Goal: Task Accomplishment & Management: Use online tool/utility

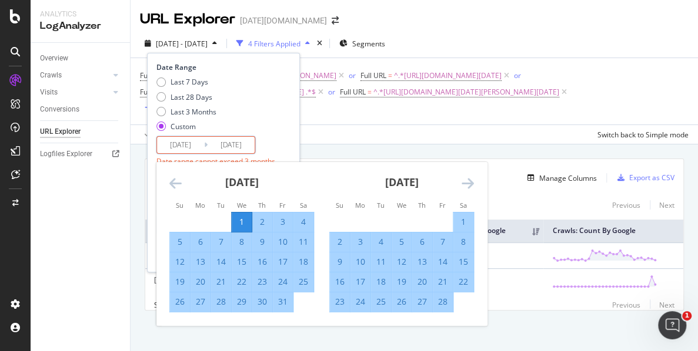
scroll to position [65, 0]
click at [102, 192] on div "Overview Crawls Daily Distribution Segments Distribution HTTP Codes Resources V…" at bounding box center [80, 197] width 99 height 309
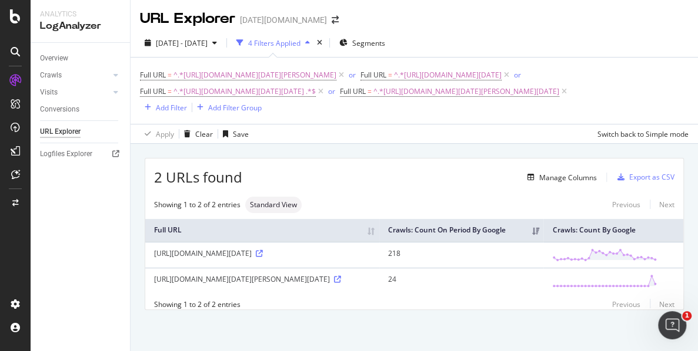
click at [79, 186] on div "Overview Crawls Daily Distribution Segments Distribution HTTP Codes Resources V…" at bounding box center [80, 197] width 99 height 309
click at [346, 69] on icon at bounding box center [341, 75] width 10 height 12
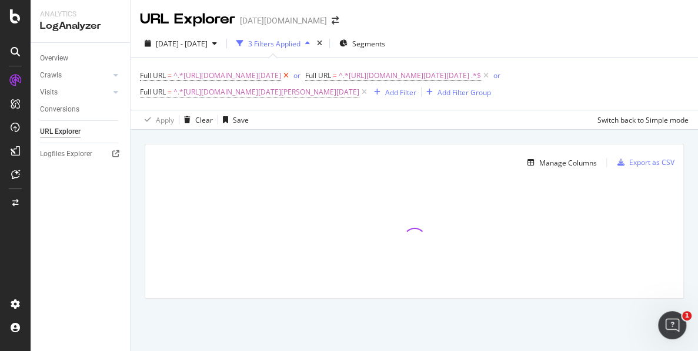
click at [291, 70] on icon at bounding box center [286, 76] width 10 height 12
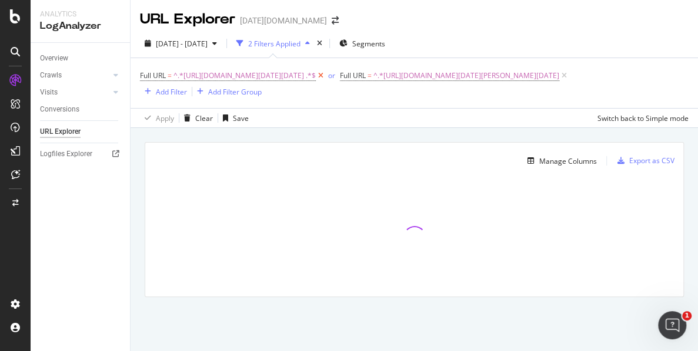
scroll to position [3, 0]
click at [326, 71] on icon at bounding box center [321, 76] width 10 height 12
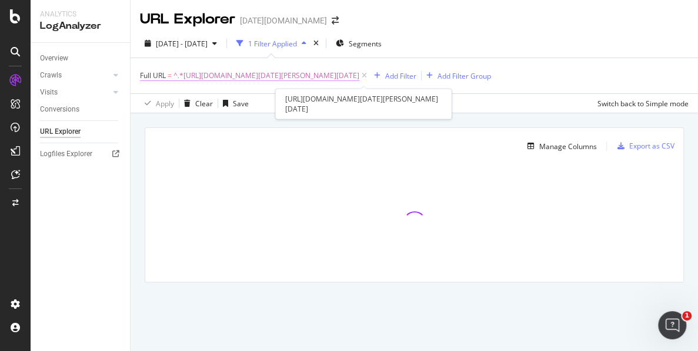
click at [359, 74] on span "^.*https://www.today.com/popculture/music/hoda-kotb-chuck-adams-americas-got-ta…" at bounding box center [266, 76] width 186 height 16
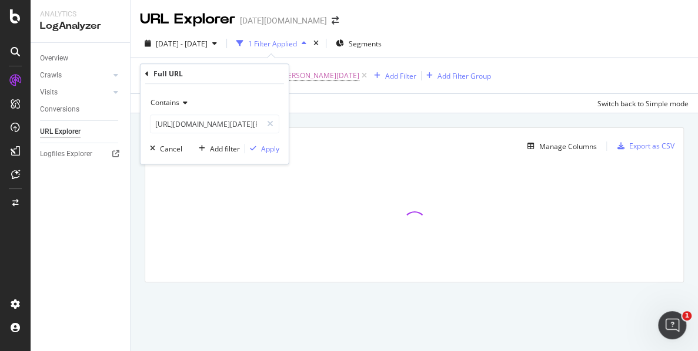
click at [598, 14] on div "URL Explorer today.com" at bounding box center [413, 14] width 567 height 29
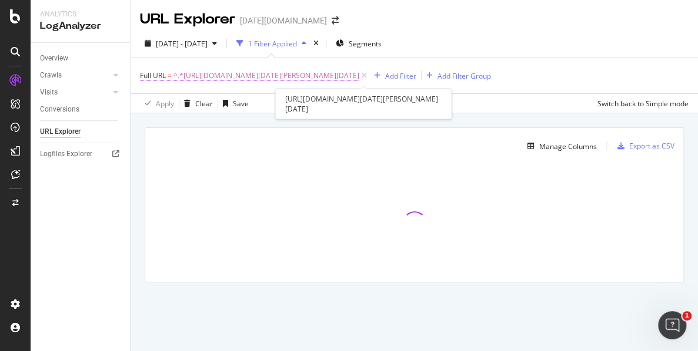
click at [359, 75] on span "^.*https://www.today.com/popculture/music/hoda-kotb-chuck-adams-americas-got-ta…" at bounding box center [266, 76] width 186 height 16
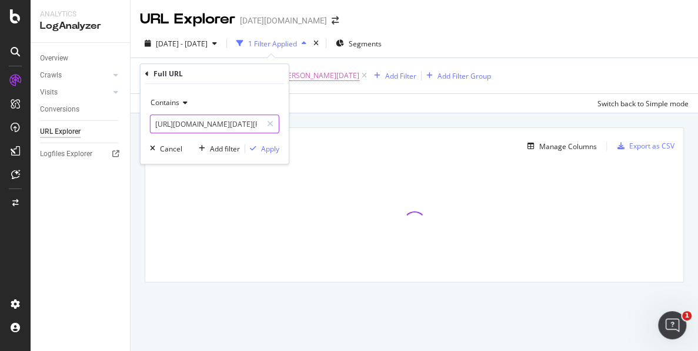
click at [205, 128] on input "https://www.today.com/popculture/music/hoda-kotb-chuck-adams-americas-got-talen…" at bounding box center [205, 124] width 111 height 19
paste input "sitemap/today/sitemap-news"
type input "https://www.today.com/sitemap/today/sitemap-news"
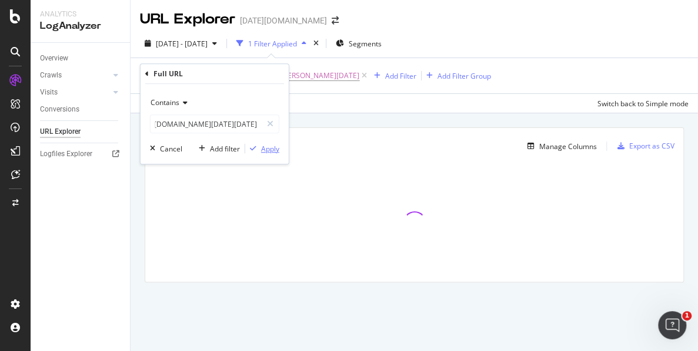
click at [270, 148] on div "Apply" at bounding box center [270, 149] width 18 height 10
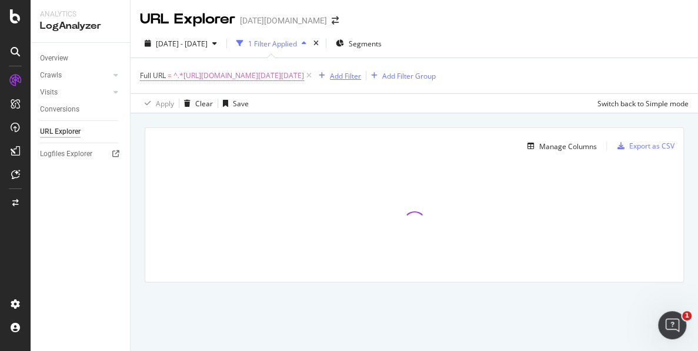
click at [361, 69] on div "Add Filter" at bounding box center [337, 75] width 47 height 13
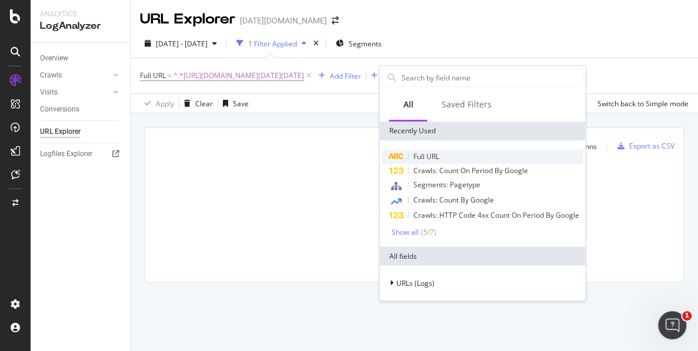
click at [430, 155] on span "Full URL" at bounding box center [426, 157] width 26 height 10
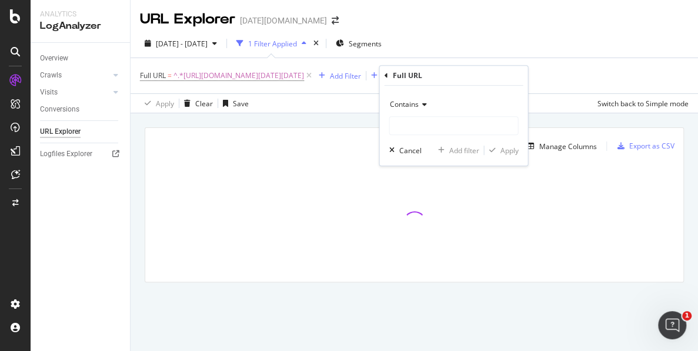
click at [602, 29] on div "2025 Sep. 4th - Oct. 3rd 1 Filter Applied Segments Full URL = ^.*https://www.to…" at bounding box center [413, 71] width 567 height 84
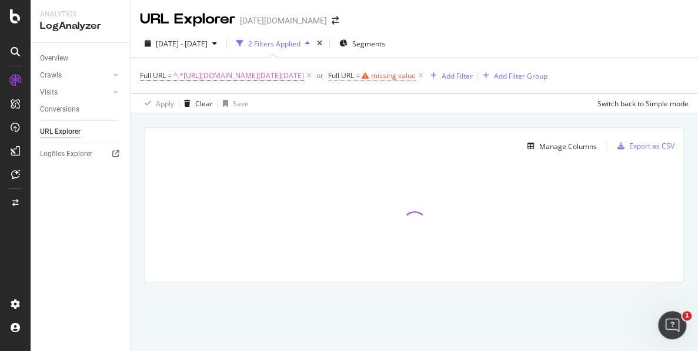
click at [416, 75] on div "missing value" at bounding box center [393, 76] width 45 height 10
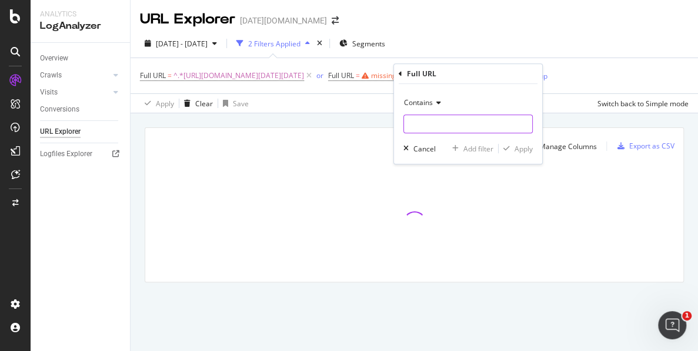
click at [423, 122] on input "text" at bounding box center [468, 124] width 128 height 19
paste input "https://www.today.com/sitemap/today/sitemap-2025-10-article.xml"
type input "https://www.today.com/sitemap/today/sitemap-2025-10-article.xml"
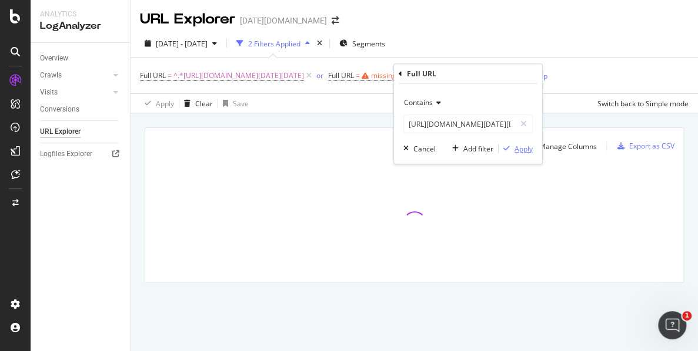
click at [517, 146] on div "Apply" at bounding box center [523, 149] width 18 height 10
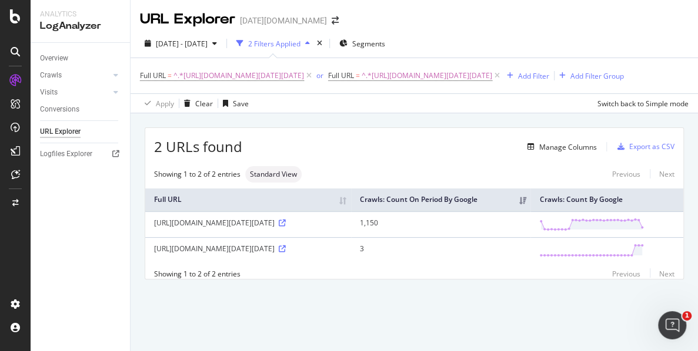
click at [638, 32] on div "2025 Sep. 4th - Oct. 3rd 2 Filters Applied Segments Full URL = ^.*https://www.t…" at bounding box center [413, 71] width 567 height 84
click at [332, 23] on icon "arrow-right-arrow-left" at bounding box center [335, 20] width 7 height 8
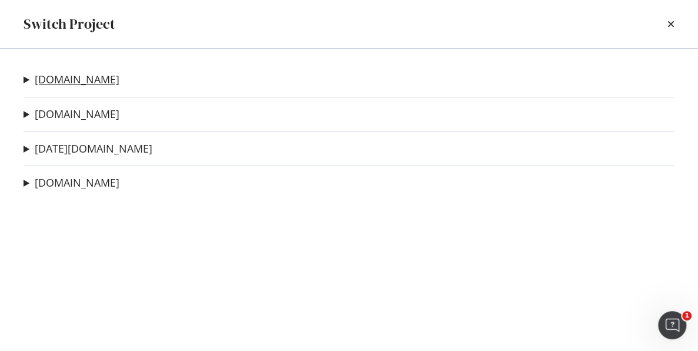
click at [67, 86] on link "[DOMAIN_NAME]" at bounding box center [77, 79] width 85 height 12
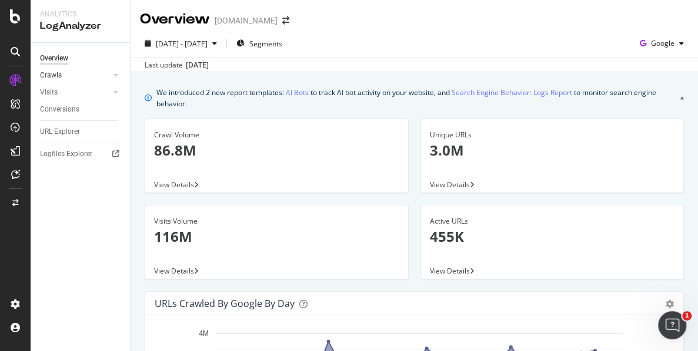
click at [94, 75] on link "Crawls" at bounding box center [75, 75] width 70 height 12
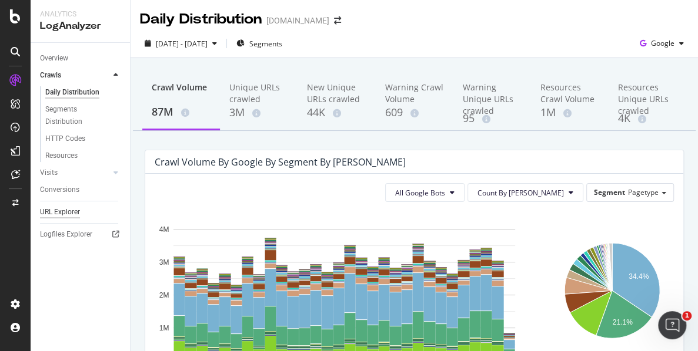
click at [77, 210] on div "URL Explorer" at bounding box center [60, 212] width 40 height 12
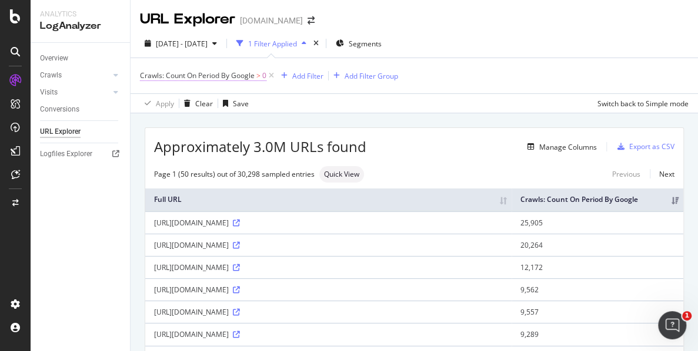
click at [228, 79] on span "Crawls: Count On Period By Google" at bounding box center [197, 76] width 115 height 10
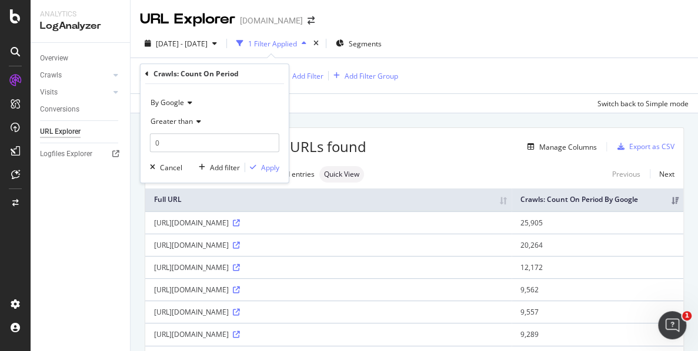
click at [145, 73] on icon at bounding box center [147, 74] width 4 height 7
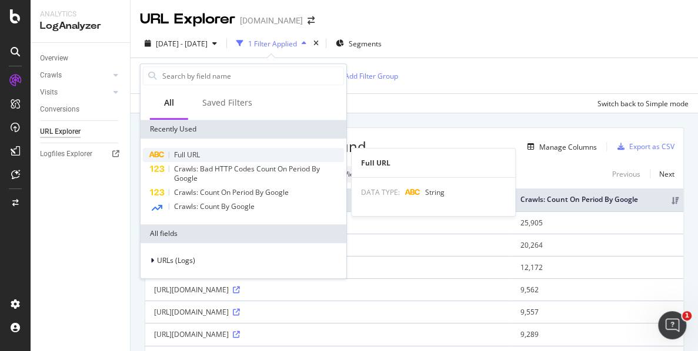
click at [216, 160] on div "Full URL" at bounding box center [243, 155] width 201 height 14
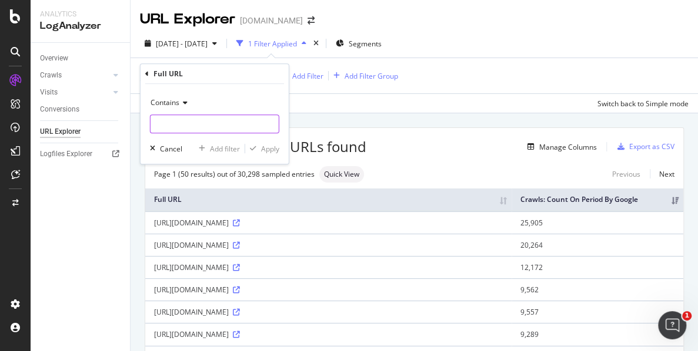
click at [188, 126] on input "text" at bounding box center [214, 124] width 128 height 19
paste input "[URL][DOMAIN_NAME]"
type input "[URL][DOMAIN_NAME]"
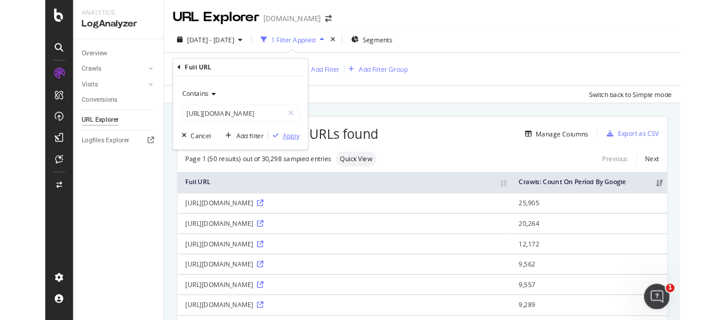
scroll to position [0, 0]
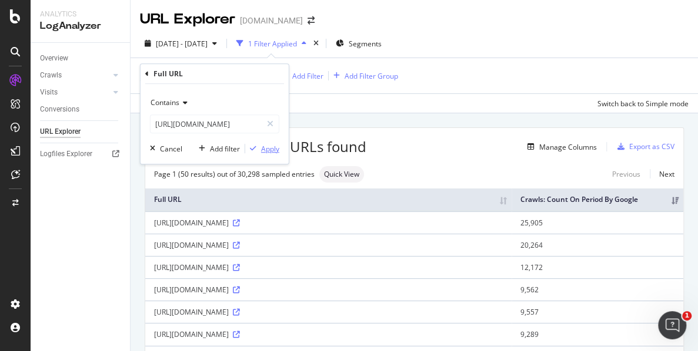
click at [253, 143] on div "Apply" at bounding box center [262, 148] width 34 height 11
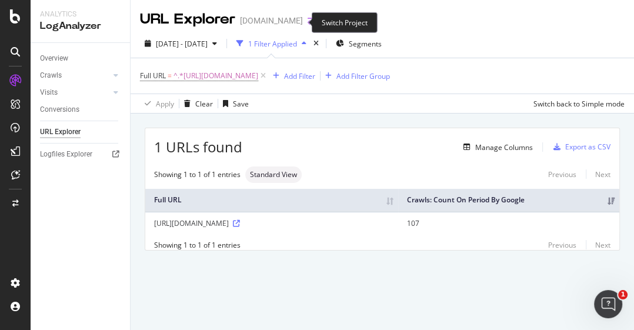
click at [307, 19] on icon "arrow-right-arrow-left" at bounding box center [310, 20] width 7 height 8
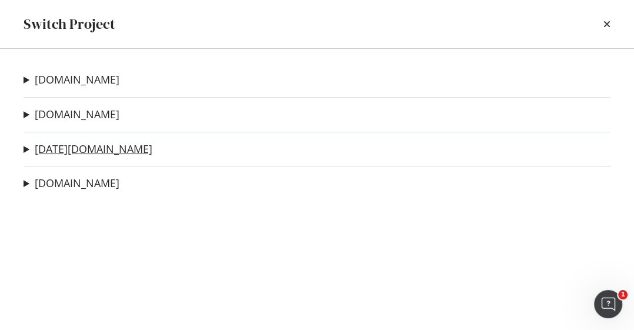
click at [72, 148] on link "[DATE][DOMAIN_NAME]" at bounding box center [94, 149] width 118 height 12
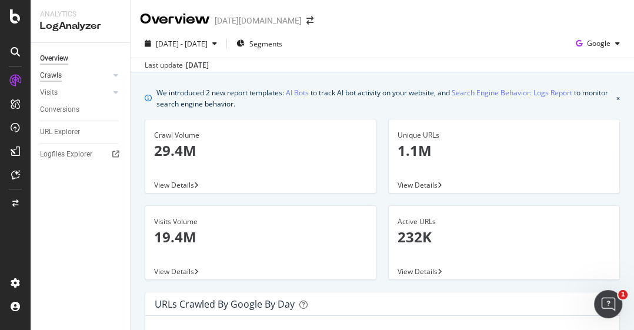
click at [52, 73] on div "Crawls" at bounding box center [51, 75] width 22 height 12
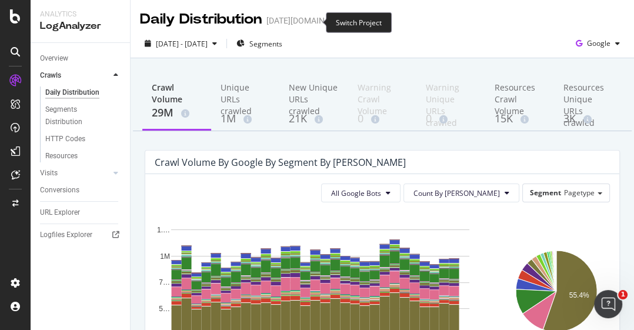
click at [358, 24] on icon "arrow-right-arrow-left" at bounding box center [361, 20] width 7 height 8
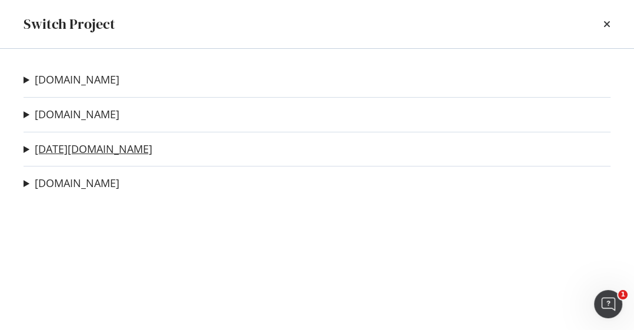
click at [73, 152] on link "[DATE][DOMAIN_NAME]" at bounding box center [94, 149] width 118 height 12
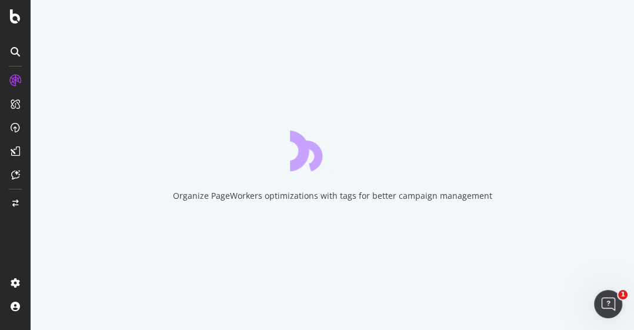
drag, startPoint x: 367, startPoint y: 131, endPoint x: 354, endPoint y: 143, distance: 18.3
click at [366, 131] on icon "animation" at bounding box center [332, 150] width 85 height 42
click at [320, 154] on icon "animation" at bounding box center [316, 152] width 24 height 38
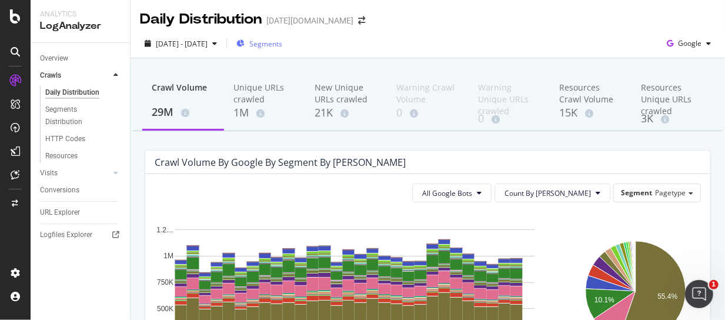
click at [280, 41] on span "Segments" at bounding box center [265, 44] width 33 height 10
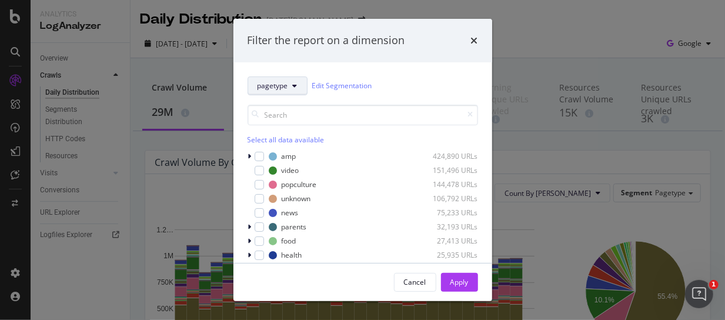
click at [302, 85] on button "pagetype" at bounding box center [277, 85] width 60 height 19
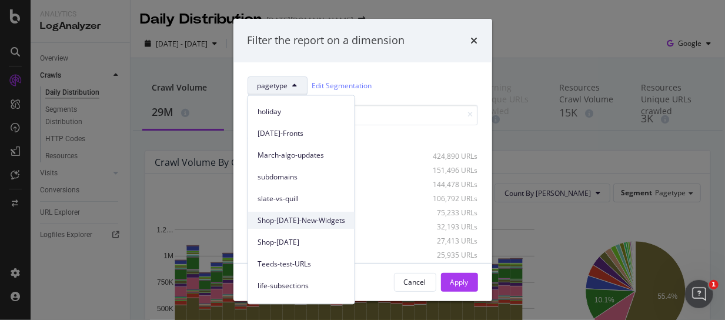
scroll to position [119, 0]
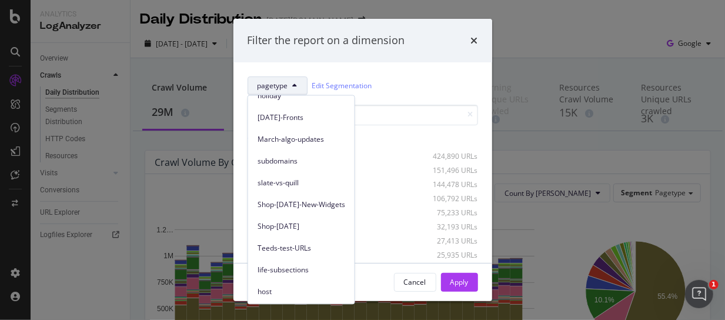
click at [316, 247] on span "Teeds-test-URLs" at bounding box center [301, 248] width 88 height 11
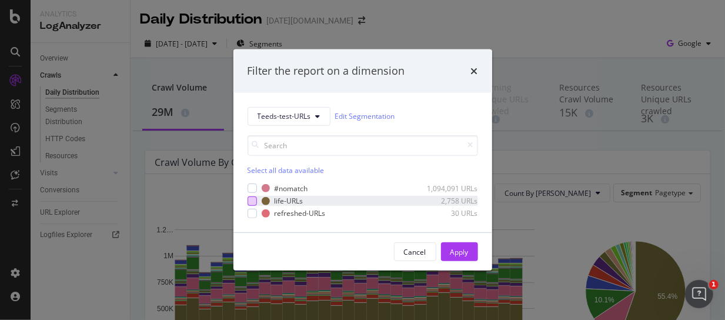
click at [250, 196] on div "modal" at bounding box center [251, 200] width 9 height 9
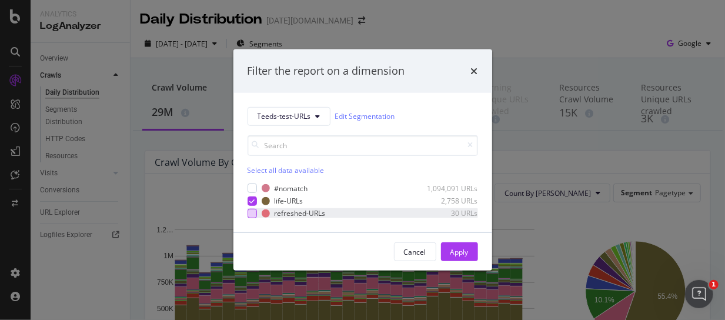
click at [253, 216] on div "modal" at bounding box center [251, 213] width 9 height 9
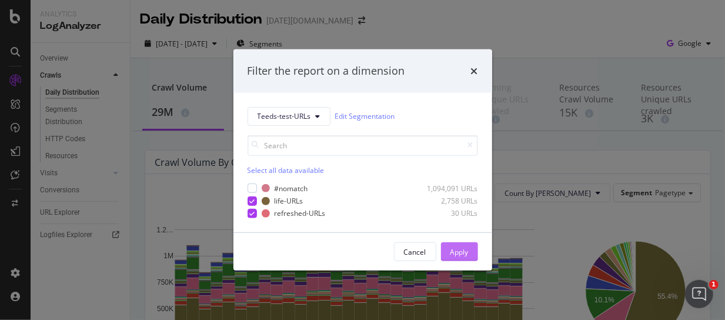
click at [451, 247] on div "Apply" at bounding box center [459, 252] width 18 height 10
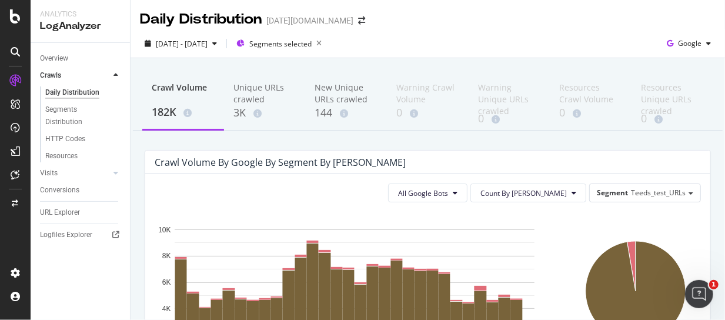
click at [581, 148] on div "Crawl Volume 182K Unique URLs crawled 3K New Unique URLs crawled 144 Warning Cr…" at bounding box center [427, 325] width 594 height 534
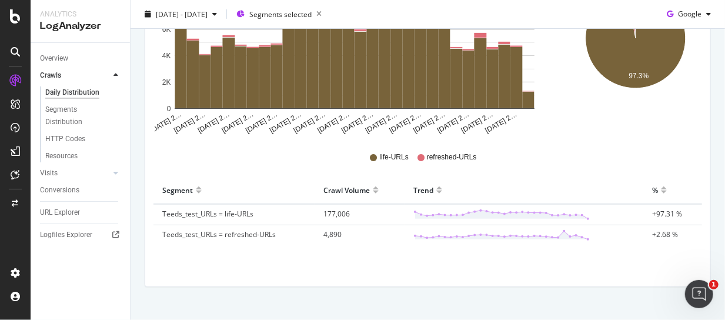
scroll to position [261, 0]
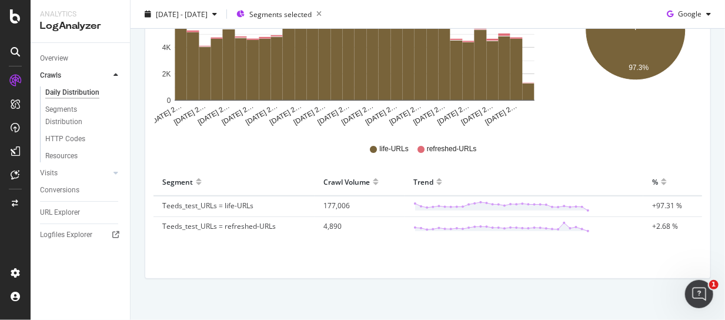
drag, startPoint x: 654, startPoint y: 138, endPoint x: 616, endPoint y: 147, distance: 38.6
click at [654, 138] on div "life-URLs refreshed-URLs" at bounding box center [428, 149] width 546 height 26
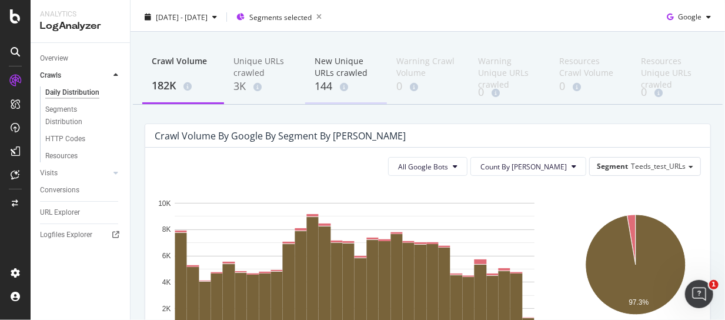
scroll to position [0, 0]
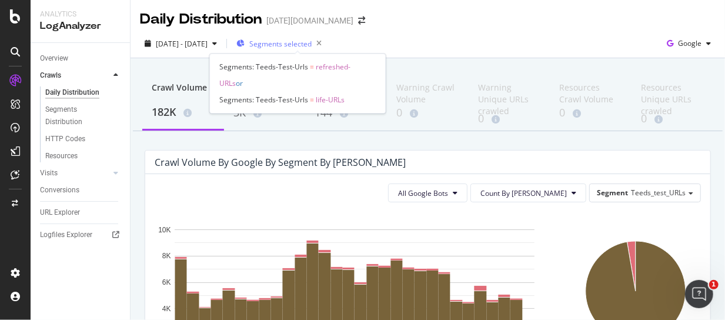
click at [300, 45] on span "Segments selected" at bounding box center [280, 44] width 62 height 10
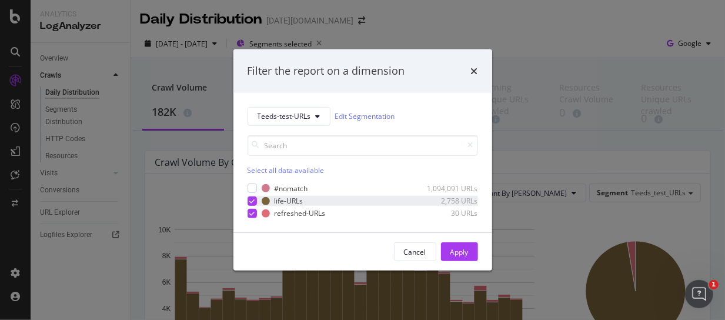
click at [253, 196] on div "life-URLs 2,758 URLs" at bounding box center [362, 201] width 230 height 10
click at [458, 251] on div "Apply" at bounding box center [459, 252] width 18 height 10
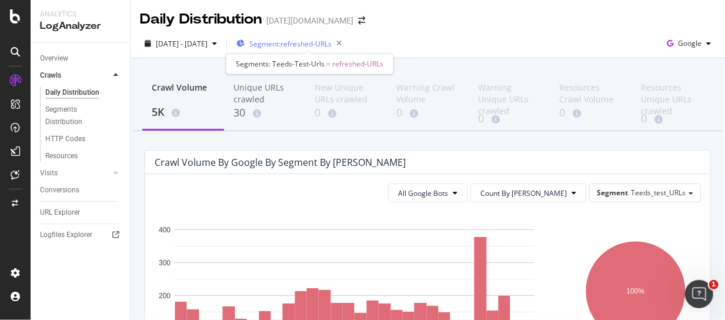
click at [332, 43] on span "Segment: refreshed-URLs" at bounding box center [290, 44] width 82 height 10
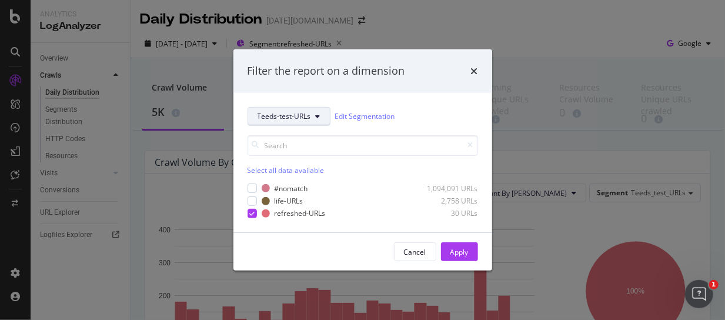
click at [291, 118] on span "Teeds-test-URLs" at bounding box center [283, 116] width 53 height 10
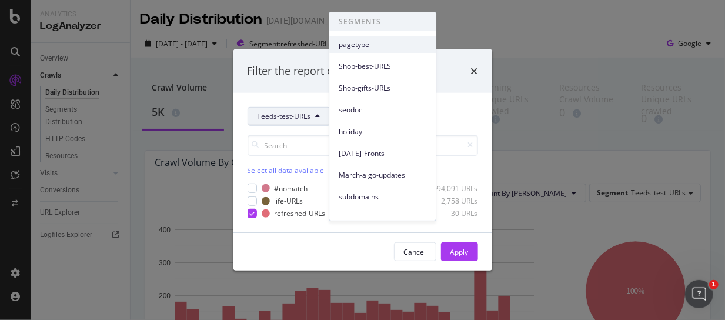
click at [365, 43] on span "pagetype" at bounding box center [383, 44] width 88 height 11
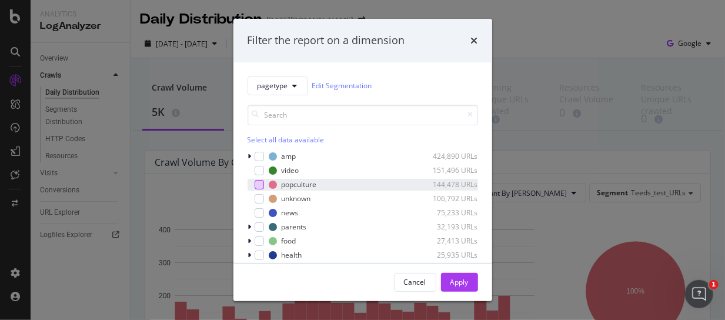
click at [257, 183] on div "modal" at bounding box center [259, 184] width 9 height 9
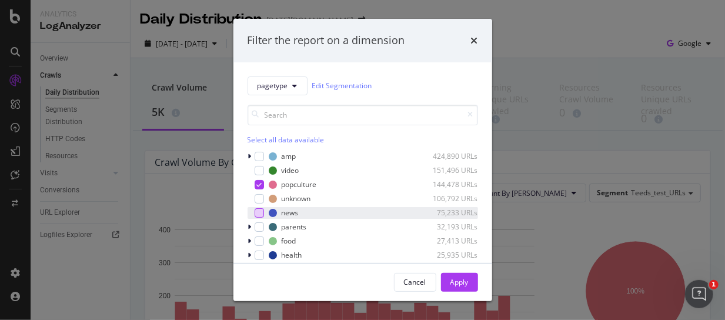
click at [259, 212] on div "modal" at bounding box center [259, 212] width 9 height 9
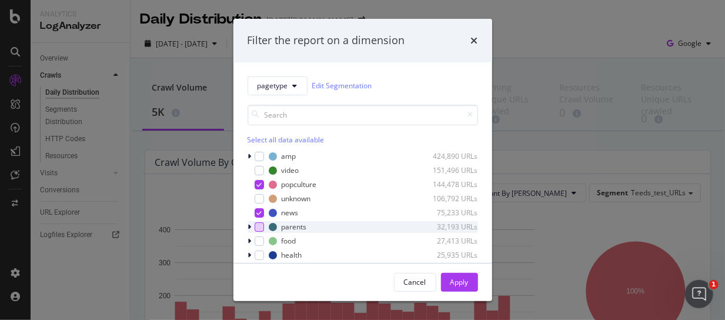
click at [259, 227] on div "modal" at bounding box center [259, 226] width 9 height 9
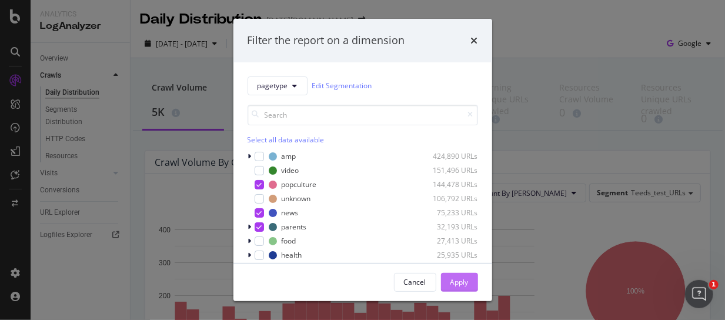
click at [463, 279] on div "Apply" at bounding box center [459, 282] width 18 height 10
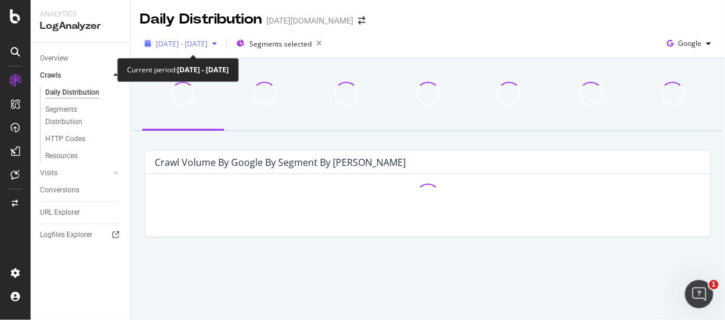
click at [203, 46] on span "2025 Sep. 4th - Oct. 3rd" at bounding box center [182, 44] width 52 height 10
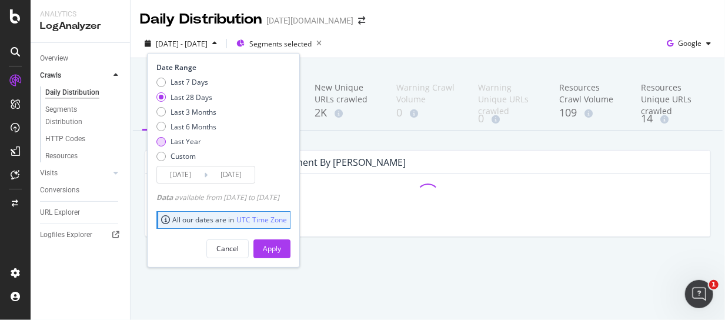
click at [160, 144] on div "Last Year" at bounding box center [160, 141] width 9 height 9
type input "2024/10/04"
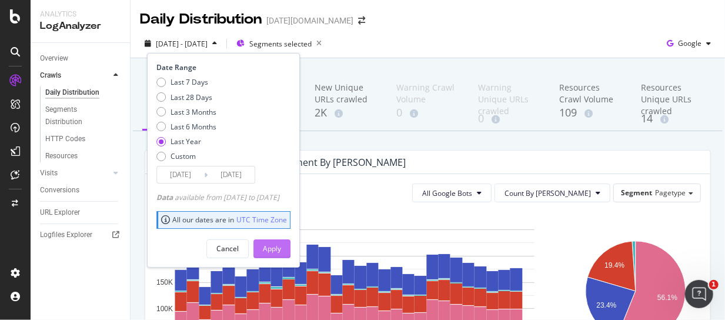
click at [281, 247] on div "Apply" at bounding box center [272, 248] width 18 height 10
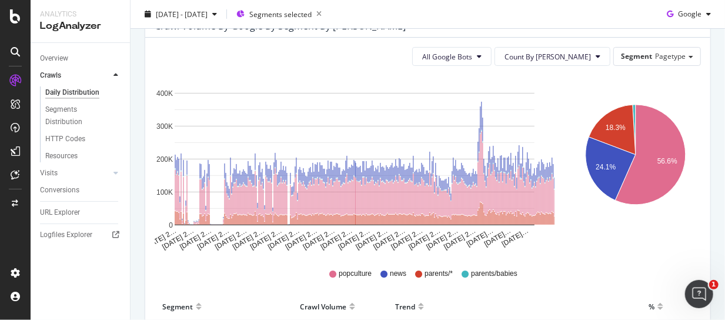
scroll to position [196, 0]
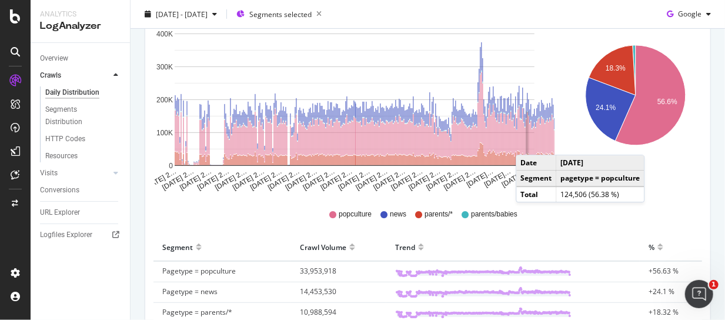
click at [527, 143] on rect "A chart." at bounding box center [527, 132] width 1 height 41
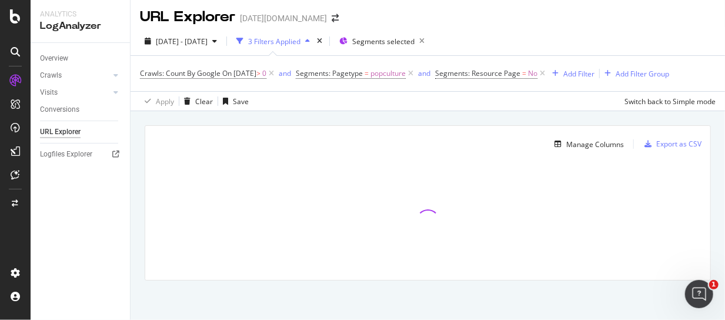
scroll to position [3, 0]
click at [276, 71] on icon at bounding box center [271, 73] width 10 height 12
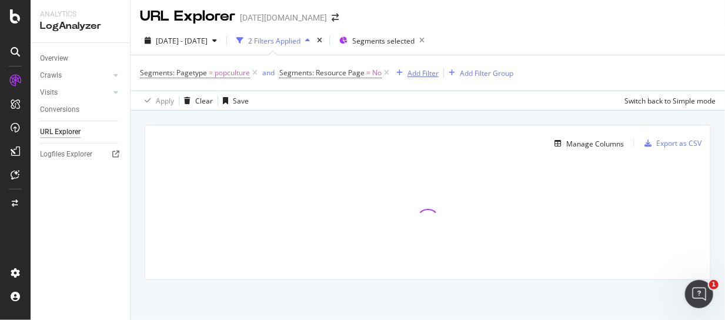
click at [416, 73] on div "Add Filter" at bounding box center [422, 73] width 31 height 10
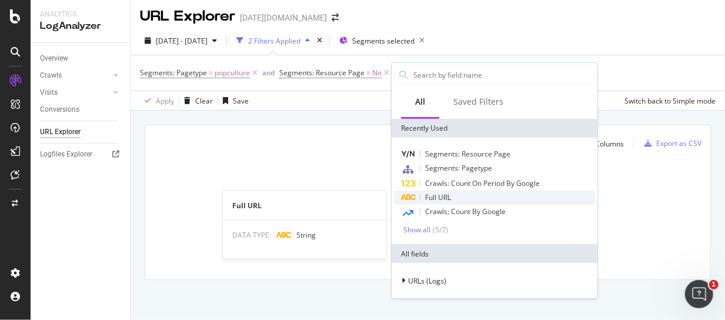
click at [450, 196] on span "Full URL" at bounding box center [438, 197] width 26 height 10
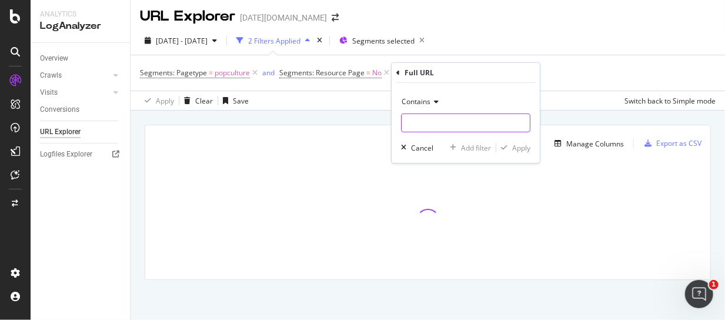
click at [433, 123] on input "text" at bounding box center [465, 122] width 128 height 19
type input "%"
click at [515, 143] on div "Apply" at bounding box center [521, 147] width 18 height 10
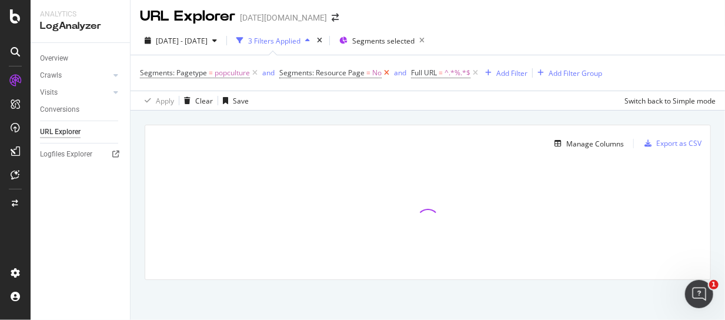
click at [384, 70] on icon at bounding box center [386, 73] width 10 height 12
click at [383, 71] on div "Add Filter" at bounding box center [379, 73] width 31 height 10
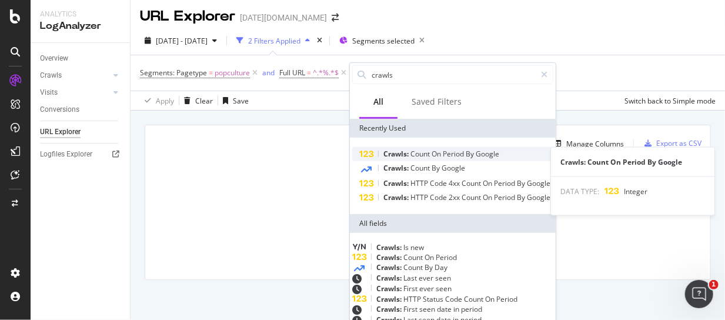
type input "crawls"
click at [447, 155] on span "Period" at bounding box center [454, 154] width 23 height 10
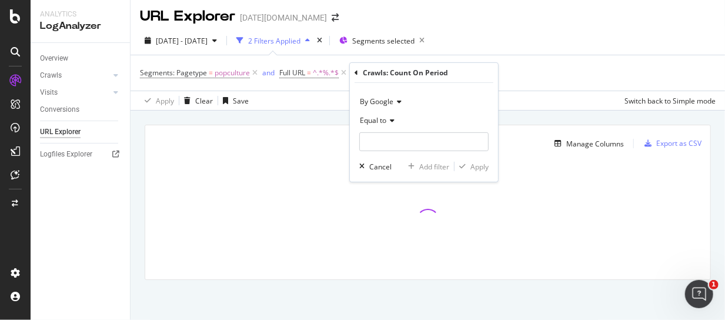
click at [370, 122] on span "Equal to" at bounding box center [373, 120] width 26 height 10
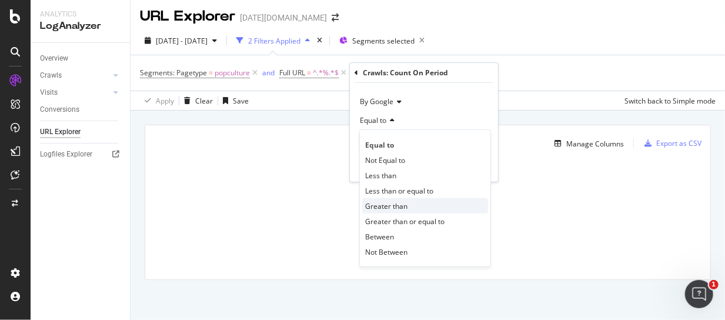
click at [403, 208] on span "Greater than" at bounding box center [386, 205] width 42 height 10
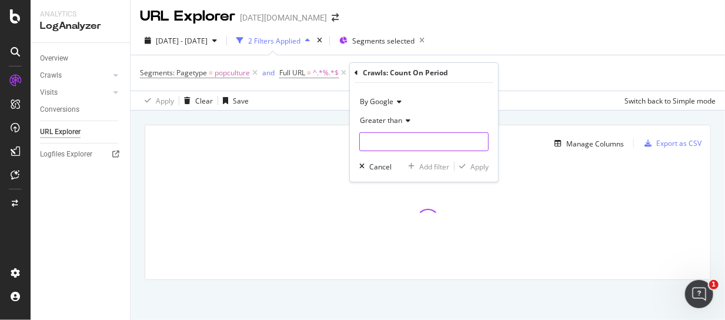
click at [389, 139] on input "number" at bounding box center [423, 141] width 129 height 19
type input "0"
click at [472, 169] on div "Apply" at bounding box center [479, 166] width 18 height 10
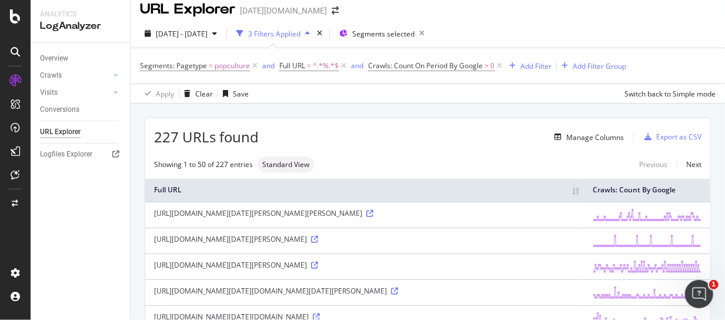
scroll to position [3, 0]
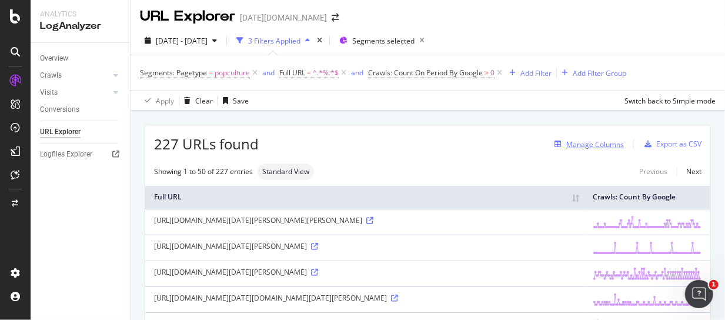
click at [576, 142] on div "Manage Columns" at bounding box center [595, 144] width 58 height 10
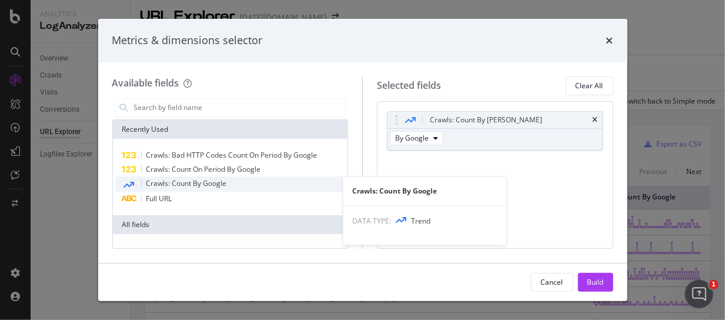
click at [225, 182] on span "Crawls: Count By Google" at bounding box center [186, 183] width 81 height 10
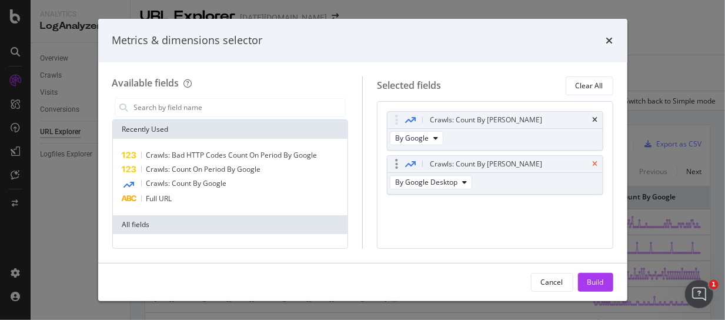
click at [596, 160] on icon "times" at bounding box center [594, 163] width 5 height 7
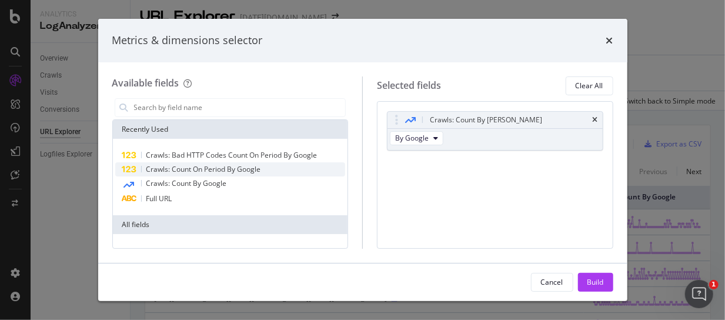
click at [218, 165] on span "Crawls: Count On Period By Google" at bounding box center [203, 169] width 115 height 10
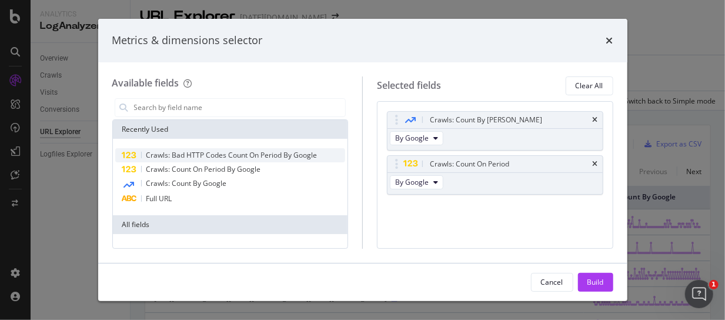
click at [222, 153] on span "Crawls: Bad HTTP Codes Count On Period By Google" at bounding box center [231, 155] width 171 height 10
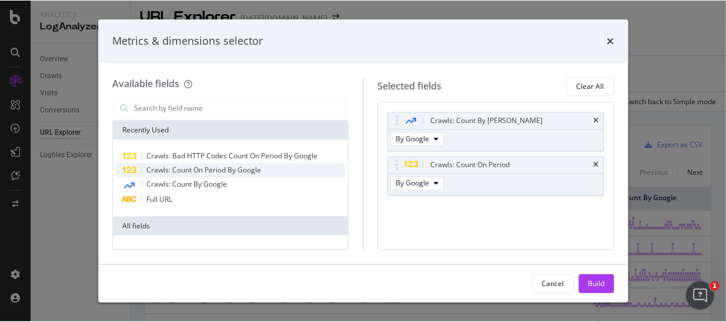
scroll to position [0, 0]
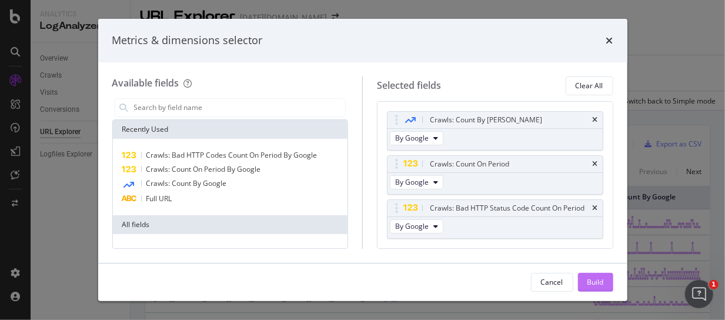
click at [596, 279] on div "Build" at bounding box center [595, 282] width 16 height 10
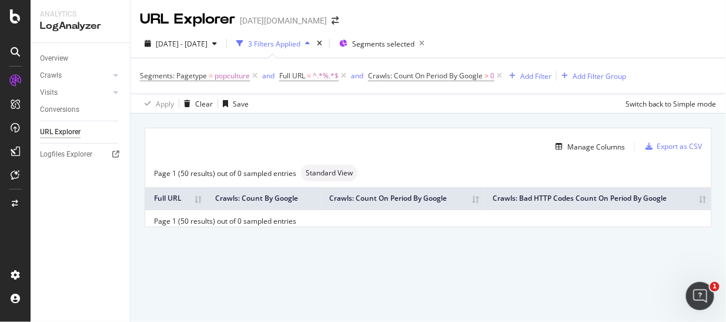
click at [470, 182] on div "Page 1 (50 results) out of 0 sampled entries Standard View Full URL Crawls: Cou…" at bounding box center [428, 195] width 566 height 61
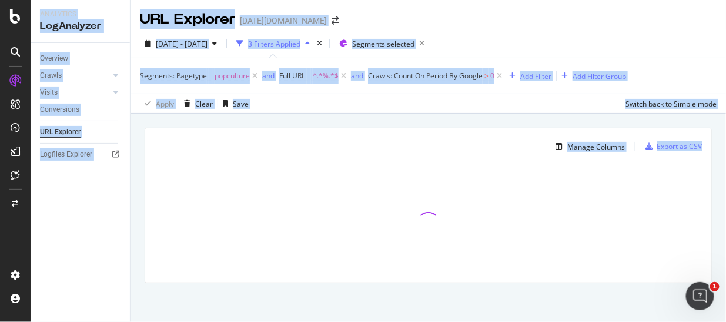
click at [42, 207] on div "Overview Crawls Daily Distribution Segments Distribution HTTP Codes Resources V…" at bounding box center [80, 182] width 99 height 279
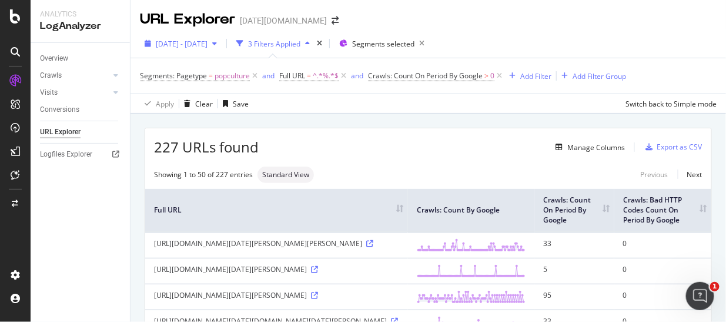
click at [204, 43] on span "2025 Jul. 4th - Oct. 3rd" at bounding box center [182, 44] width 52 height 10
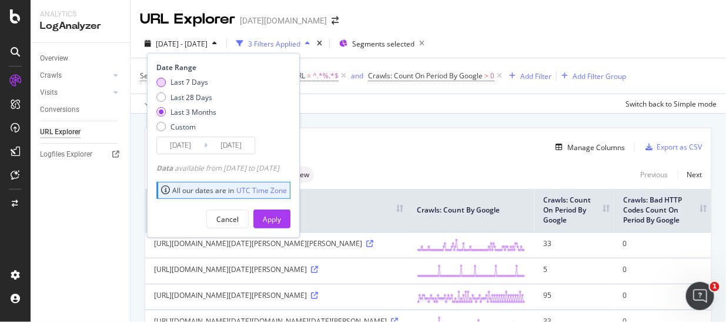
click at [163, 78] on div "Last 7 Days" at bounding box center [160, 82] width 9 height 9
type input "2025/09/27"
click at [281, 214] on div "Apply" at bounding box center [272, 219] width 18 height 10
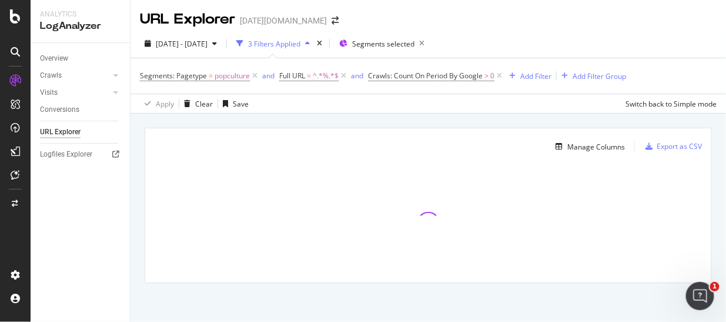
scroll to position [1, 0]
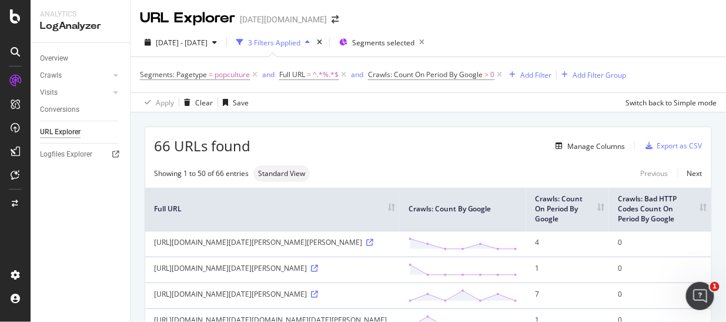
drag, startPoint x: 86, startPoint y: 241, endPoint x: 95, endPoint y: 227, distance: 17.0
click at [86, 239] on div "Overview Crawls Daily Distribution Segments Distribution HTTP Codes Resources V…" at bounding box center [80, 182] width 99 height 279
click at [696, 215] on th "Crawls: Bad HTTP Codes Count On Period By Google" at bounding box center [660, 210] width 102 height 43
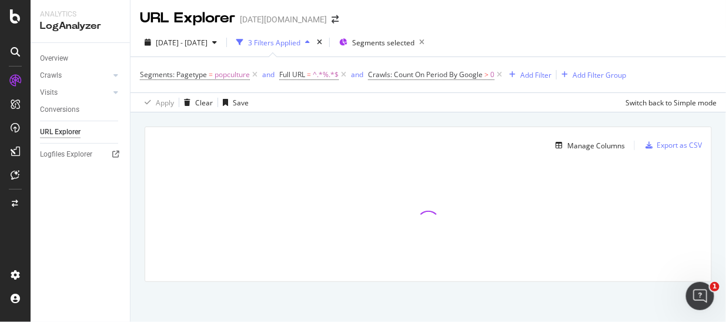
scroll to position [1, 0]
click at [470, 73] on span "Crawls: Count On Period By Google" at bounding box center [425, 74] width 115 height 10
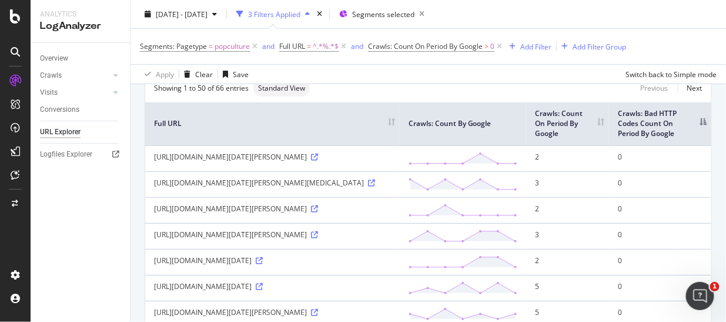
scroll to position [14, 0]
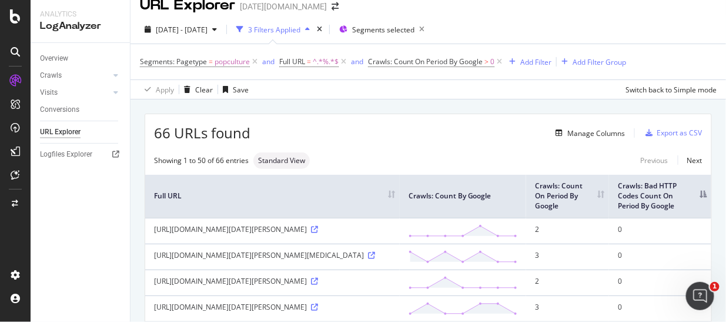
click at [342, 58] on icon at bounding box center [344, 62] width 10 height 12
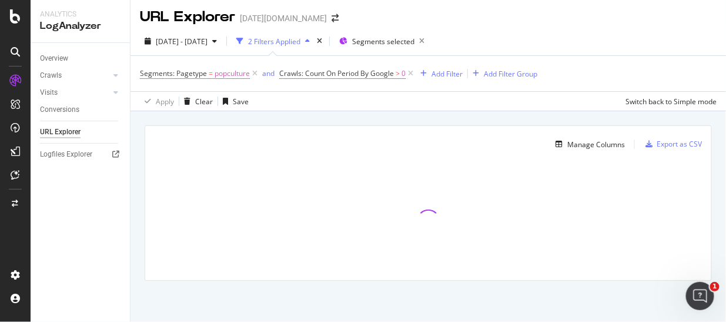
scroll to position [1, 0]
click at [353, 71] on span "Crawls: Count On Period By Google" at bounding box center [336, 74] width 115 height 10
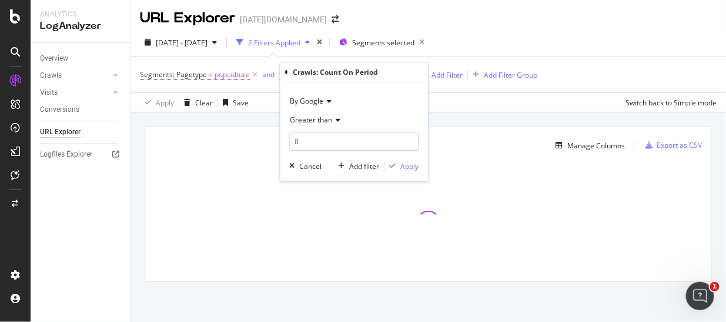
click at [287, 72] on icon at bounding box center [287, 72] width 4 height 7
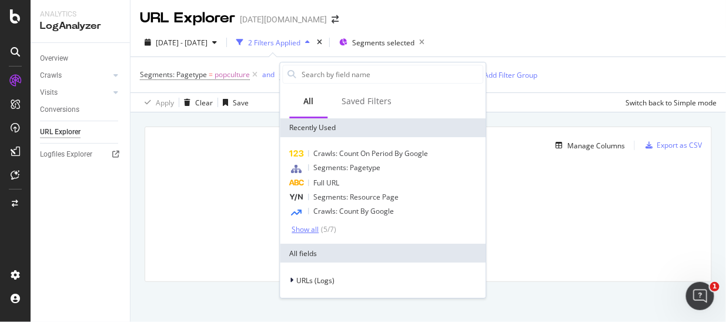
click at [312, 225] on div "Show all" at bounding box center [305, 229] width 27 height 8
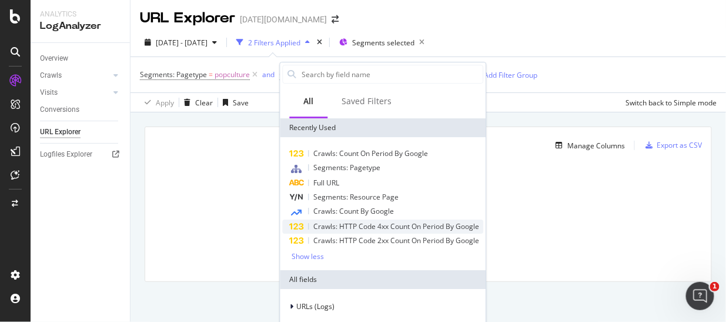
click at [402, 226] on span "Crawls: HTTP Code 4xx Count On Period By Google" at bounding box center [397, 226] width 166 height 10
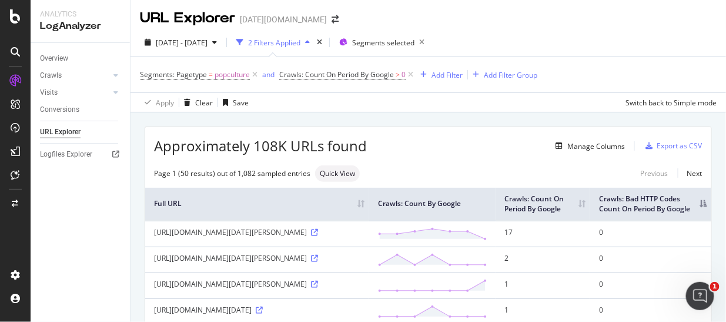
scroll to position [14, 0]
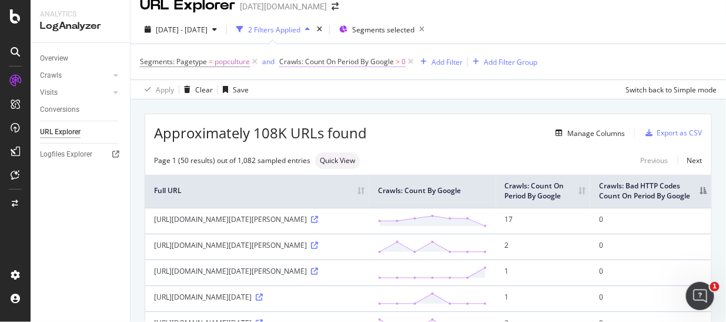
click at [327, 63] on span "Crawls: Count On Period By Google" at bounding box center [336, 61] width 115 height 10
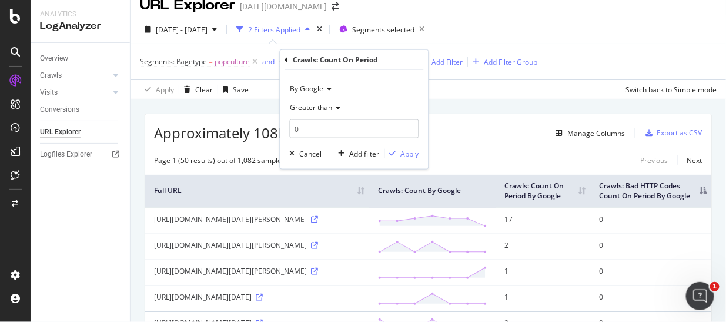
click at [283, 61] on div "Crawls: Count On Period By Google Greater than 0 Cancel Add filter Apply" at bounding box center [354, 109] width 148 height 119
click at [283, 56] on div "Crawls: Count On Period By Google Greater than 0 Cancel Add filter Apply" at bounding box center [354, 109] width 148 height 119
click at [303, 59] on div "Crawls: Count On Period" at bounding box center [335, 60] width 85 height 10
click at [286, 59] on icon at bounding box center [287, 59] width 4 height 7
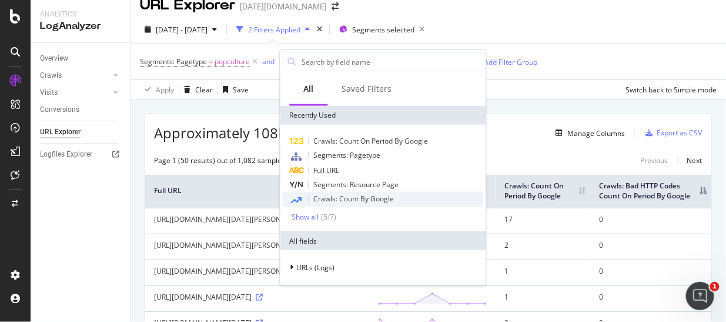
click at [364, 197] on span "Crawls: Count By Google" at bounding box center [354, 198] width 81 height 10
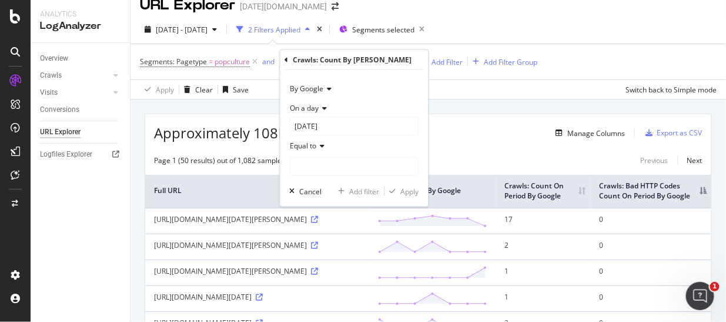
click at [285, 56] on icon at bounding box center [287, 59] width 4 height 7
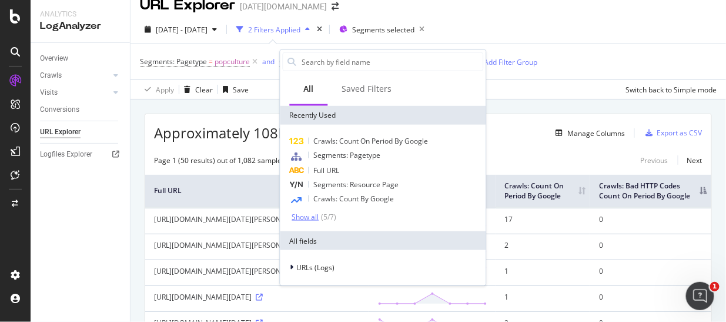
click at [309, 214] on div "Show all" at bounding box center [305, 216] width 27 height 8
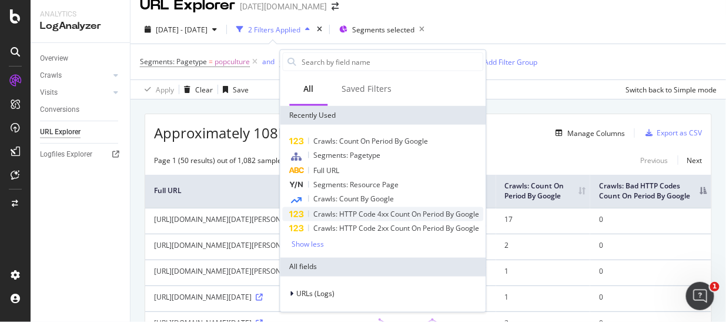
click at [401, 207] on div "Crawls: HTTP Code 4xx Count On Period By Google" at bounding box center [383, 214] width 201 height 14
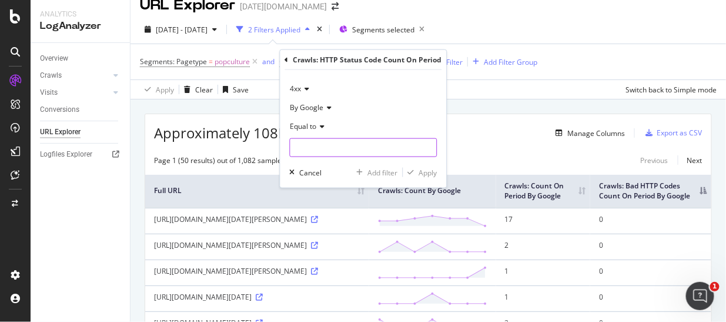
click at [325, 140] on input "number" at bounding box center [364, 147] width 148 height 19
click at [294, 127] on span "Equal to" at bounding box center [303, 126] width 26 height 10
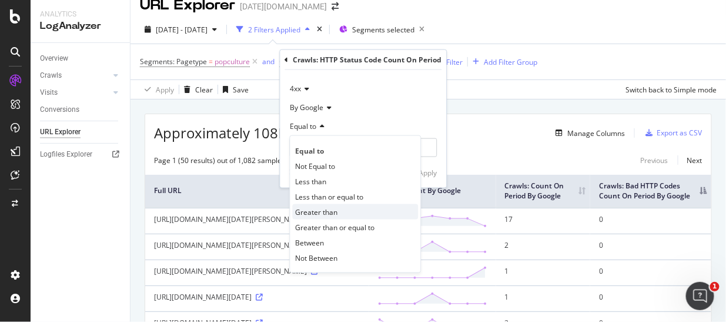
click at [323, 209] on span "Greater than" at bounding box center [317, 211] width 42 height 10
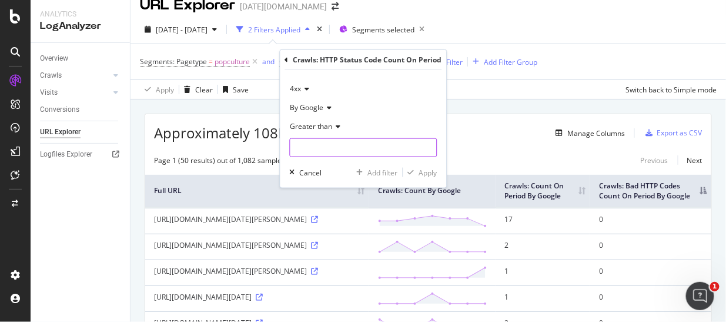
click at [322, 150] on input "number" at bounding box center [364, 147] width 148 height 19
type input "10"
click at [434, 172] on div "Apply" at bounding box center [428, 172] width 18 height 10
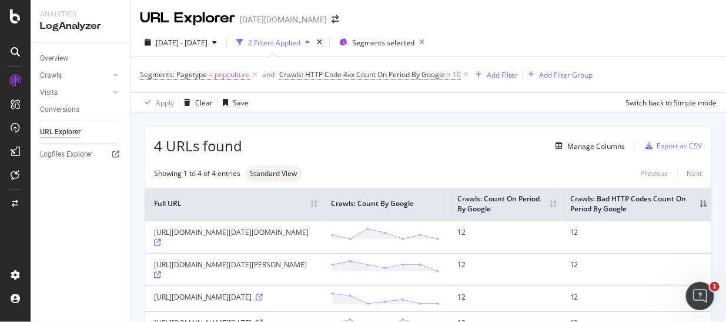
scroll to position [14, 0]
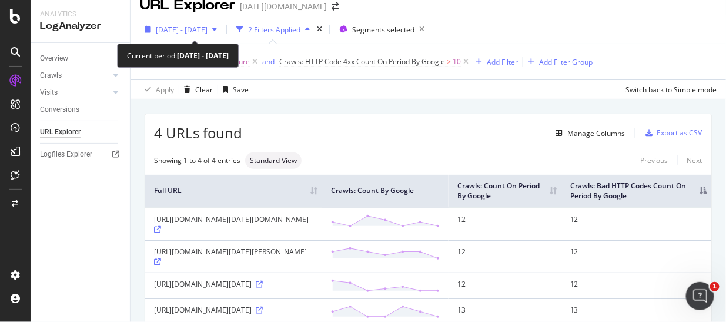
click at [207, 28] on span "2025 Sep. 27th - Oct. 3rd" at bounding box center [182, 30] width 52 height 10
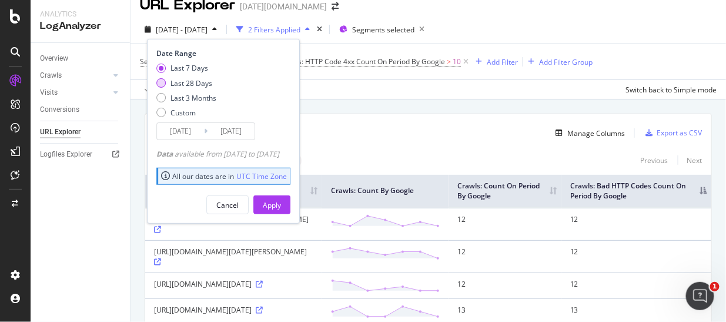
click at [160, 86] on div "Last 28 Days" at bounding box center [160, 82] width 9 height 9
type input "2025/09/06"
click at [281, 206] on div "Apply" at bounding box center [272, 205] width 18 height 10
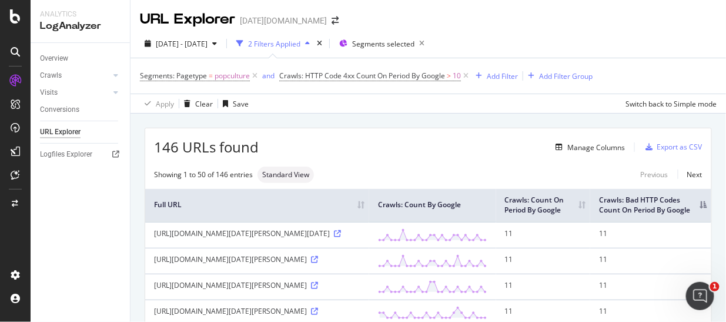
click at [697, 204] on th "Crawls: Bad HTTP Codes Count On Period By Google" at bounding box center [650, 205] width 121 height 33
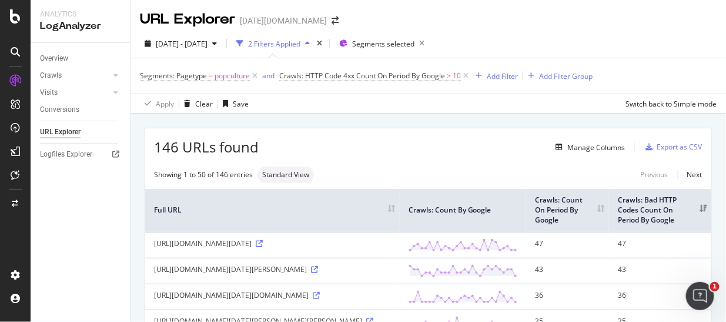
click at [628, 58] on div "Segments: Pagetype = popculture and Crawls: HTTP Code 4xx Count On Period By Go…" at bounding box center [428, 75] width 577 height 35
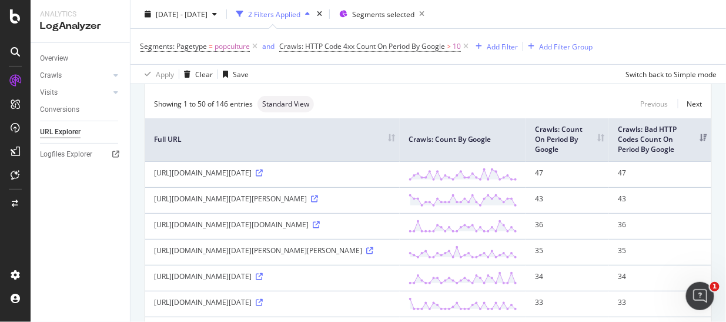
scroll to position [130, 0]
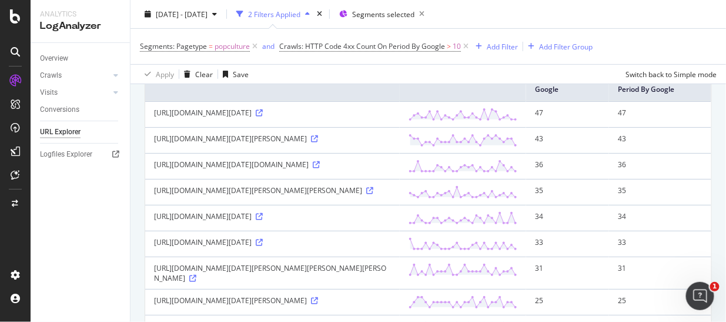
click at [240, 118] on div "[URL][DOMAIN_NAME][DATE]" at bounding box center [272, 113] width 237 height 10
click at [256, 116] on icon at bounding box center [259, 112] width 7 height 7
click at [318, 142] on icon at bounding box center [314, 138] width 7 height 7
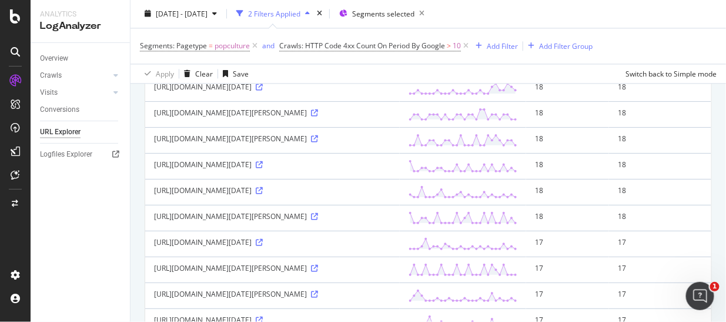
scroll to position [849, 0]
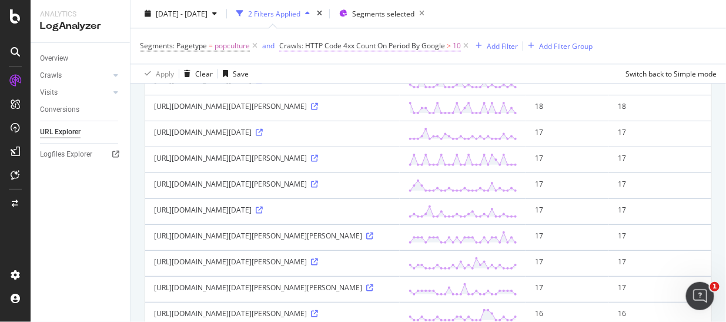
click at [411, 44] on span "Crawls: HTTP Code 4xx Count On Period By Google" at bounding box center [362, 46] width 166 height 10
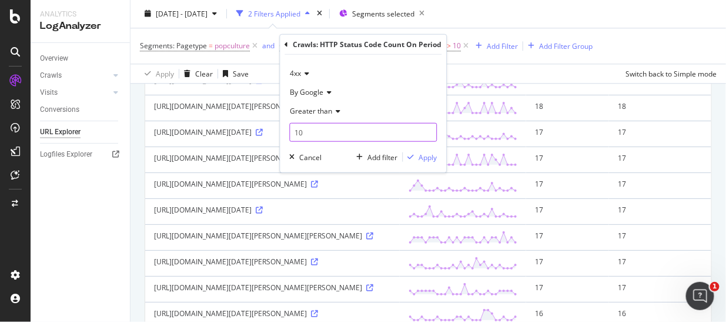
drag, startPoint x: 316, startPoint y: 130, endPoint x: 260, endPoint y: 132, distance: 56.4
click at [260, 132] on body "Analytics LogAnalyzer Overview Crawls Daily Distribution Segments Distribution …" at bounding box center [363, 161] width 726 height 322
type input "1"
type input "0"
click at [416, 158] on div "Apply" at bounding box center [420, 157] width 34 height 11
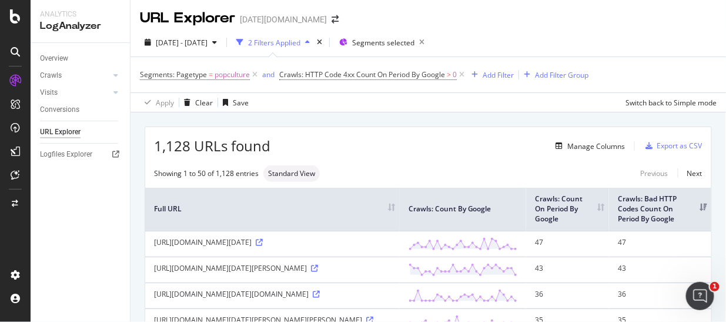
scroll to position [849, 0]
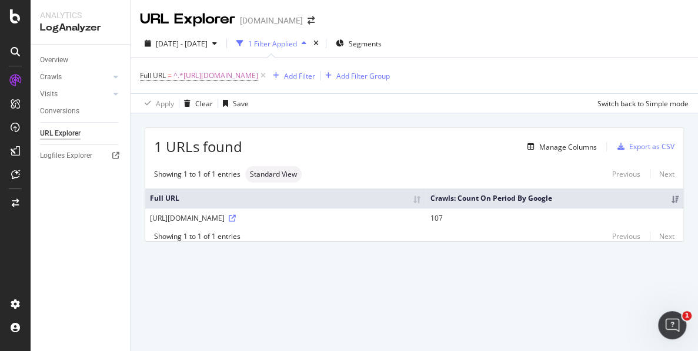
click at [651, 38] on div "[DATE] - [DATE] 1 Filter Applied Segments" at bounding box center [413, 46] width 567 height 24
click at [539, 145] on div "Manage Columns" at bounding box center [568, 147] width 58 height 10
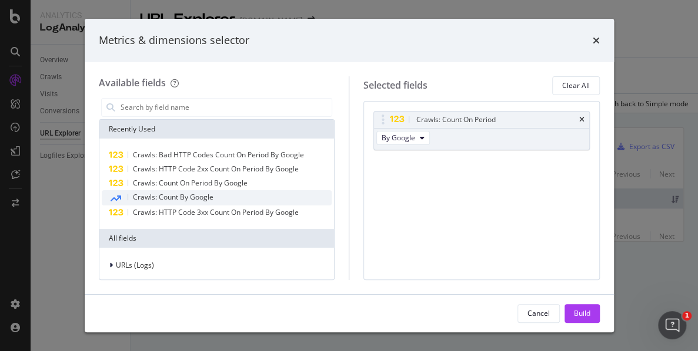
click at [165, 193] on span "Crawls: Count By Google" at bounding box center [173, 197] width 81 height 10
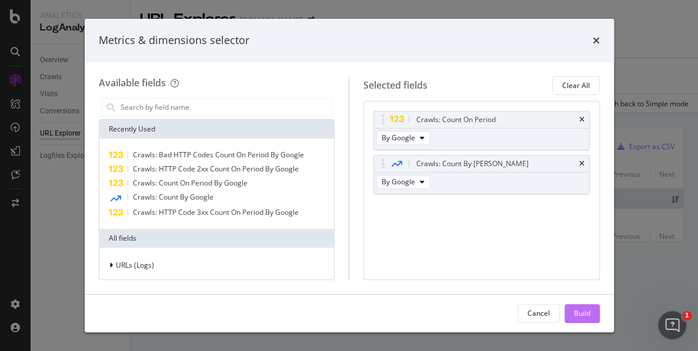
click at [582, 321] on div "Build" at bounding box center [582, 314] width 16 height 18
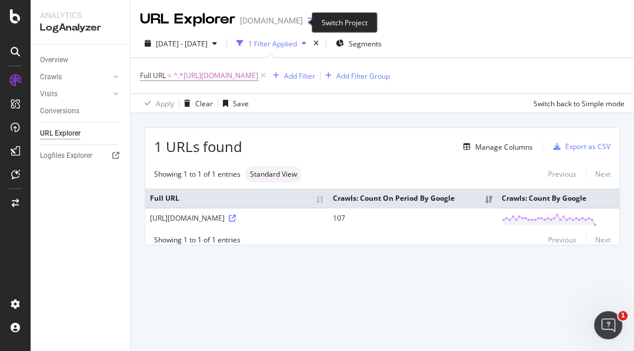
click at [307, 25] on icon "arrow-right-arrow-left" at bounding box center [310, 20] width 7 height 8
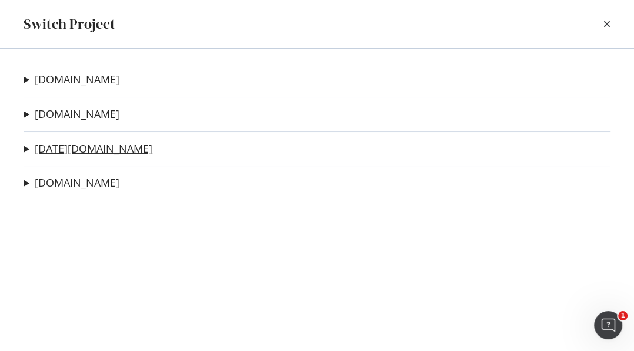
click at [65, 154] on link "[DATE][DOMAIN_NAME]" at bounding box center [94, 149] width 118 height 12
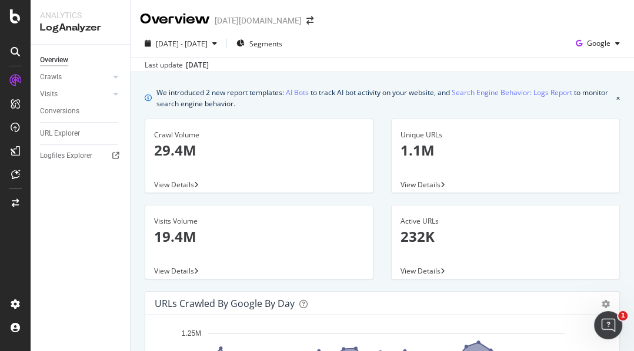
click at [101, 199] on div "Overview Crawls Daily Distribution Segments Distribution HTTP Codes Resources V…" at bounding box center [80, 198] width 99 height 307
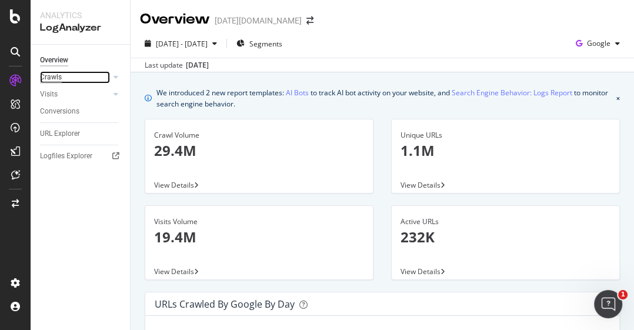
click at [57, 78] on div "Crawls" at bounding box center [51, 77] width 22 height 12
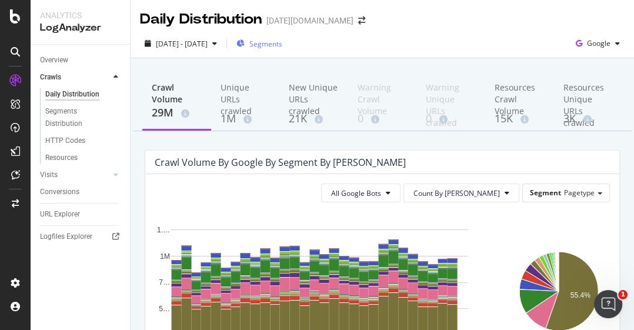
click at [273, 42] on span "Segments" at bounding box center [265, 44] width 33 height 10
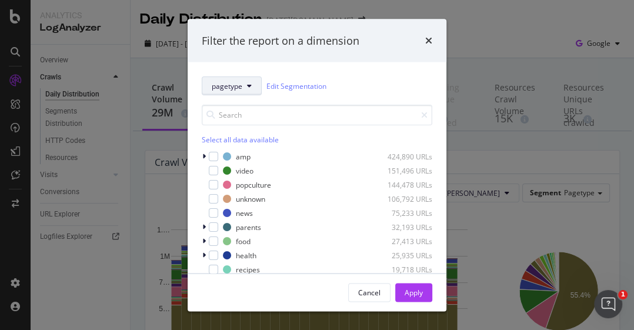
click at [223, 93] on button "pagetype" at bounding box center [232, 85] width 60 height 19
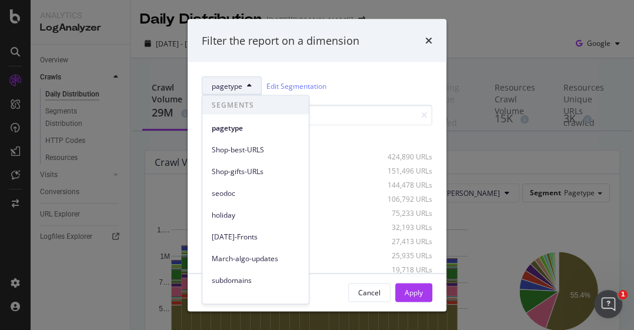
click at [371, 78] on div "pagetype Edit Segmentation" at bounding box center [317, 85] width 230 height 19
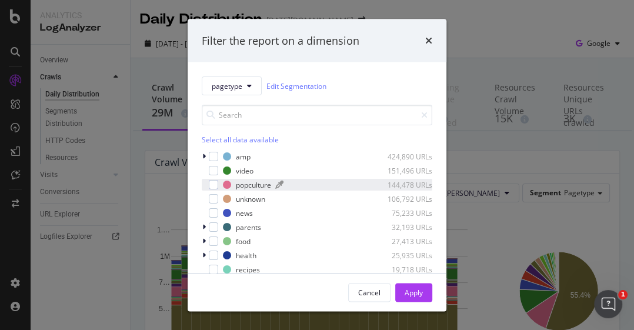
click at [230, 179] on div "popculture 144,478 URLs" at bounding box center [327, 184] width 209 height 10
click at [427, 290] on button "Apply" at bounding box center [413, 292] width 37 height 19
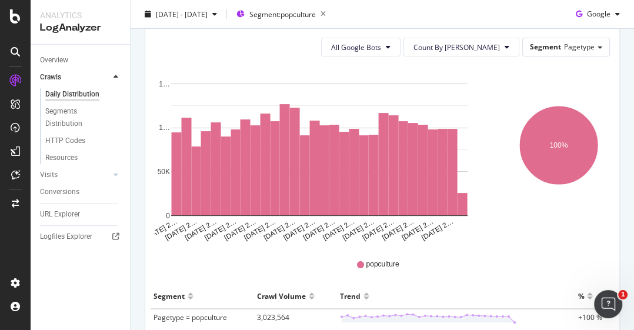
scroll to position [65, 0]
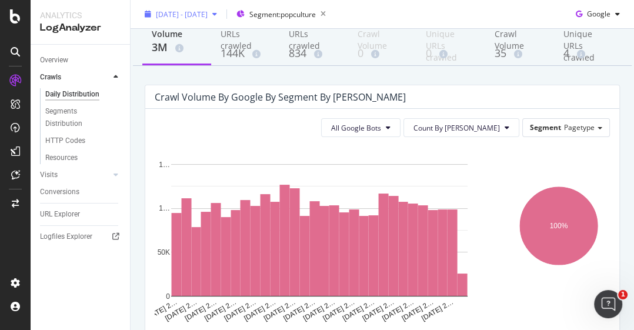
click at [240, 46] on div "144K" at bounding box center [245, 53] width 50 height 15
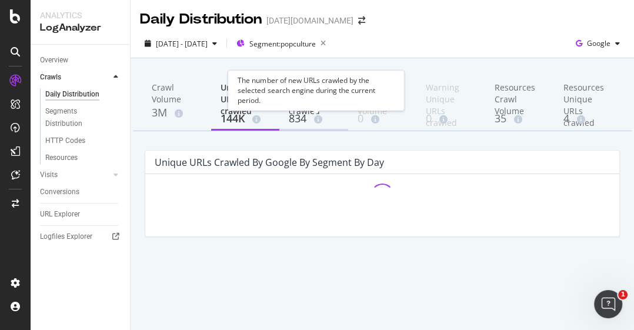
click at [312, 116] on span at bounding box center [315, 119] width 13 height 8
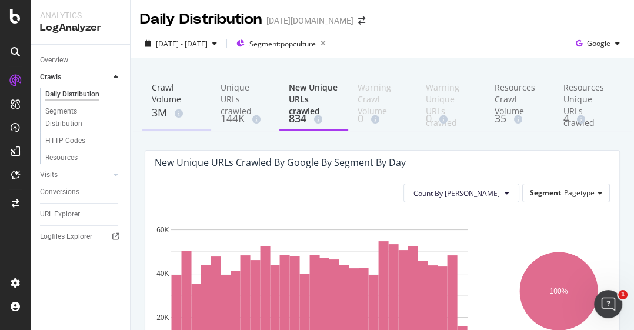
click at [168, 105] on div "Crawl Volume" at bounding box center [177, 94] width 50 height 24
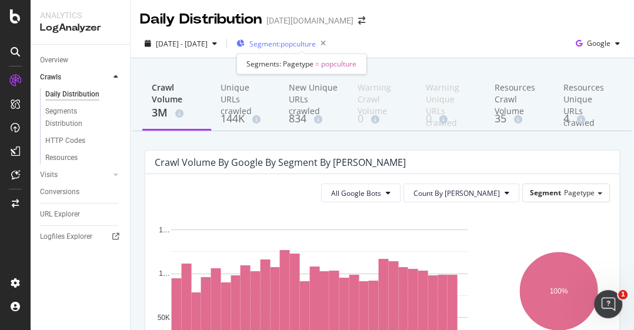
click at [291, 42] on span "Segment: popculture" at bounding box center [282, 44] width 66 height 10
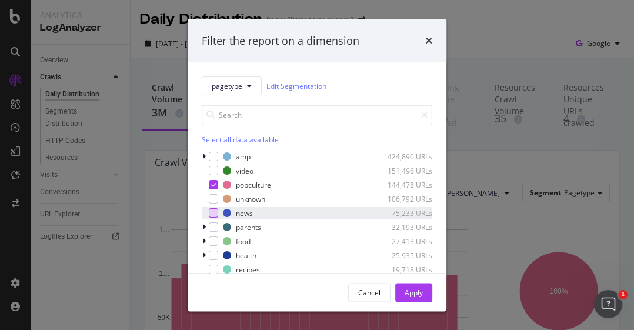
click at [212, 209] on div "modal" at bounding box center [213, 212] width 9 height 9
click at [212, 210] on icon "modal" at bounding box center [213, 213] width 5 height 6
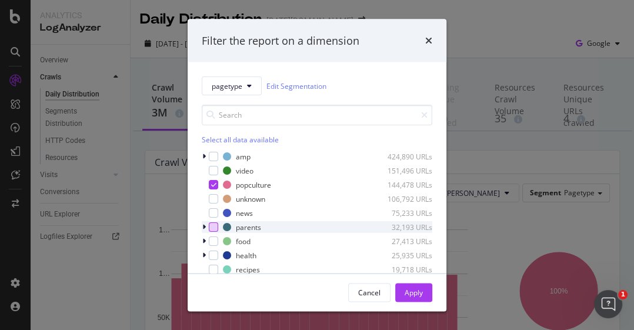
click at [216, 229] on div "modal" at bounding box center [213, 226] width 9 height 9
click at [419, 292] on div "Apply" at bounding box center [413, 292] width 18 height 10
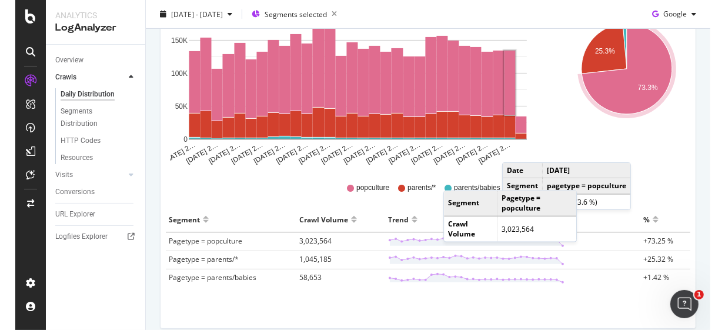
scroll to position [261, 0]
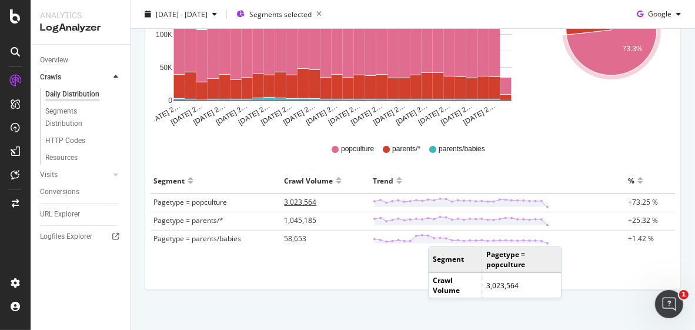
click at [301, 198] on span "3,023,564" at bounding box center [300, 202] width 32 height 10
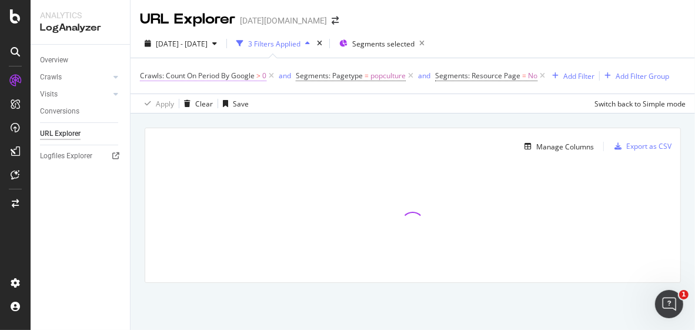
click at [228, 74] on span "Crawls: Count On Period By Google" at bounding box center [197, 76] width 115 height 10
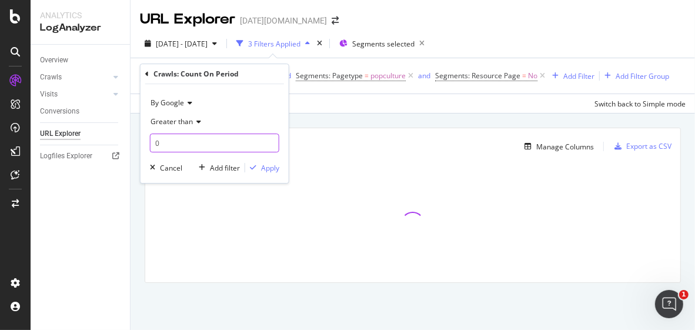
click at [153, 140] on input "0" at bounding box center [214, 142] width 129 height 19
type input "110"
type input "100"
click at [277, 168] on div "Apply" at bounding box center [270, 168] width 18 height 10
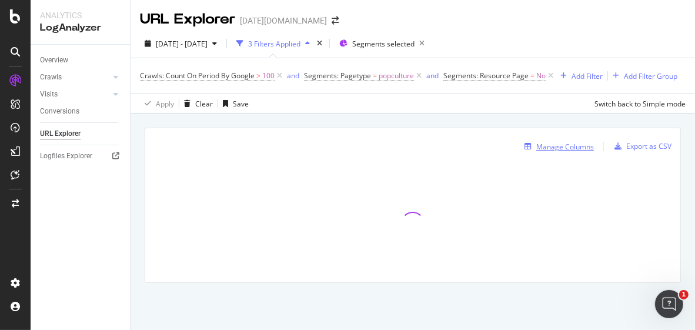
click at [566, 153] on div "Manage Columns" at bounding box center [557, 146] width 74 height 13
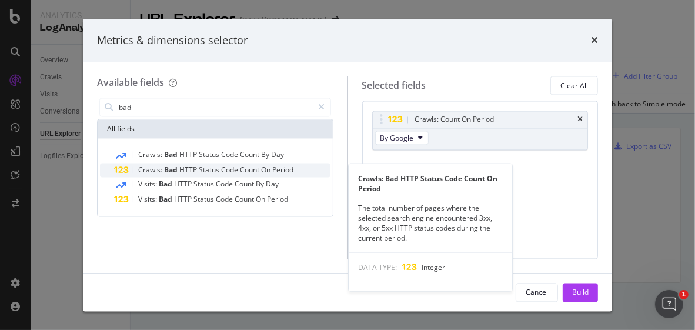
type input "bad"
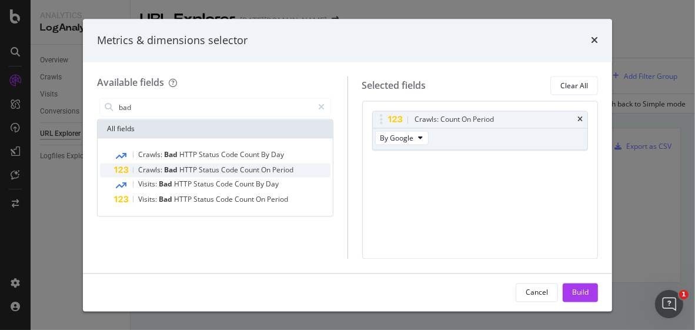
click at [203, 165] on span "Status" at bounding box center [210, 170] width 22 height 10
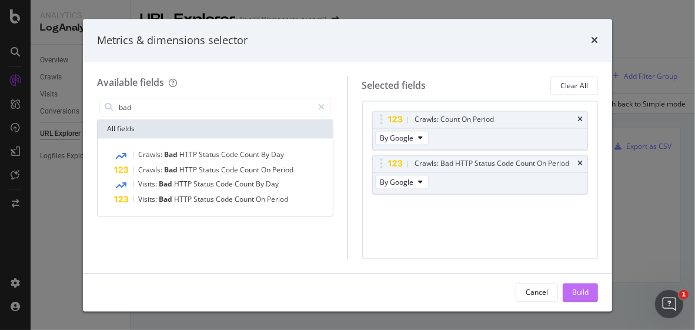
click at [581, 298] on div "Build" at bounding box center [580, 292] width 16 height 18
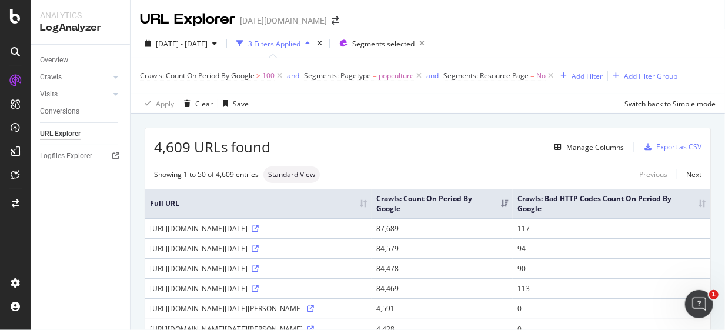
click at [692, 199] on th "Crawls: Bad HTTP Codes Count On Period By Google" at bounding box center [611, 203] width 197 height 29
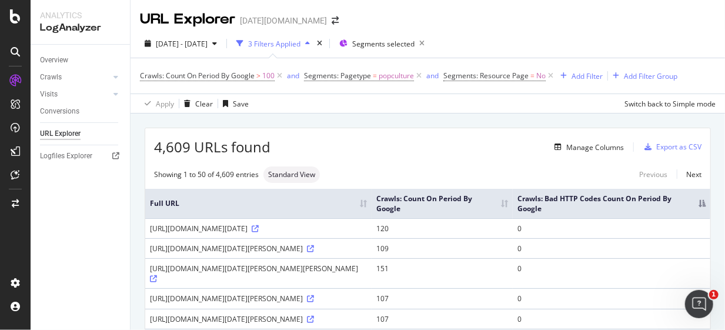
click at [690, 204] on th "Crawls: Bad HTTP Codes Count On Period By Google" at bounding box center [611, 203] width 197 height 29
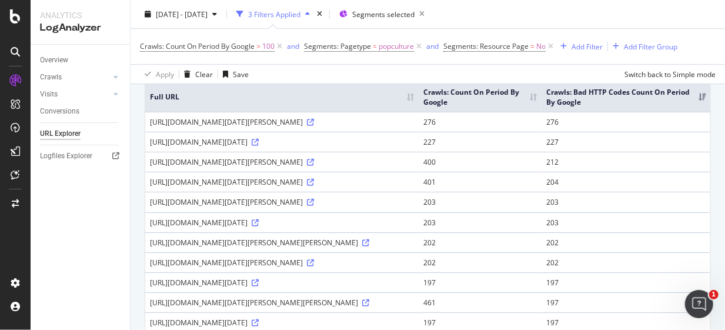
scroll to position [130, 0]
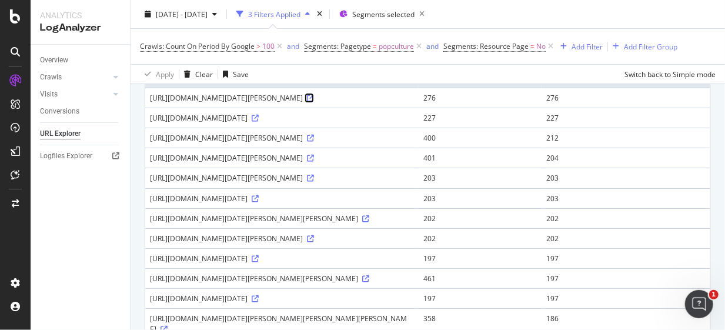
click at [305, 103] on link at bounding box center [309, 98] width 9 height 10
click at [307, 142] on icon at bounding box center [310, 138] width 7 height 7
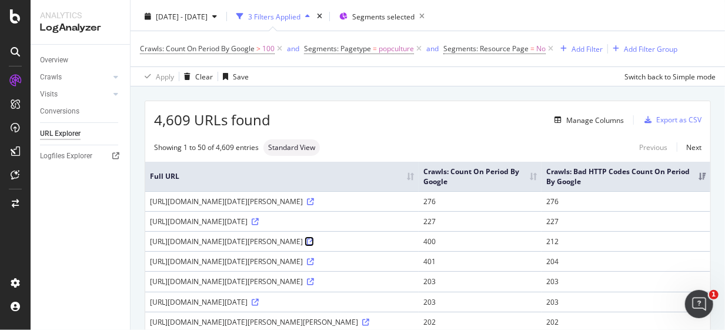
scroll to position [0, 0]
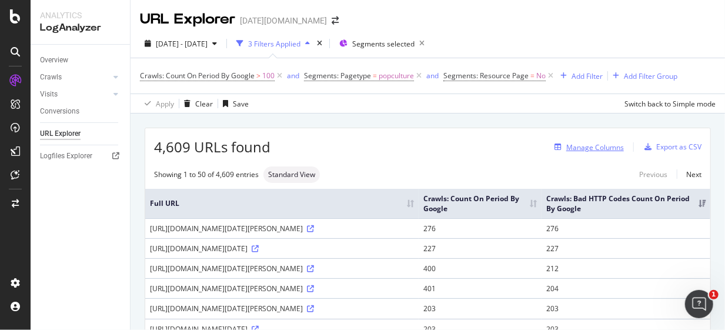
click at [604, 152] on div "Manage Columns" at bounding box center [587, 146] width 74 height 13
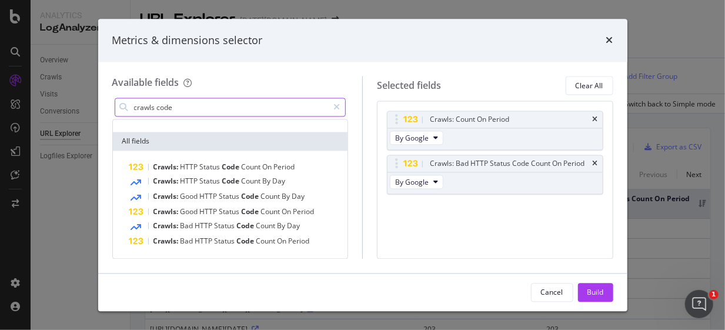
scroll to position [38, 0]
drag, startPoint x: 176, startPoint y: 108, endPoint x: 123, endPoint y: 107, distance: 53.5
click at [123, 107] on div "crawls code" at bounding box center [231, 107] width 232 height 19
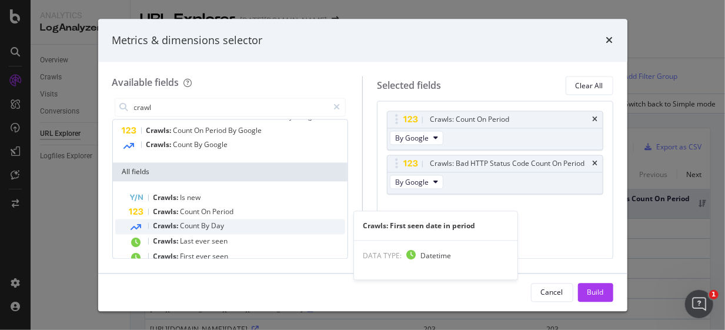
scroll to position [145, 0]
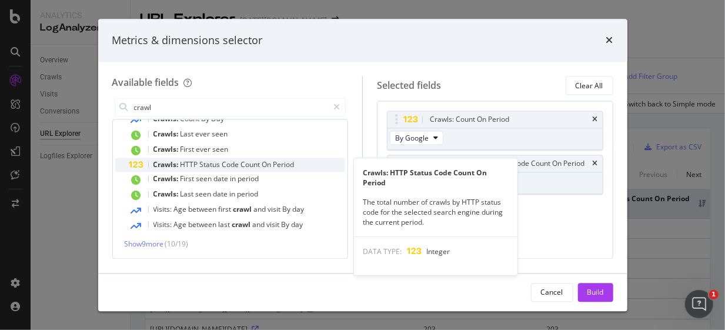
type input "crawl"
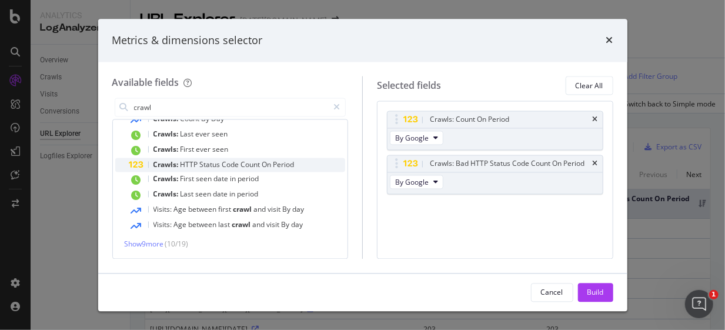
click at [238, 158] on div "Crawls: HTTP Status Code Count On Period" at bounding box center [237, 165] width 216 height 14
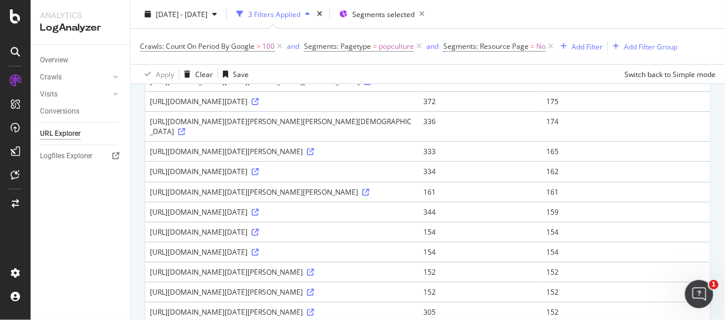
scroll to position [588, 0]
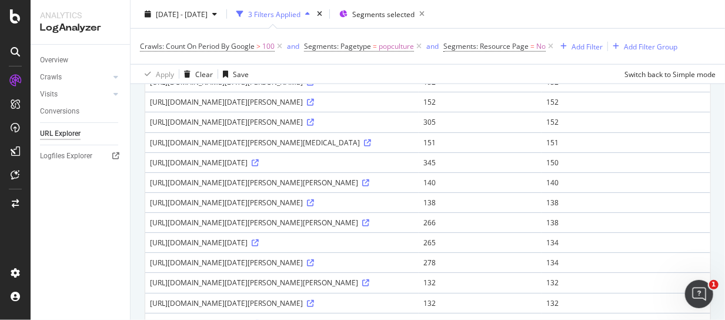
drag, startPoint x: 642, startPoint y: 23, endPoint x: 621, endPoint y: 25, distance: 21.3
click at [641, 23] on div "2025 Sep. 4th - Oct. 3rd 3 Filters Applied Segments selected" at bounding box center [427, 17] width 594 height 24
click at [680, 32] on td "159" at bounding box center [625, 22] width 169 height 20
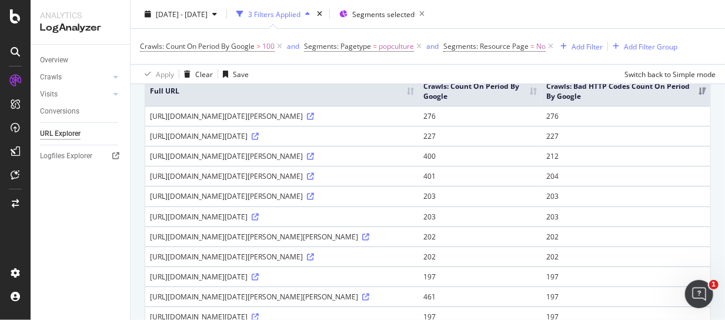
scroll to position [0, 0]
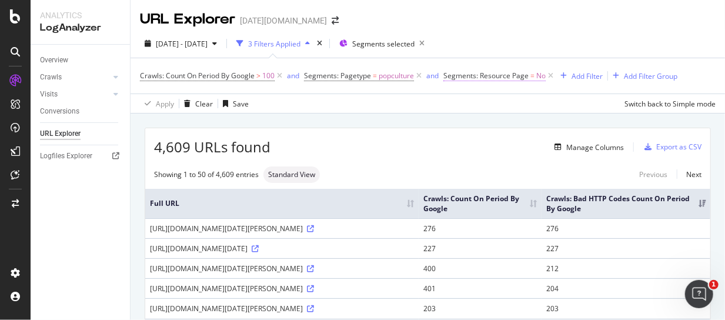
click at [544, 71] on span "No" at bounding box center [540, 76] width 9 height 16
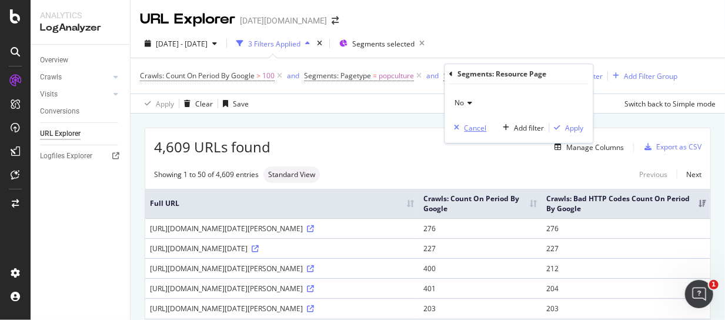
click at [466, 125] on div "Cancel" at bounding box center [475, 128] width 22 height 10
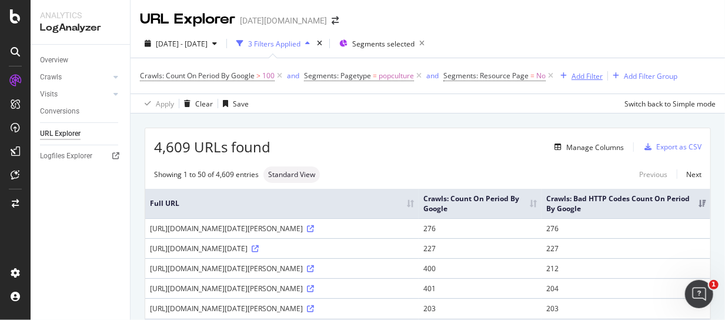
click at [556, 73] on div "button" at bounding box center [563, 75] width 16 height 7
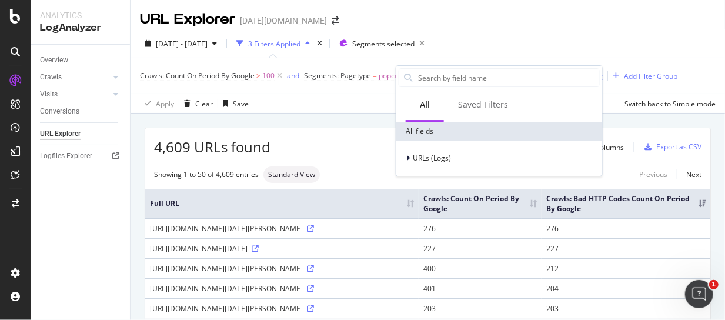
click at [552, 73] on input "text" at bounding box center [508, 78] width 182 height 18
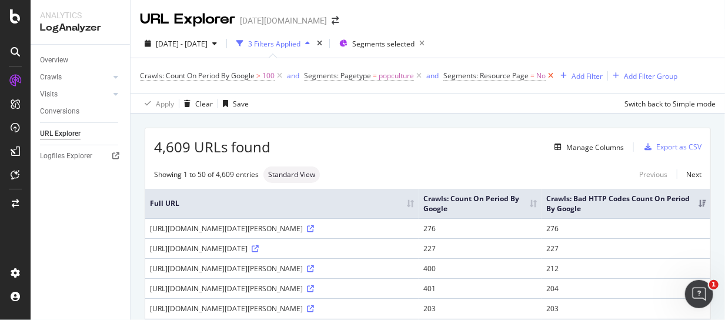
click at [551, 73] on icon at bounding box center [550, 76] width 10 height 12
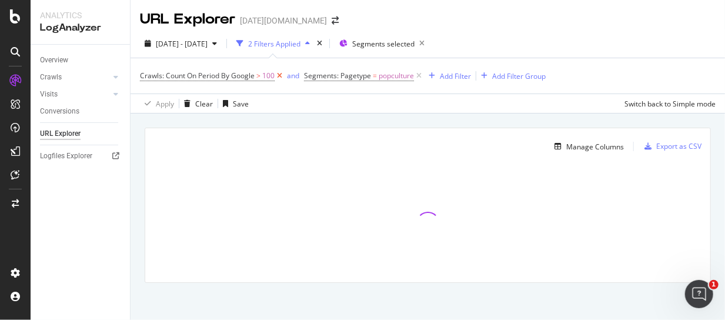
click at [277, 75] on icon at bounding box center [279, 76] width 10 height 12
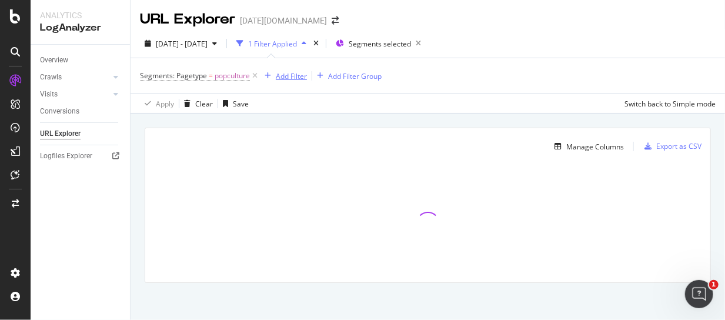
click at [286, 78] on div "Add Filter" at bounding box center [291, 76] width 31 height 10
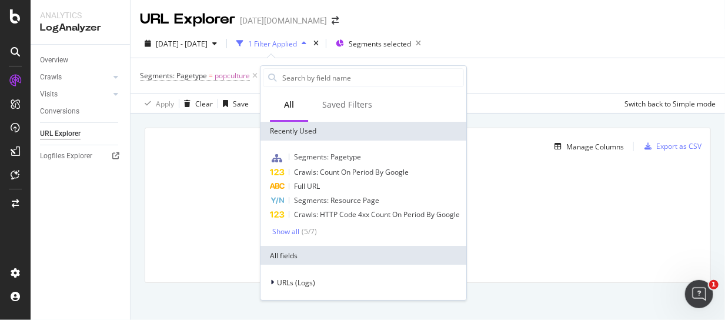
click at [254, 72] on icon at bounding box center [255, 76] width 10 height 12
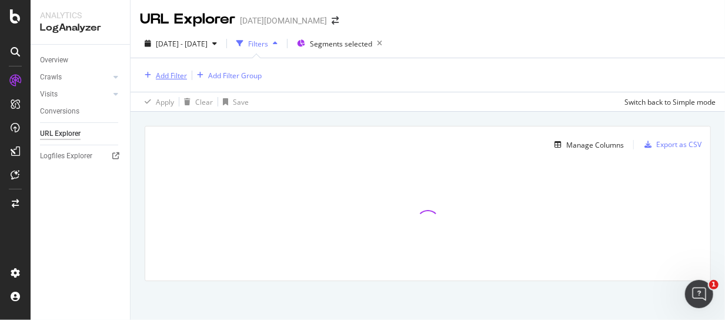
click at [159, 73] on div "Add Filter" at bounding box center [171, 76] width 31 height 10
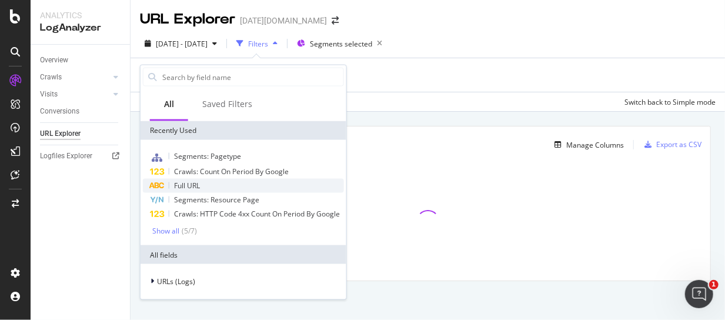
click at [209, 183] on div "Full URL" at bounding box center [243, 186] width 201 height 14
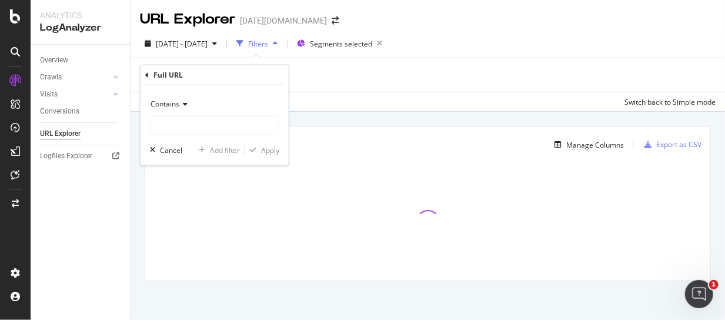
click at [178, 103] on span "Contains" at bounding box center [164, 104] width 29 height 10
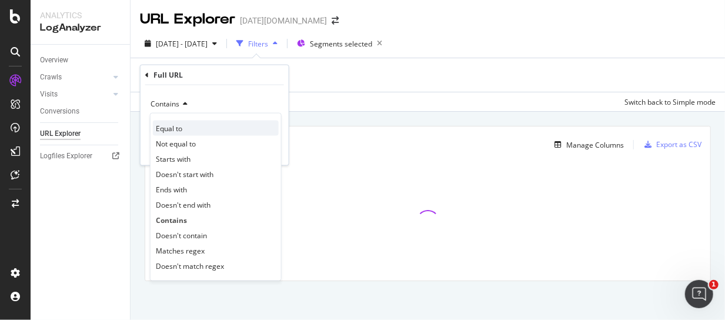
click at [192, 122] on div "Equal to" at bounding box center [216, 127] width 126 height 15
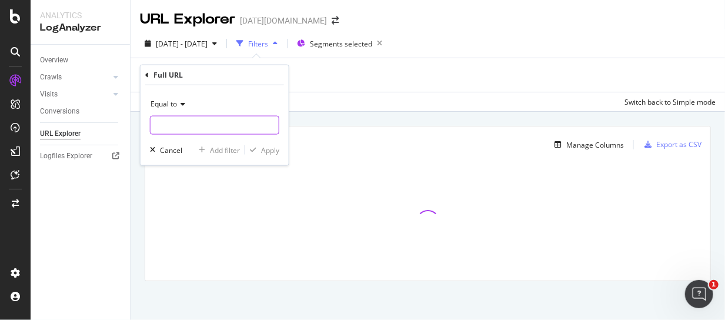
click at [189, 127] on input "text" at bounding box center [214, 125] width 128 height 19
paste input "[URL][DOMAIN_NAME][DATE]"
type input "[URL][DOMAIN_NAME][DATE]"
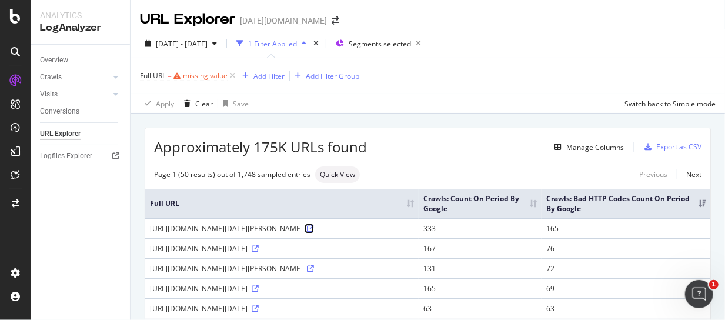
click at [307, 232] on icon at bounding box center [310, 228] width 7 height 7
click at [206, 73] on div "missing value" at bounding box center [205, 76] width 45 height 10
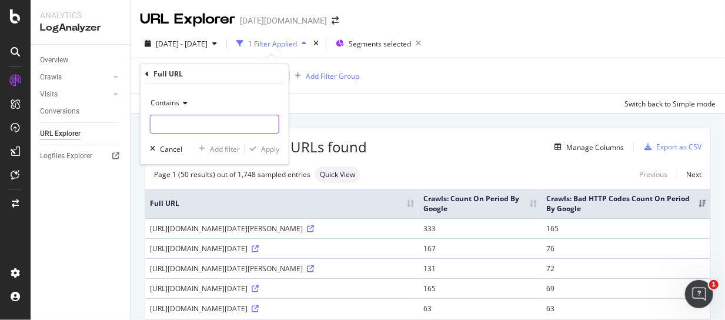
click at [199, 118] on input "text" at bounding box center [214, 124] width 128 height 19
click at [176, 104] on span "Contains" at bounding box center [164, 103] width 29 height 10
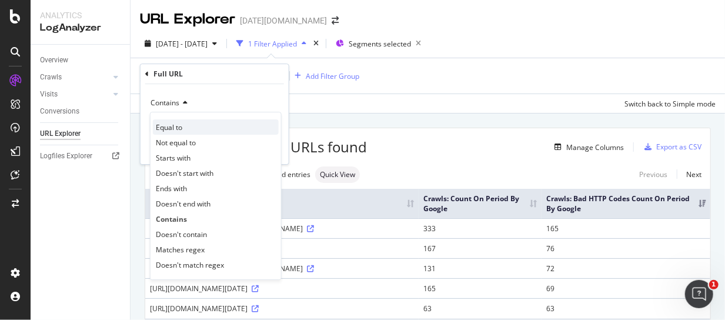
click at [185, 122] on div "Equal to" at bounding box center [216, 126] width 126 height 15
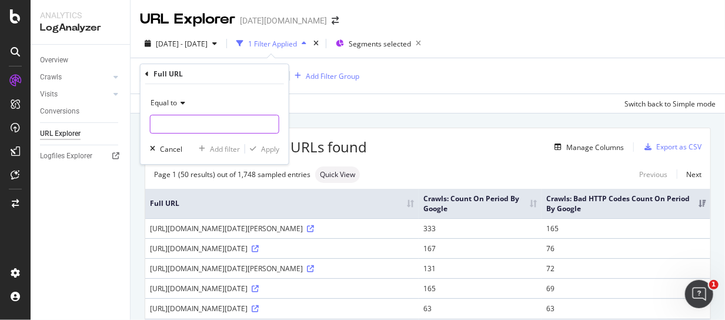
click at [189, 122] on input "text" at bounding box center [214, 124] width 128 height 19
paste input "[URL][DOMAIN_NAME][DATE]"
type input "[URL][DOMAIN_NAME][DATE]"
click at [270, 150] on div "Apply" at bounding box center [270, 149] width 18 height 10
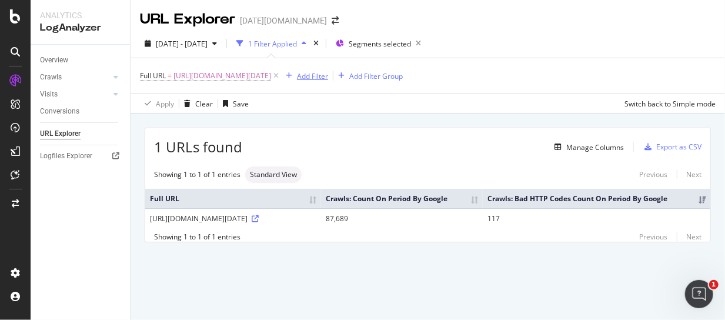
click at [317, 76] on div "Add Filter" at bounding box center [312, 76] width 31 height 10
click at [257, 75] on span "[URL][DOMAIN_NAME][DATE]" at bounding box center [222, 76] width 98 height 16
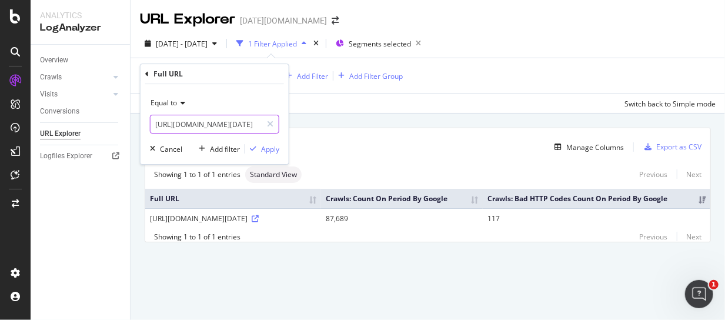
click at [253, 126] on input "[URL][DOMAIN_NAME][DATE]" at bounding box center [205, 124] width 111 height 19
click at [239, 126] on input "[URL][DOMAIN_NAME][DATE]" at bounding box center [205, 124] width 111 height 19
drag, startPoint x: 224, startPoint y: 124, endPoint x: 284, endPoint y: 123, distance: 60.5
click at [284, 123] on div "Equal to https://www.today.com/popculture Cancel Add filter Apply" at bounding box center [214, 124] width 148 height 80
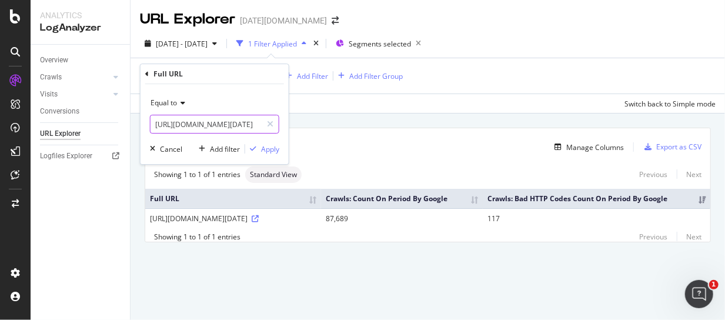
click at [231, 122] on input "[URL][DOMAIN_NAME][DATE]" at bounding box center [205, 124] width 111 height 19
click at [259, 123] on input "[URL][DOMAIN_NAME][DATE]" at bounding box center [205, 124] width 111 height 19
type input "https://www.today.com/popculture/"
click at [267, 153] on button "Apply" at bounding box center [262, 149] width 34 height 12
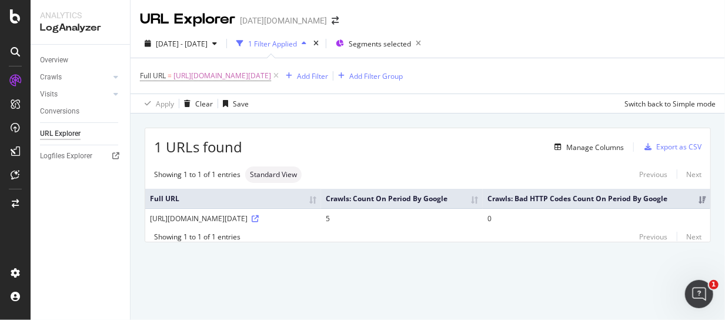
click at [595, 135] on div "1 URLs found Manage Columns Export as CSV" at bounding box center [427, 142] width 565 height 29
click at [232, 76] on span "https://www.today.com/popculture/" at bounding box center [222, 76] width 98 height 16
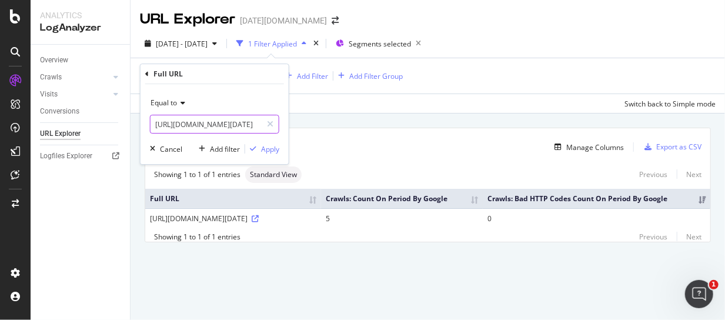
click at [230, 125] on input "https://www.today.com/popculture/" at bounding box center [205, 124] width 111 height 19
click at [240, 122] on input "https://www.today.com/popculture/" at bounding box center [205, 124] width 111 height 19
drag, startPoint x: 234, startPoint y: 123, endPoint x: 301, endPoint y: 122, distance: 67.0
click at [297, 123] on body "Analytics LogAnalyzer Overview Crawls Daily Distribution Segments Distribution …" at bounding box center [362, 160] width 725 height 320
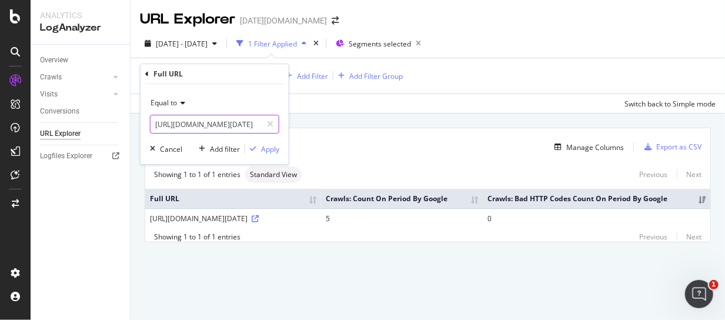
scroll to position [0, 0]
type input "https://www.today.com/archive"
click at [259, 153] on div "Apply" at bounding box center [262, 148] width 34 height 11
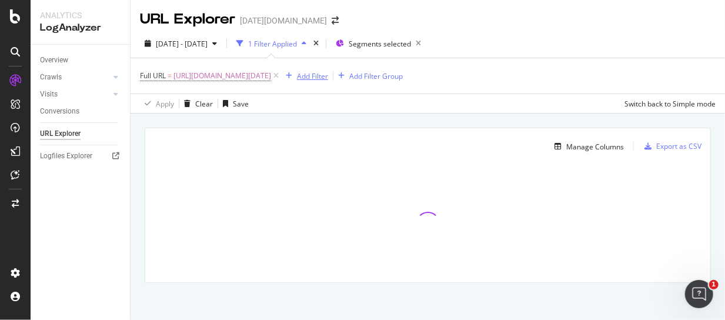
click at [306, 72] on div "Add Filter" at bounding box center [312, 76] width 31 height 10
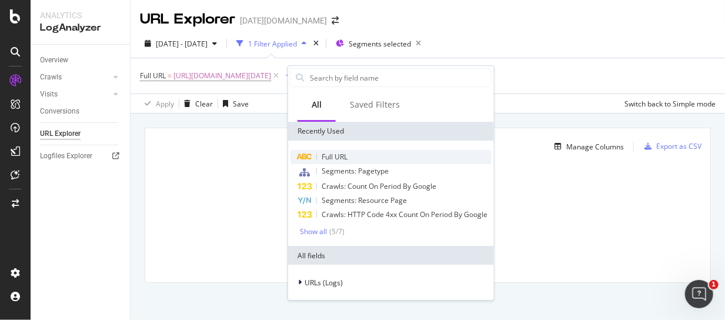
click at [336, 155] on span "Full URL" at bounding box center [335, 157] width 26 height 10
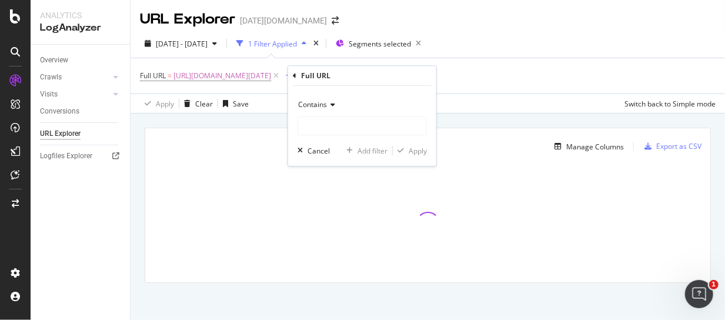
click at [320, 99] on span "Contains" at bounding box center [312, 104] width 29 height 10
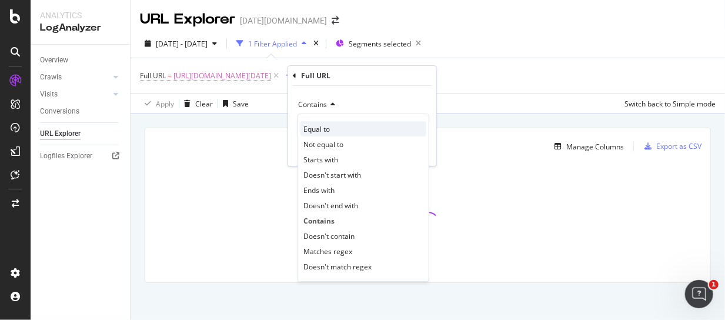
click at [334, 128] on div "Equal to" at bounding box center [363, 128] width 126 height 15
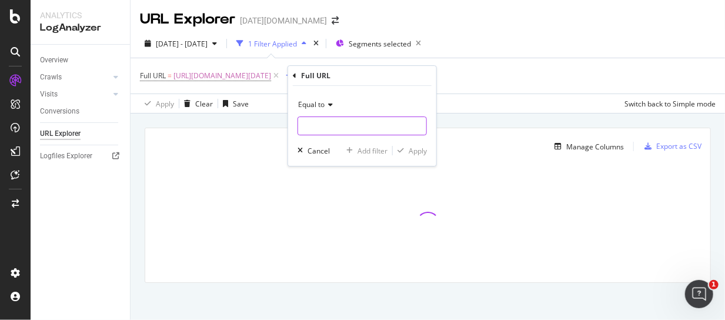
click at [339, 122] on input "text" at bounding box center [362, 125] width 128 height 19
type input "a"
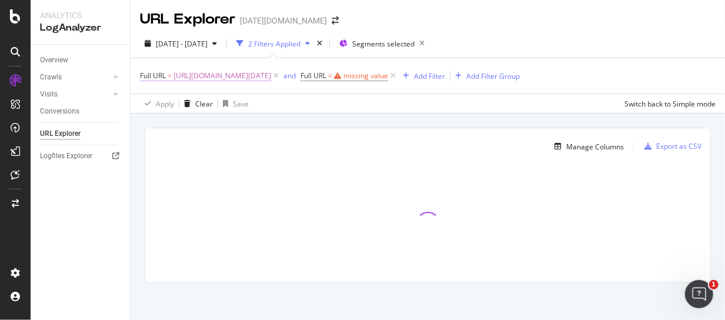
click at [236, 75] on span "https://www.today.com/archive" at bounding box center [222, 76] width 98 height 16
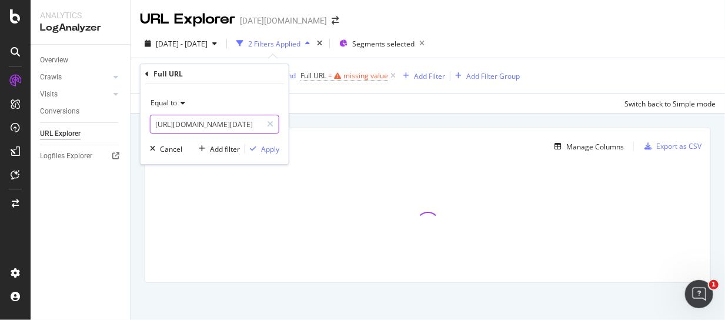
click at [202, 120] on input "https://www.today.com/archive" at bounding box center [205, 124] width 111 height 19
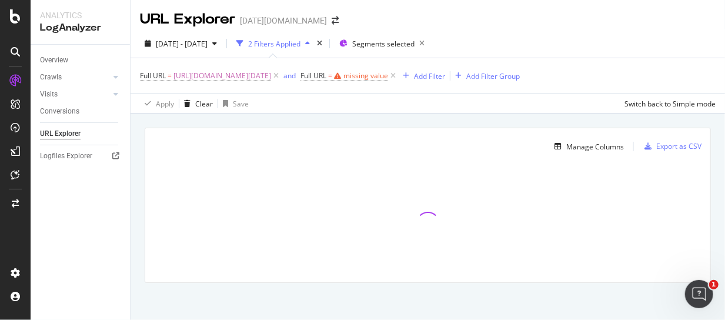
click at [361, 102] on div "Apply Clear Save Switch back to Simple mode" at bounding box center [427, 102] width 594 height 19
click at [359, 75] on div "missing value" at bounding box center [365, 76] width 45 height 10
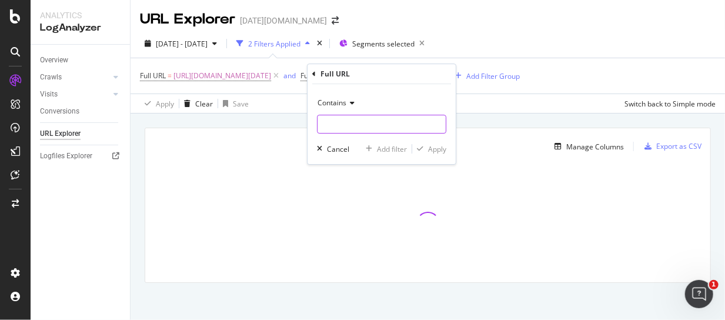
click at [357, 119] on input "text" at bounding box center [381, 124] width 128 height 19
paste input "https://www.today.com/archive"
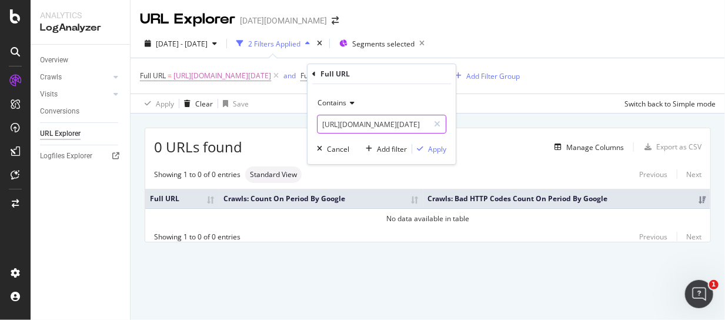
scroll to position [0, 3]
type input "https://www.today.com/archive/"
click at [440, 152] on div "Apply" at bounding box center [437, 149] width 18 height 10
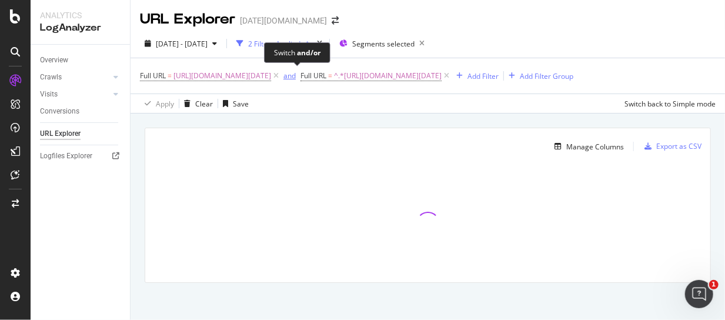
click at [294, 75] on div "and" at bounding box center [289, 76] width 12 height 10
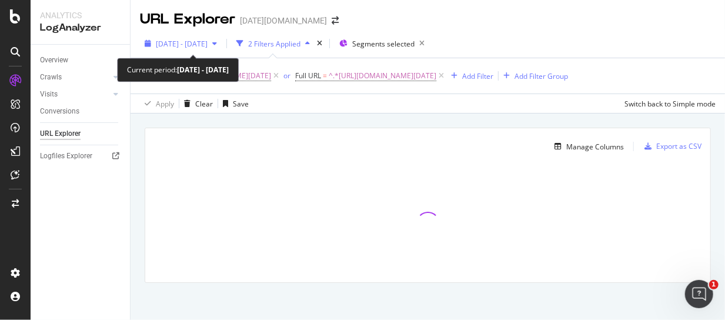
click at [206, 45] on span "[DATE] - [DATE]" at bounding box center [182, 44] width 52 height 10
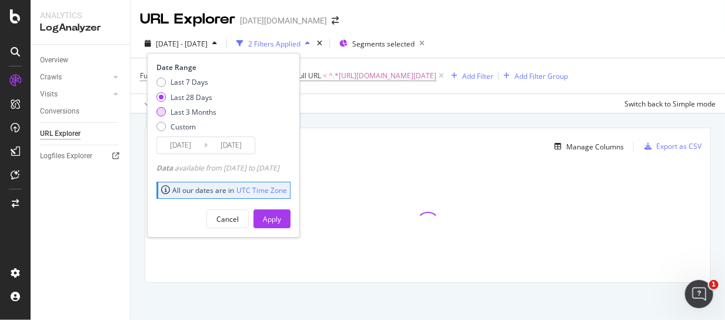
click at [195, 110] on div "Last 3 Months" at bounding box center [193, 112] width 46 height 10
type input "2025/07/04"
click at [281, 216] on div "Apply" at bounding box center [272, 219] width 18 height 10
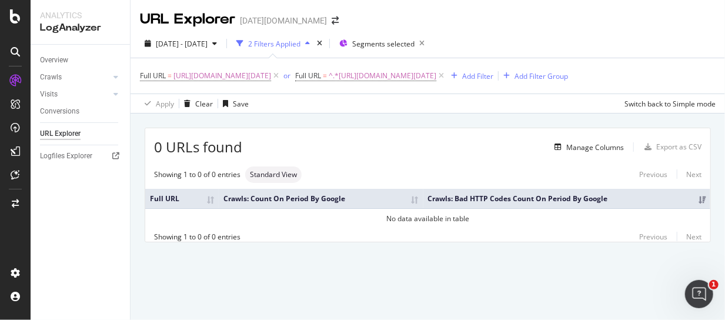
click at [558, 117] on div "0 URLs found Manage Columns Export as CSV Showing 1 to 0 of 0 entries Standard …" at bounding box center [427, 198] width 594 height 170
click at [391, 73] on span "^.*https://www.today.com/archive/.*$" at bounding box center [383, 76] width 108 height 16
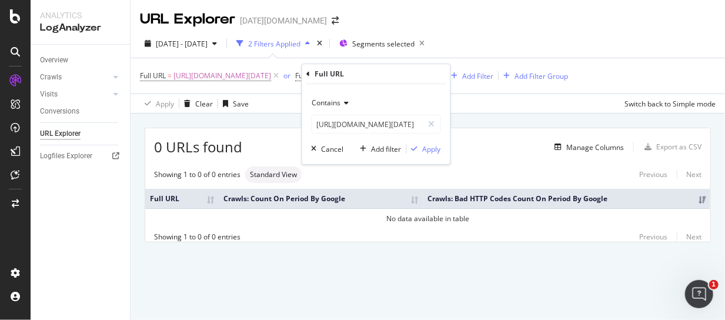
click at [256, 117] on div "0 URLs found Manage Columns Export as CSV Showing 1 to 0 of 0 entries Standard …" at bounding box center [427, 198] width 594 height 170
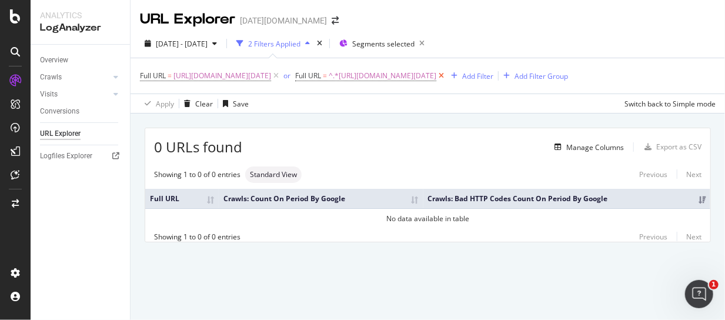
click at [446, 73] on icon at bounding box center [441, 76] width 10 height 12
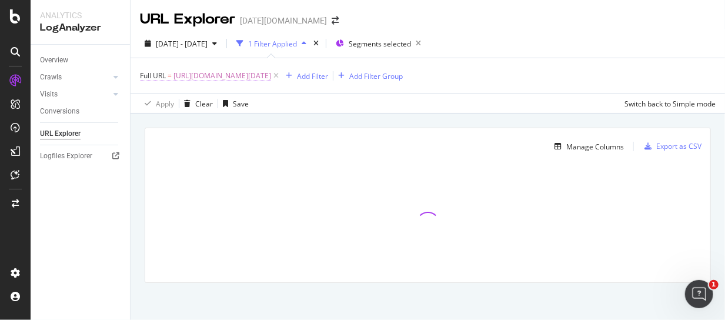
click at [246, 78] on span "https://www.today.com/archive" at bounding box center [222, 76] width 98 height 16
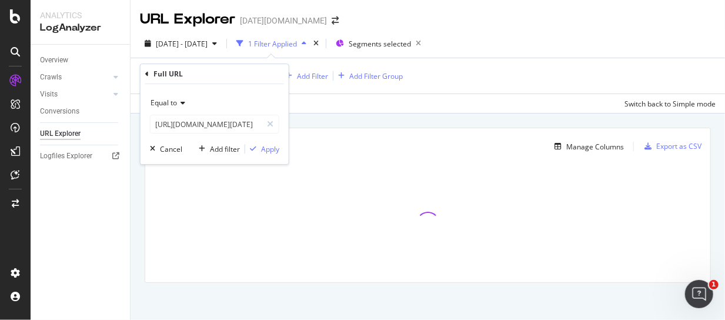
click at [165, 104] on span "Equal to" at bounding box center [163, 103] width 26 height 10
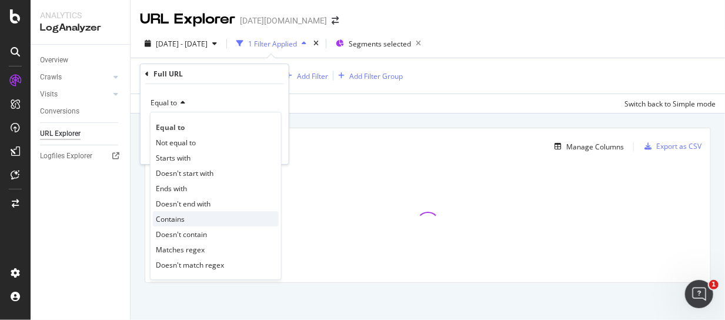
click at [188, 217] on div "Contains" at bounding box center [216, 218] width 126 height 15
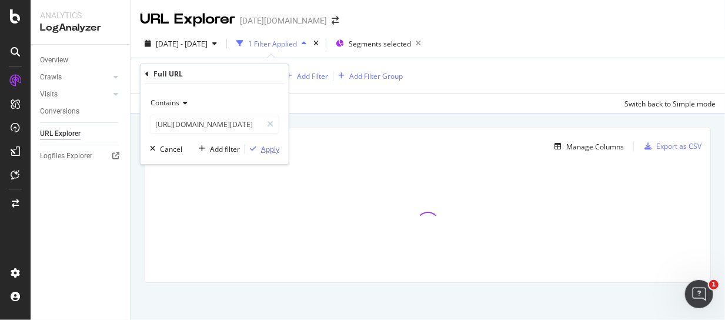
click at [273, 148] on div "Apply" at bounding box center [270, 149] width 18 height 10
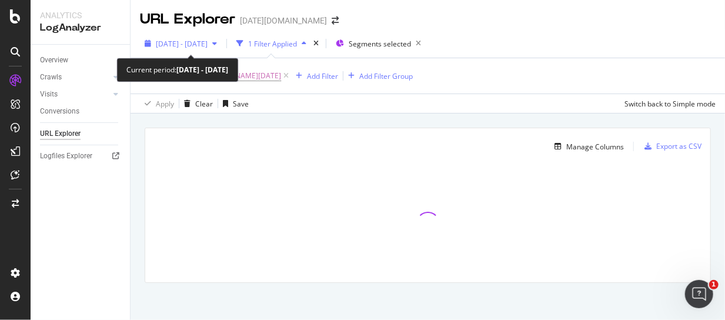
click at [207, 46] on span "2025 Jul. 4th - Oct. 3rd" at bounding box center [182, 44] width 52 height 10
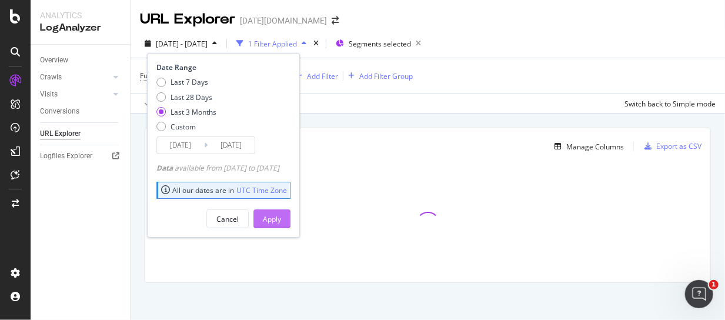
click at [281, 222] on div "Apply" at bounding box center [272, 219] width 18 height 10
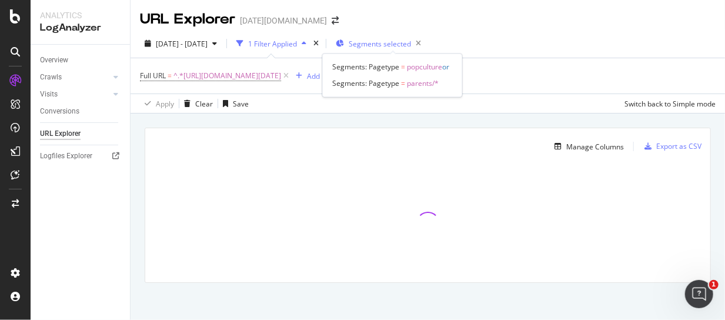
click at [406, 46] on span "Segments selected" at bounding box center [380, 44] width 62 height 10
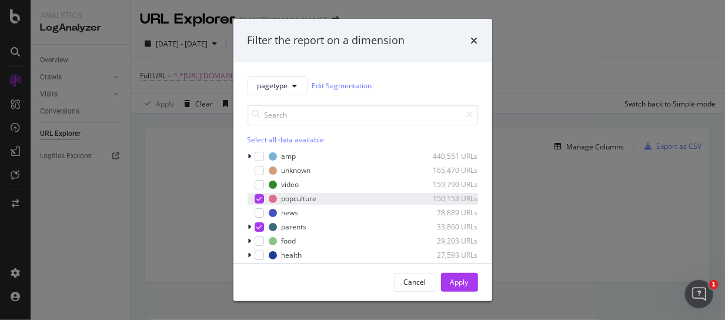
click at [256, 199] on icon "modal" at bounding box center [258, 199] width 5 height 6
click at [262, 223] on div "modal" at bounding box center [259, 226] width 9 height 9
click at [456, 280] on div "Apply" at bounding box center [459, 282] width 18 height 10
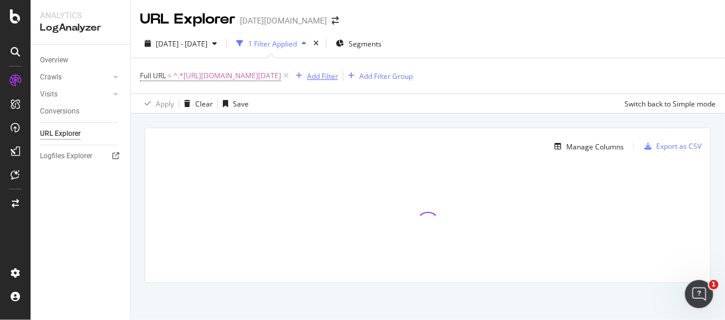
click at [307, 72] on div "button" at bounding box center [299, 75] width 16 height 7
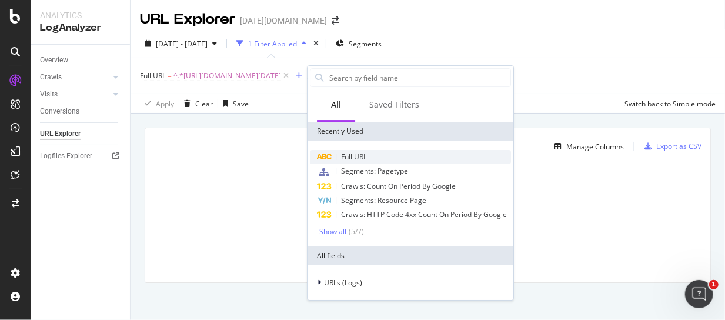
click at [387, 157] on div "Full URL" at bounding box center [410, 157] width 201 height 14
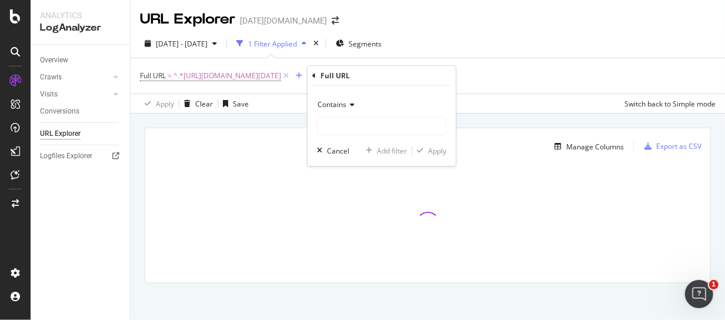
click at [341, 101] on span "Contains" at bounding box center [331, 104] width 29 height 10
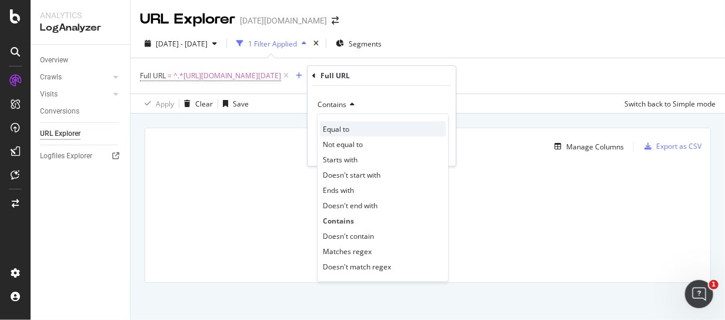
click at [349, 130] on span "Equal to" at bounding box center [336, 129] width 26 height 10
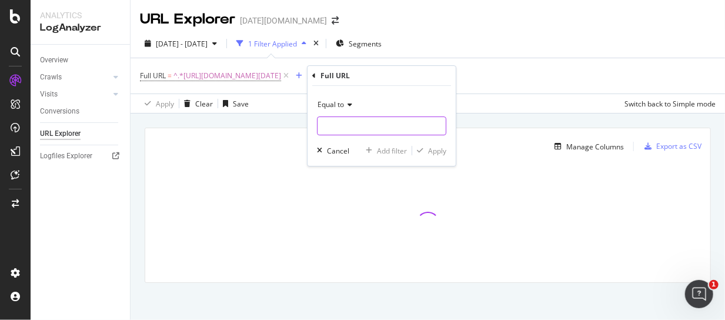
click at [346, 125] on input "text" at bounding box center [381, 125] width 128 height 19
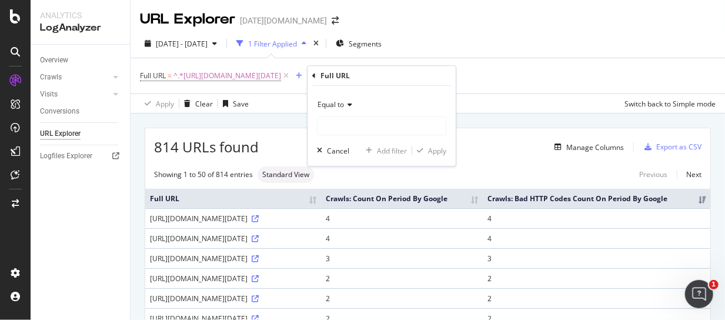
click at [523, 76] on div "Full URL = ^.*https://www.today.com/archive.*$ Add Filter Add Filter Group" at bounding box center [427, 75] width 575 height 35
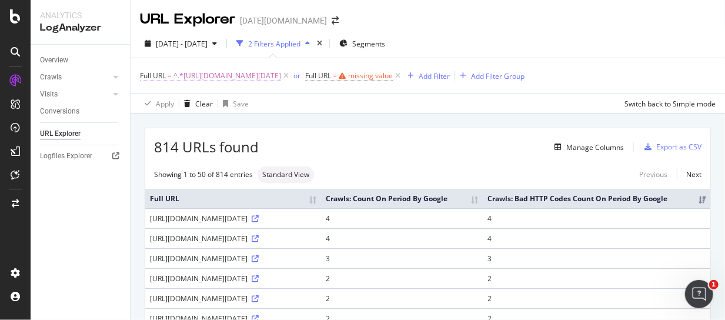
click at [272, 75] on span "^.*https://www.today.com/archive.*$" at bounding box center [227, 76] width 108 height 16
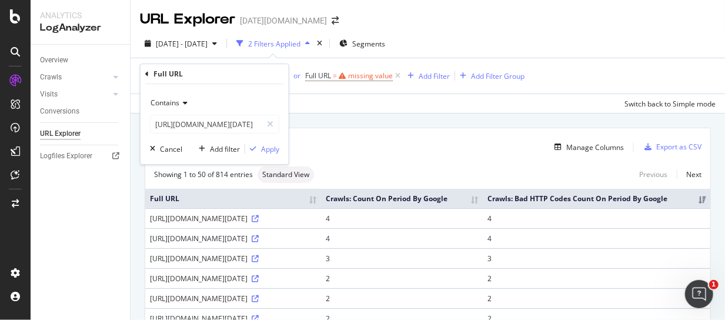
click at [181, 103] on icon at bounding box center [183, 102] width 8 height 7
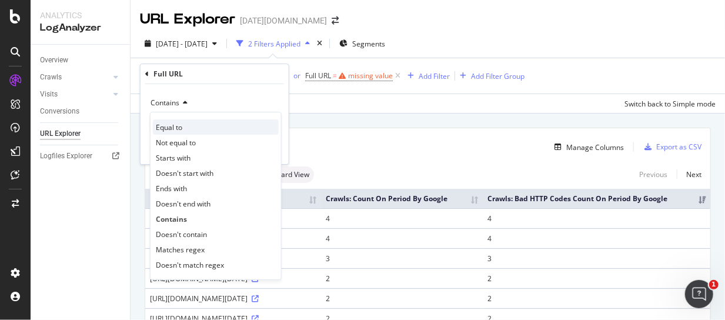
click at [189, 121] on div "Equal to" at bounding box center [216, 126] width 126 height 15
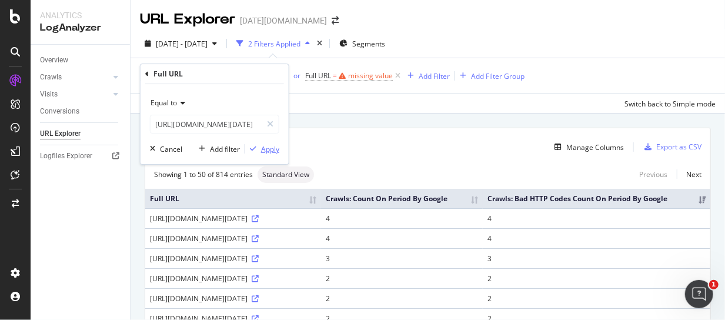
click at [264, 148] on div "Apply" at bounding box center [270, 149] width 18 height 10
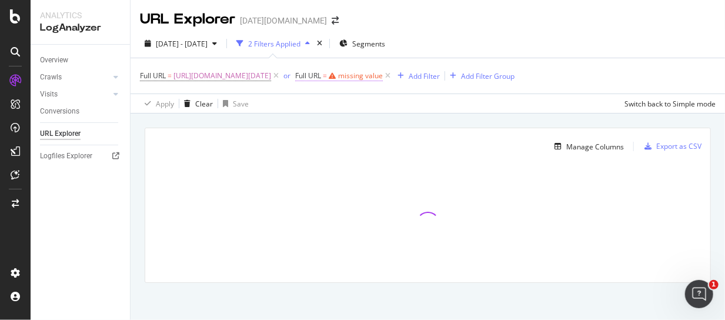
click at [321, 73] on span "Full URL" at bounding box center [308, 76] width 26 height 10
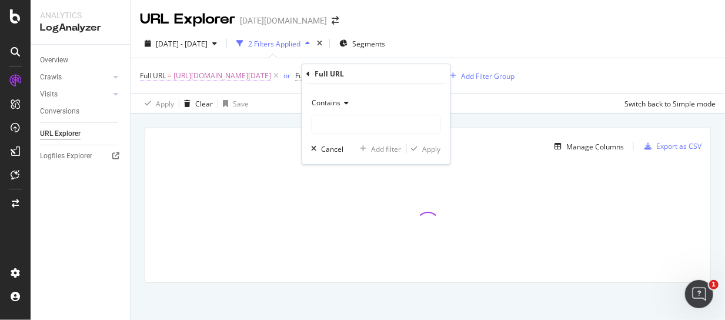
click at [268, 75] on span "https://www.today.com/archive" at bounding box center [222, 76] width 98 height 16
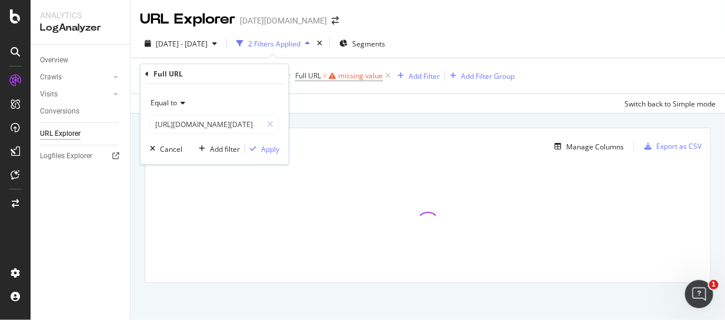
click at [268, 75] on div "Full URL" at bounding box center [214, 74] width 139 height 20
click at [222, 122] on input "https://www.today.com/archive" at bounding box center [205, 124] width 111 height 19
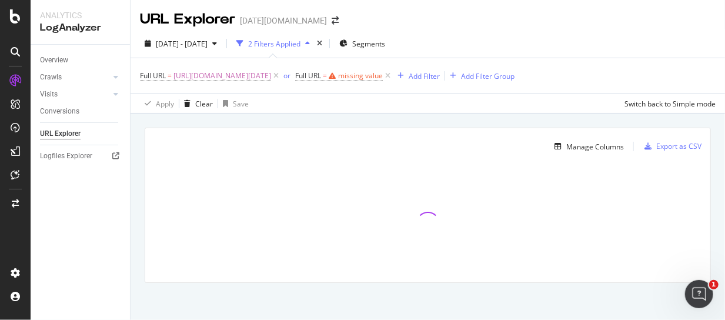
click at [354, 69] on span "Full URL = missing value" at bounding box center [344, 76] width 98 height 16
click at [364, 74] on div "missing value" at bounding box center [360, 76] width 45 height 10
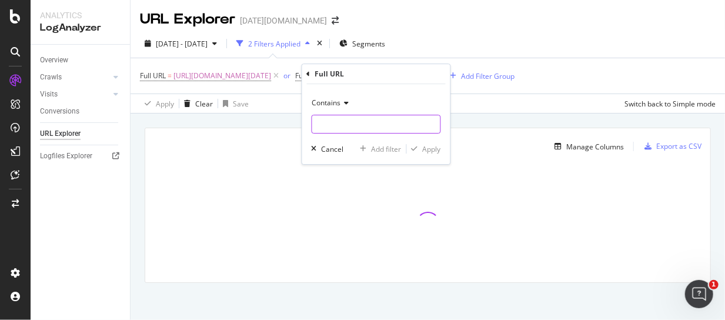
click at [361, 125] on input "text" at bounding box center [376, 124] width 128 height 19
paste input "https://www.today.com/archive"
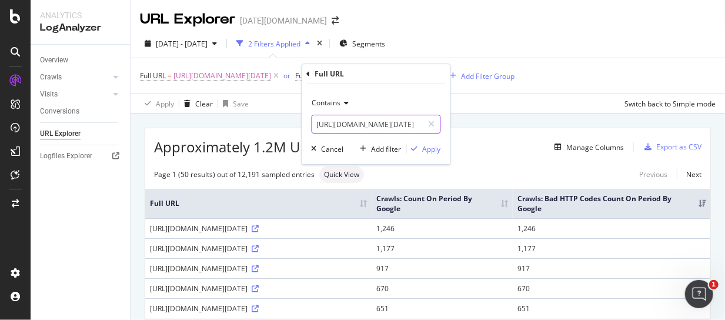
scroll to position [0, 3]
type input "https://www.today.com/archive/"
click at [426, 153] on div "Apply" at bounding box center [432, 149] width 18 height 10
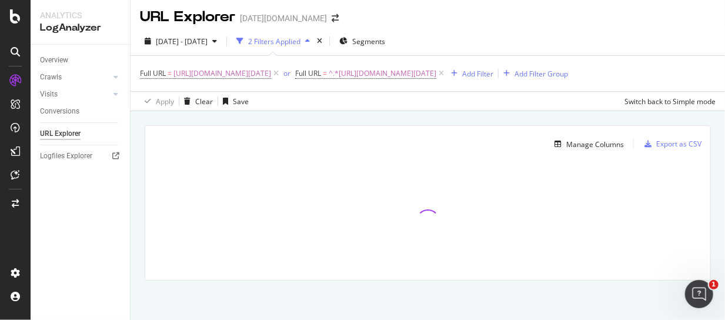
scroll to position [3, 0]
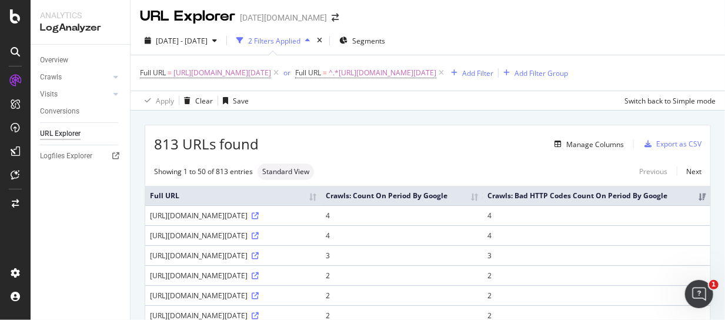
click at [644, 21] on div "URL Explorer today.com" at bounding box center [427, 11] width 594 height 29
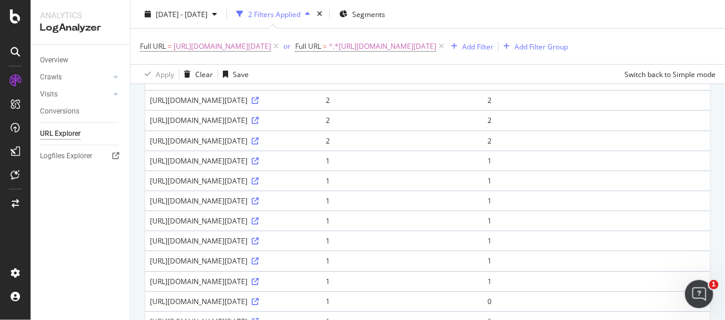
scroll to position [0, 0]
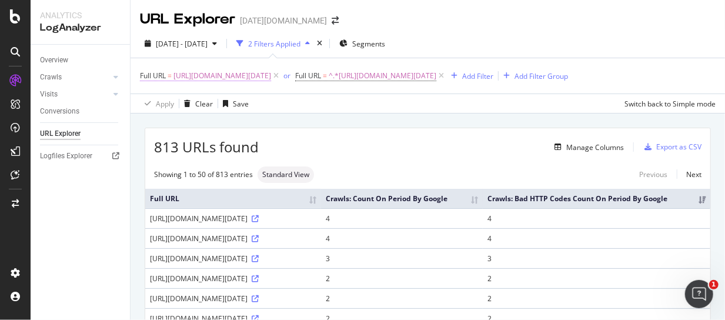
click at [239, 78] on span "https://www.today.com/archive" at bounding box center [222, 76] width 98 height 16
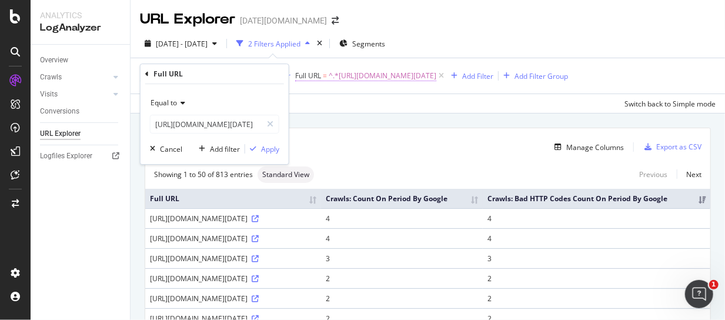
click at [383, 75] on span "^.*https://www.today.com/archive/.*$" at bounding box center [383, 76] width 108 height 16
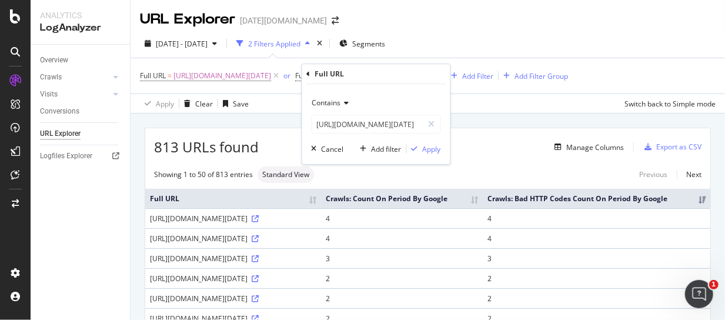
click at [336, 100] on span "Contains" at bounding box center [326, 103] width 29 height 10
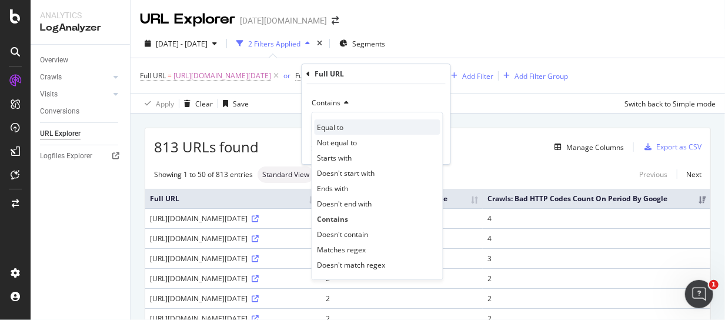
click at [338, 128] on span "Equal to" at bounding box center [330, 127] width 26 height 10
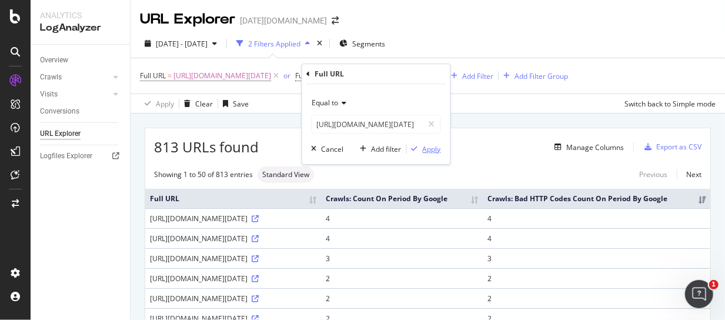
click at [425, 143] on div "Apply" at bounding box center [424, 148] width 34 height 11
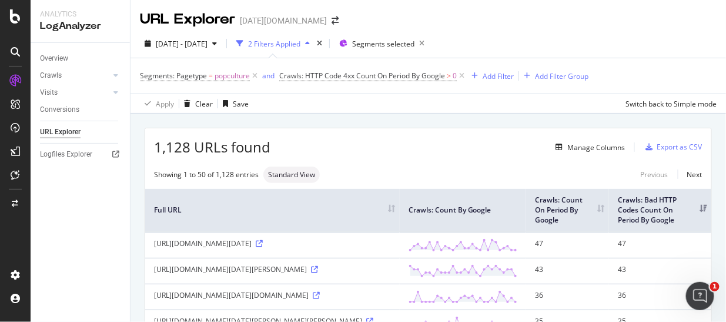
scroll to position [849, 0]
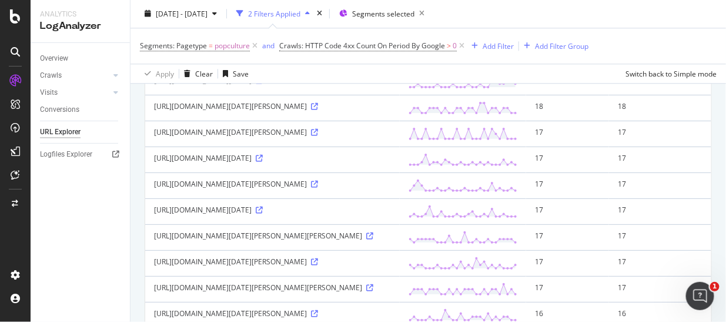
drag, startPoint x: 644, startPoint y: 24, endPoint x: 628, endPoint y: 31, distance: 17.7
click at [644, 24] on div "2025 Sep. 6th - Oct. 3rd 2 Filters Applied Segments selected" at bounding box center [427, 17] width 595 height 24
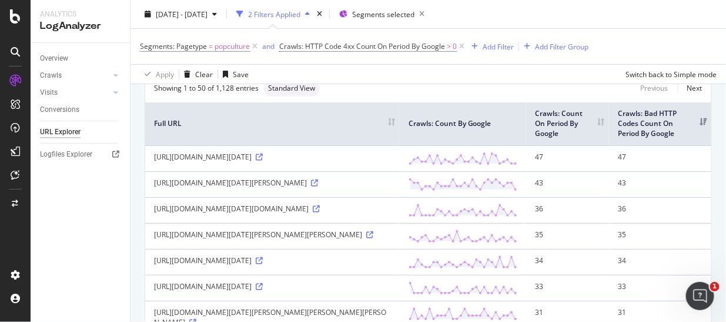
scroll to position [0, 0]
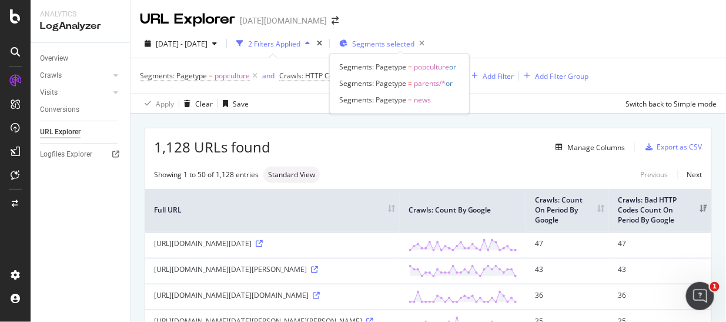
click at [414, 42] on span "Segments selected" at bounding box center [383, 44] width 62 height 10
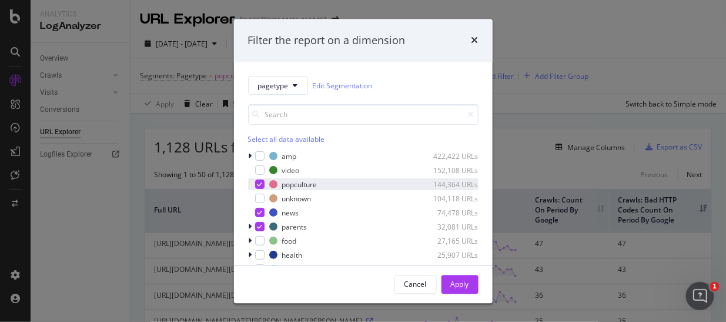
click at [262, 185] on icon "modal" at bounding box center [259, 185] width 5 height 6
click at [260, 210] on icon "modal" at bounding box center [259, 213] width 5 height 6
click at [259, 227] on icon "modal" at bounding box center [259, 227] width 5 height 6
click at [447, 282] on button "Apply" at bounding box center [459, 283] width 37 height 19
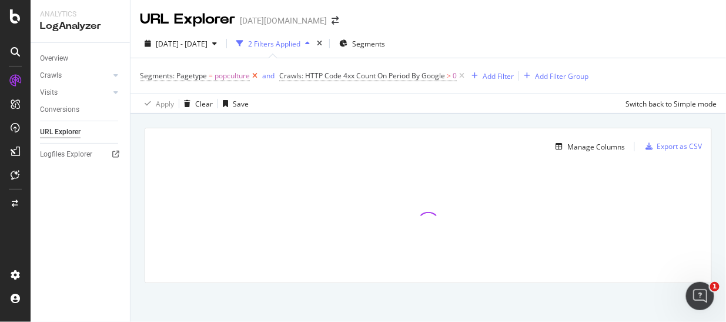
click at [257, 74] on icon at bounding box center [255, 76] width 10 height 12
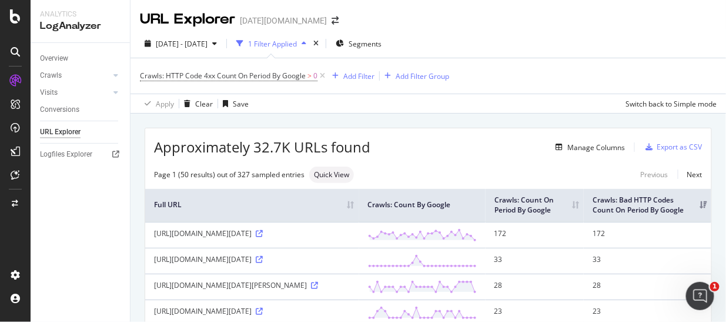
click at [620, 72] on div "Crawls: HTTP Code 4xx Count On Period By Google > 0 Add Filter Add Filter Group" at bounding box center [428, 75] width 577 height 35
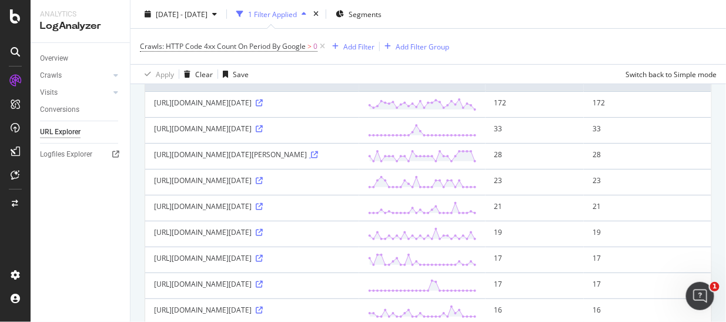
scroll to position [261, 0]
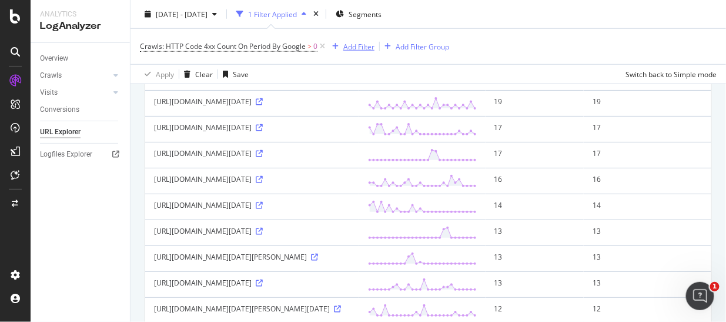
click at [347, 42] on div "Add Filter" at bounding box center [358, 46] width 31 height 10
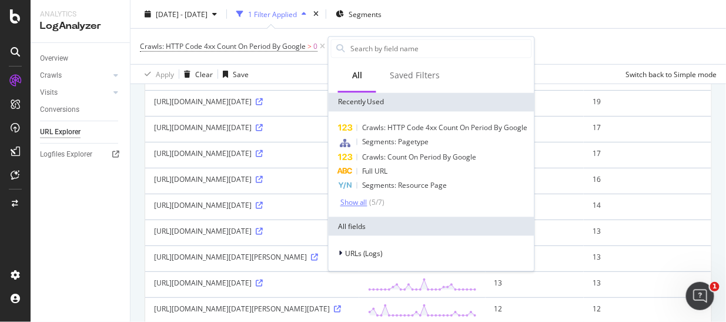
click at [359, 204] on div "Show all" at bounding box center [353, 202] width 27 height 8
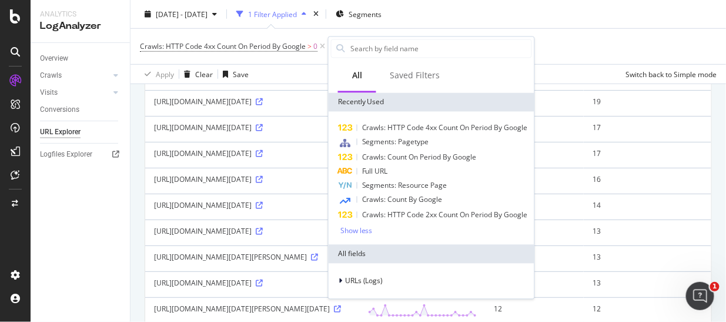
click at [384, 167] on span "Full URL" at bounding box center [375, 171] width 26 height 10
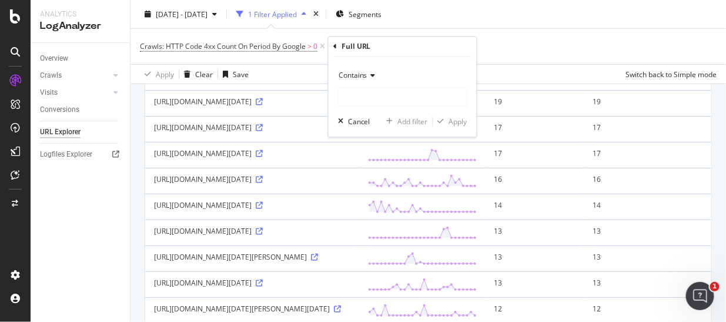
click at [360, 75] on span "Contains" at bounding box center [353, 76] width 29 height 10
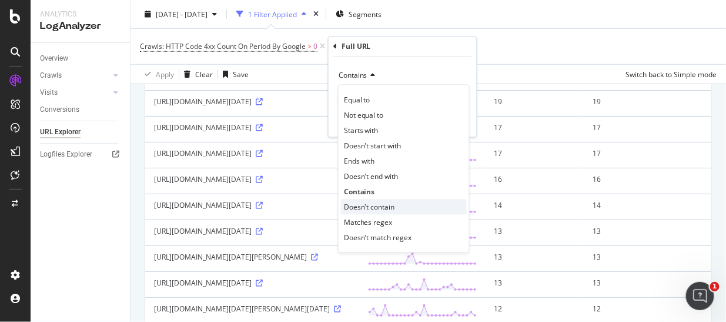
click at [384, 205] on span "Doesn't contain" at bounding box center [369, 207] width 51 height 10
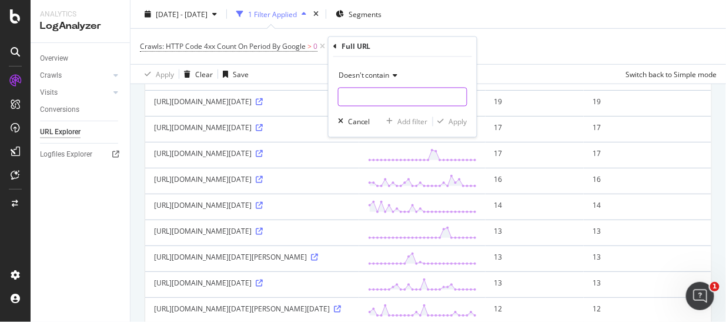
click at [376, 95] on input "text" at bounding box center [403, 97] width 128 height 19
type input "embedded-video"
click at [450, 123] on div "Apply" at bounding box center [458, 121] width 18 height 10
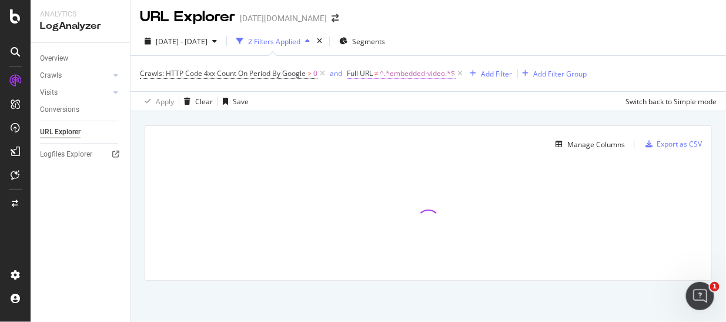
scroll to position [1, 0]
drag, startPoint x: 414, startPoint y: 68, endPoint x: 354, endPoint y: 98, distance: 67.3
click at [334, 100] on div "Apply Clear Save Switch back to Simple mode" at bounding box center [427, 101] width 595 height 19
click at [508, 73] on div "Add Filter" at bounding box center [496, 75] width 31 height 10
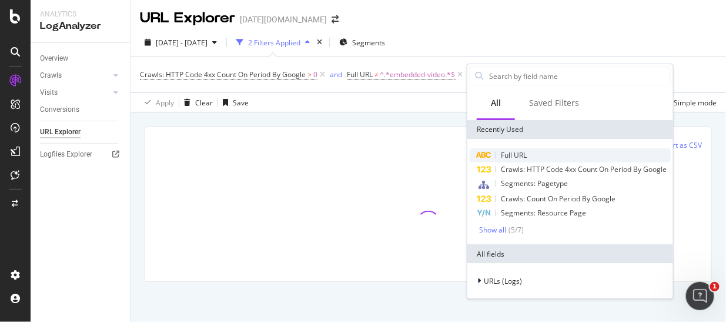
click at [517, 148] on div "Full URL" at bounding box center [570, 155] width 201 height 14
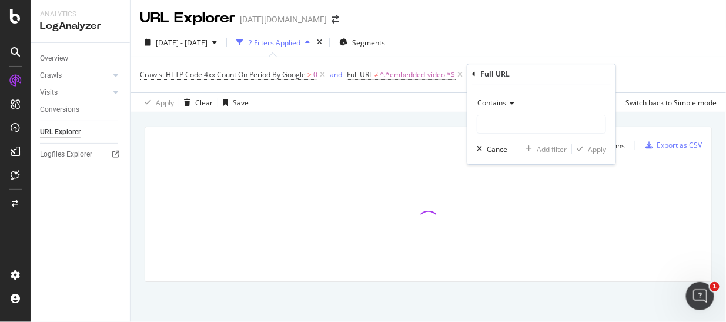
click at [497, 99] on span "Contains" at bounding box center [491, 103] width 29 height 10
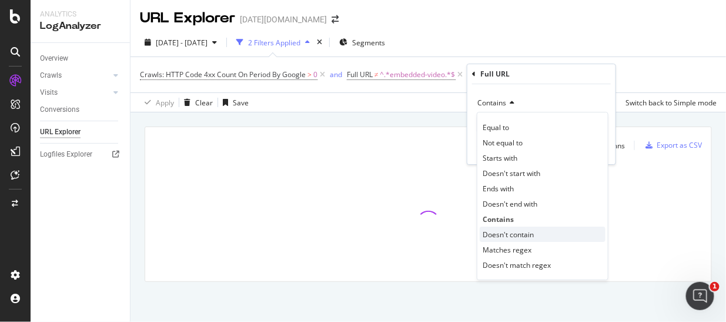
click at [516, 233] on span "Doesn't contain" at bounding box center [508, 234] width 51 height 10
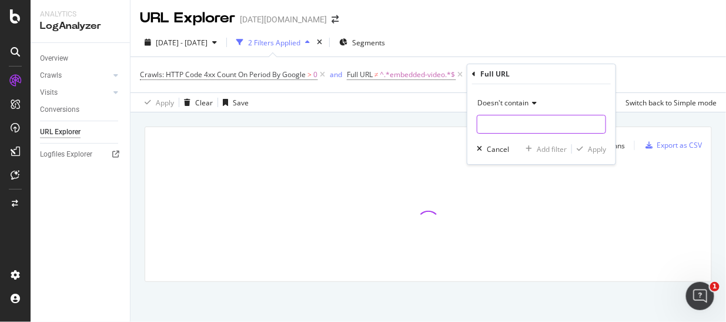
click at [498, 123] on input "text" at bounding box center [541, 124] width 128 height 19
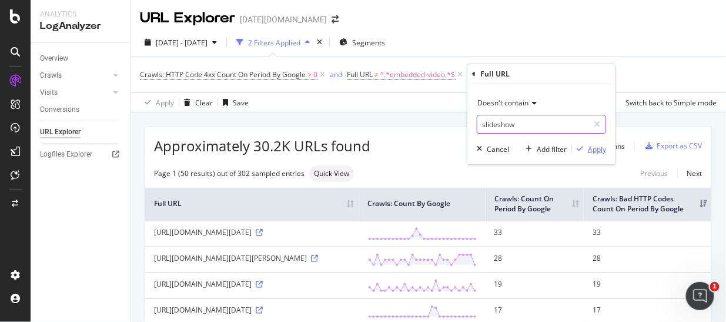
type input "slideshow"
click at [599, 149] on div "Apply" at bounding box center [597, 149] width 18 height 10
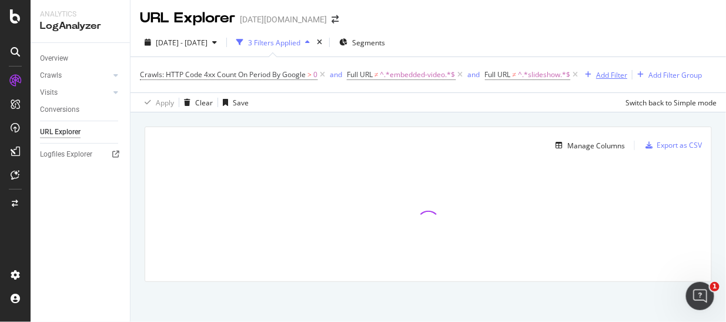
click at [614, 72] on div "Add Filter" at bounding box center [611, 75] width 31 height 10
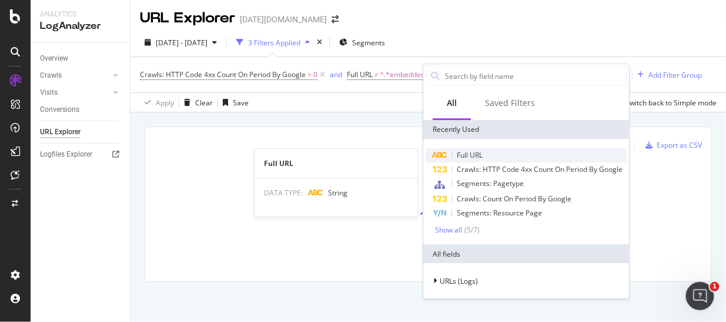
click at [478, 153] on span "Full URL" at bounding box center [470, 155] width 26 height 10
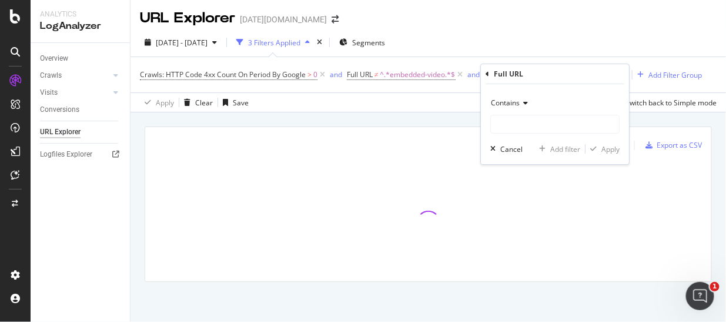
click at [522, 107] on div "Contains" at bounding box center [554, 102] width 129 height 19
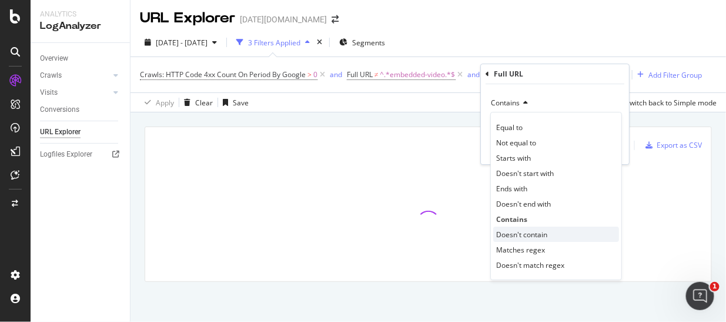
click at [535, 233] on span "Doesn't contain" at bounding box center [521, 234] width 51 height 10
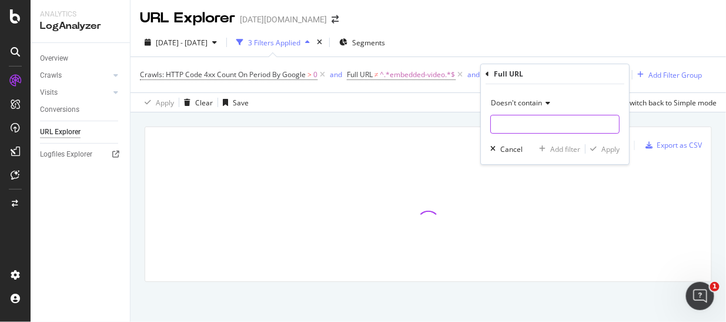
drag, startPoint x: 523, startPoint y: 125, endPoint x: 537, endPoint y: 121, distance: 14.0
click at [524, 125] on input "text" at bounding box center [555, 124] width 128 height 19
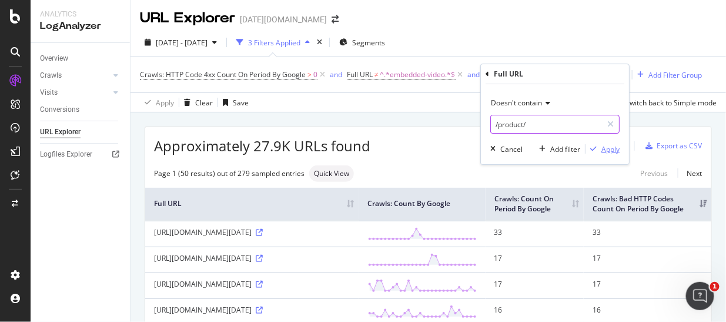
type input "/product/"
click at [602, 152] on div "Apply" at bounding box center [610, 149] width 18 height 10
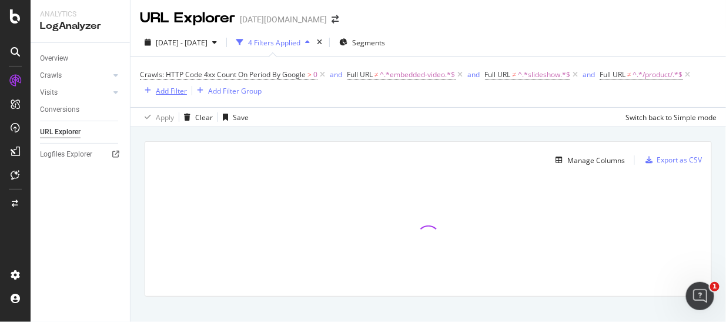
click at [175, 84] on div "Add Filter" at bounding box center [163, 90] width 47 height 13
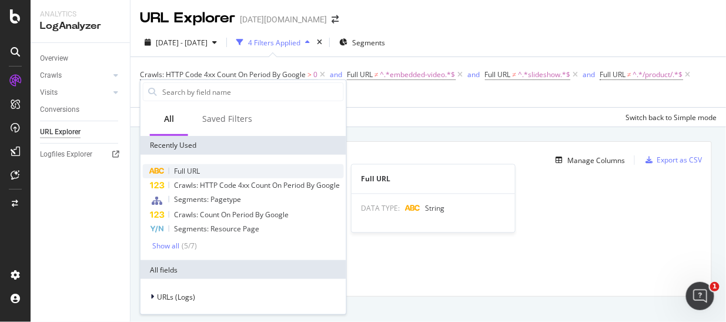
click at [212, 173] on div "Full URL" at bounding box center [243, 171] width 201 height 14
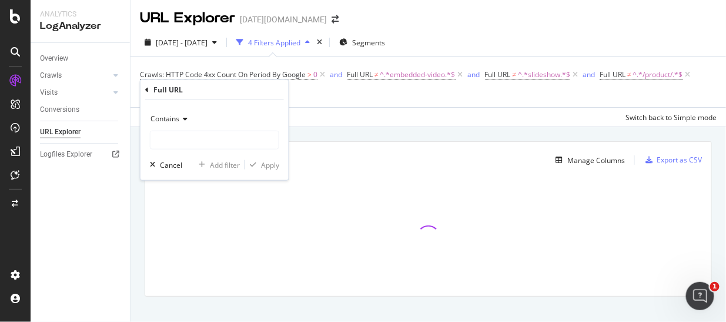
click at [169, 119] on span "Contains" at bounding box center [164, 118] width 29 height 10
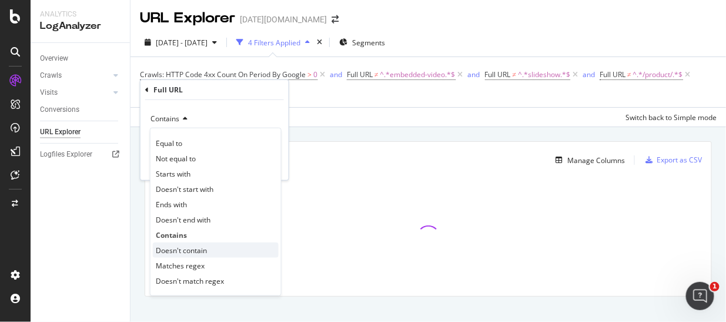
click at [203, 247] on span "Doesn't contain" at bounding box center [181, 250] width 51 height 10
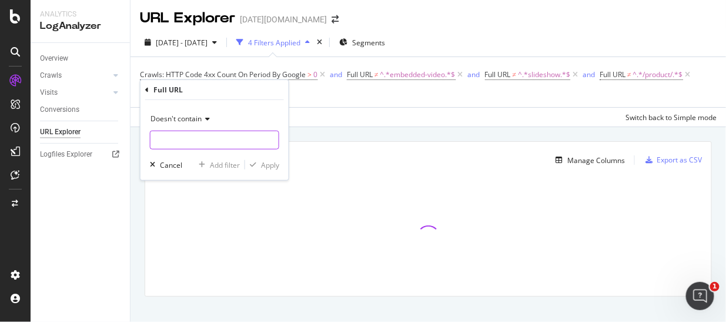
click at [195, 133] on input "text" at bounding box center [214, 139] width 128 height 19
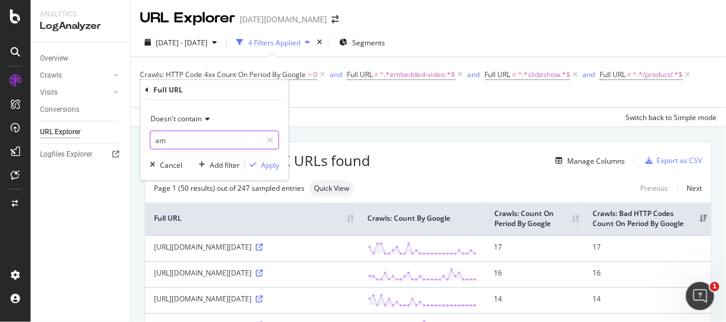
type input "a"
type input "/video/"
click at [272, 164] on div "Apply" at bounding box center [270, 164] width 18 height 10
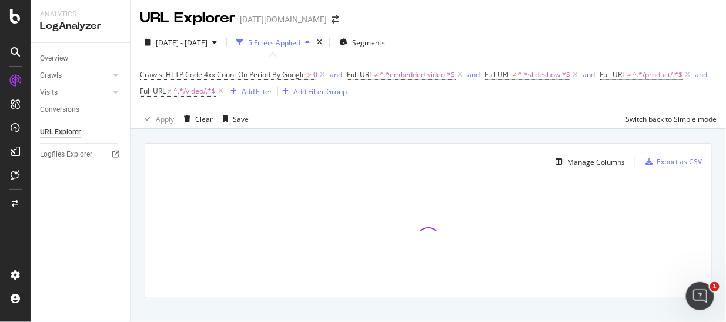
click at [620, 55] on div "2025 Sep. 6th - Oct. 3rd 5 Filters Applied Segments" at bounding box center [427, 45] width 595 height 24
click at [667, 89] on div "Crawls: HTTP Code 4xx Count On Period By Google > 0 and Full URL ≠ ^.*embedded-…" at bounding box center [428, 82] width 577 height 33
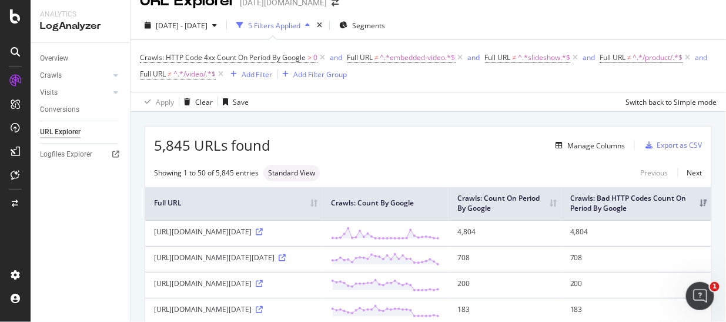
drag, startPoint x: 63, startPoint y: 271, endPoint x: 130, endPoint y: 249, distance: 69.9
click at [63, 271] on div "Overview Crawls Daily Distribution Segments Distribution HTTP Codes Resources V…" at bounding box center [80, 182] width 99 height 279
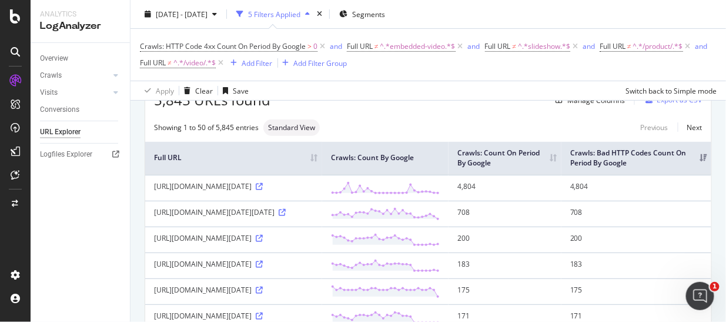
scroll to position [83, 0]
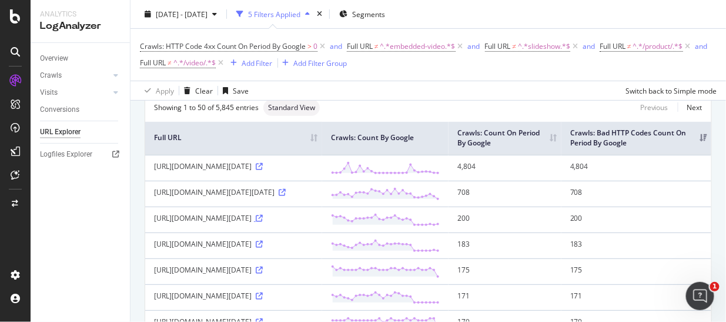
click at [263, 222] on icon at bounding box center [259, 218] width 7 height 7
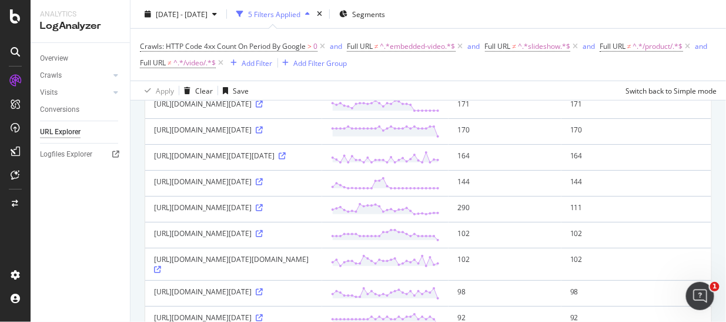
scroll to position [279, 0]
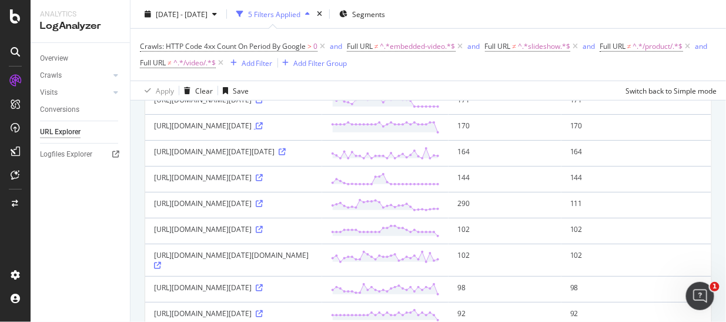
click at [263, 129] on icon at bounding box center [259, 125] width 7 height 7
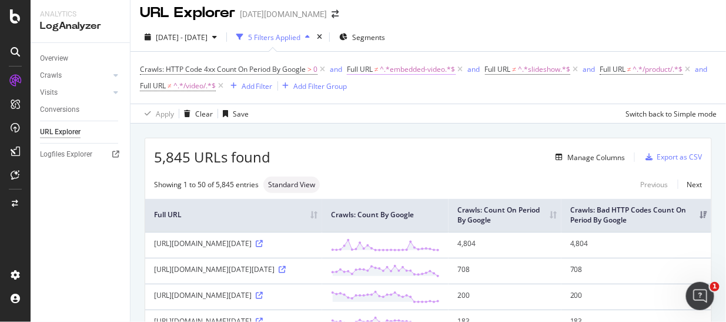
scroll to position [0, 0]
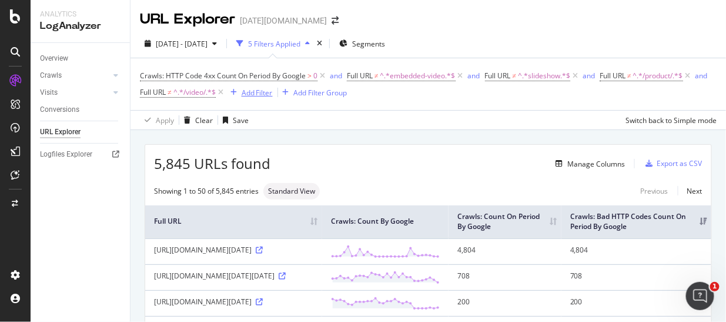
click at [273, 92] on div "Add Filter" at bounding box center [257, 93] width 31 height 10
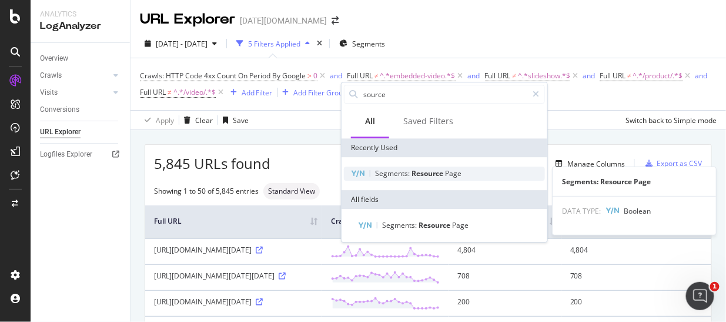
type input "source"
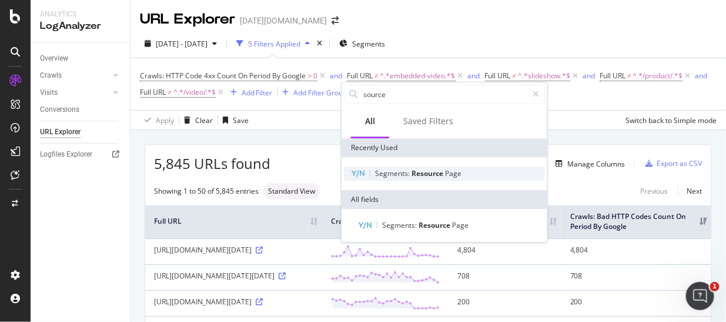
click at [430, 171] on span "Resource" at bounding box center [428, 173] width 34 height 10
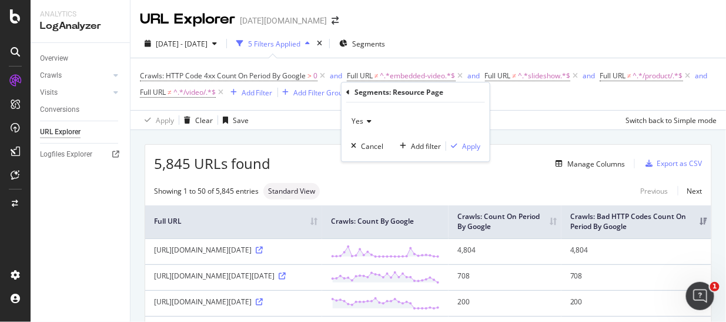
click at [365, 118] on icon at bounding box center [367, 121] width 8 height 7
click at [363, 157] on span "No" at bounding box center [361, 161] width 9 height 10
click at [474, 148] on div "Apply" at bounding box center [471, 146] width 18 height 10
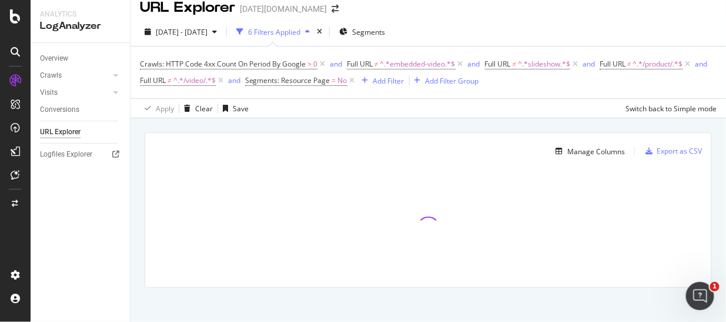
scroll to position [18, 0]
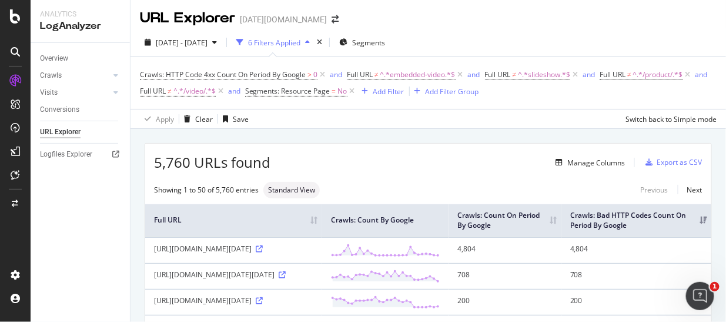
scroll to position [0, 0]
click at [373, 94] on div "button" at bounding box center [365, 92] width 16 height 7
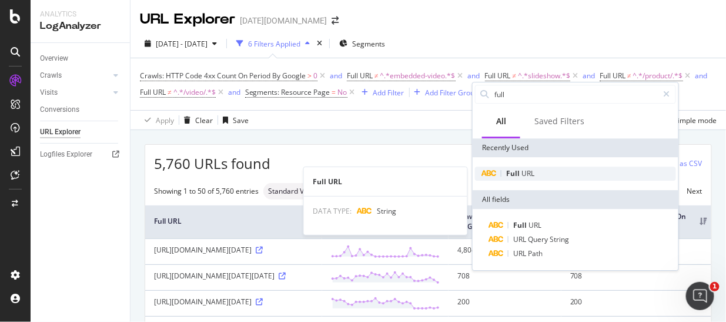
type input "full"
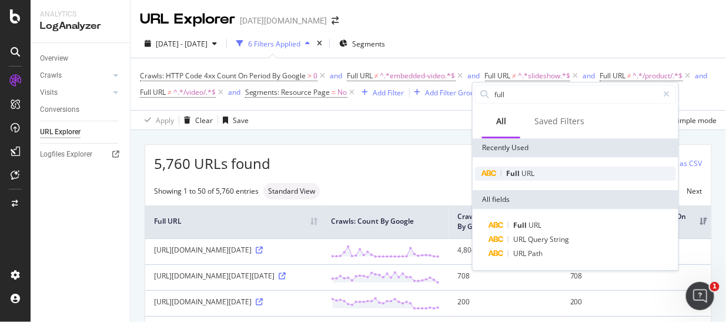
click at [529, 170] on span "URL" at bounding box center [527, 173] width 13 height 10
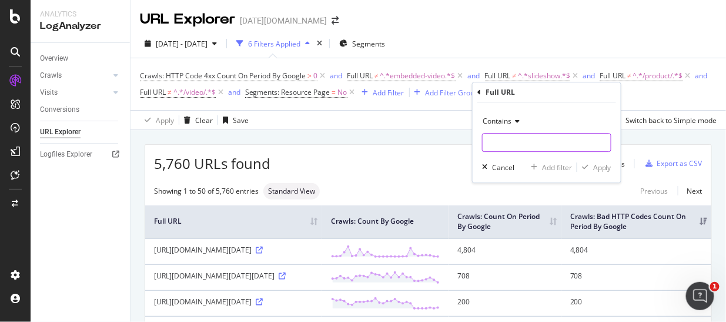
click at [517, 143] on input "text" at bounding box center [547, 142] width 128 height 19
type input "/popculture/"
click at [591, 168] on div "button" at bounding box center [585, 166] width 16 height 7
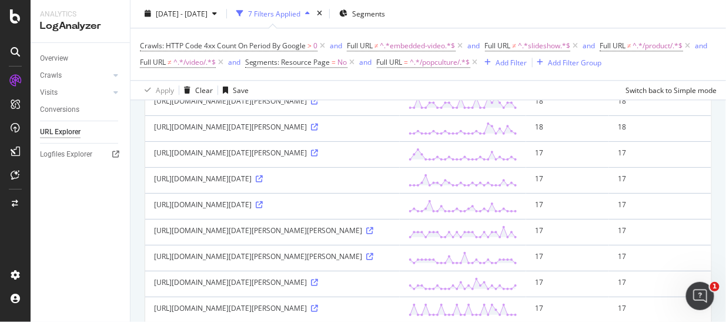
scroll to position [849, 0]
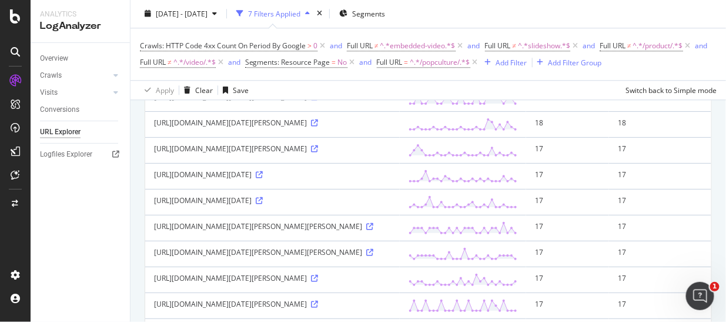
click at [256, 23] on icon at bounding box center [259, 19] width 7 height 7
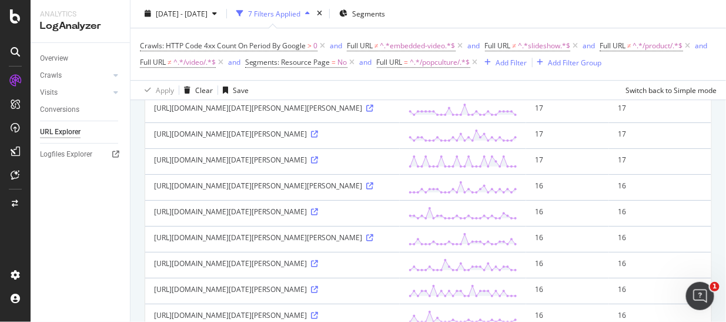
scroll to position [1110, 0]
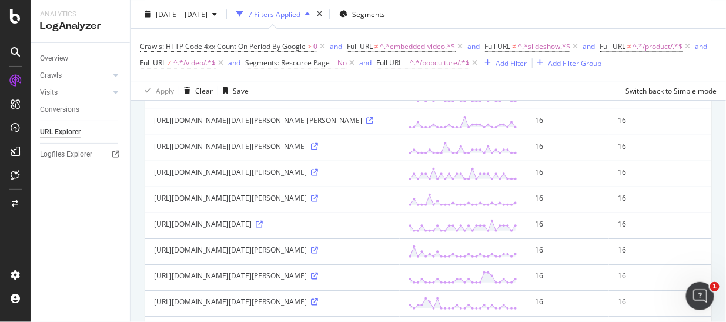
click at [311, 21] on icon at bounding box center [314, 17] width 7 height 7
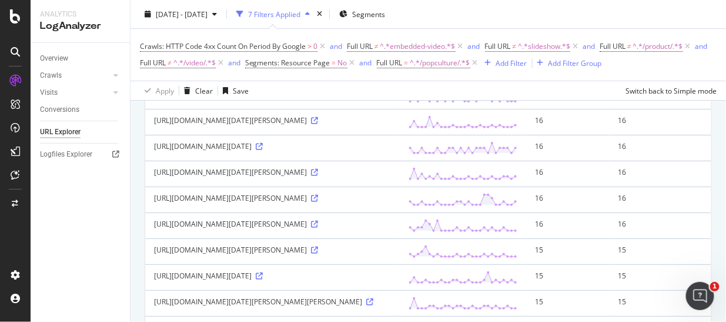
scroll to position [1306, 0]
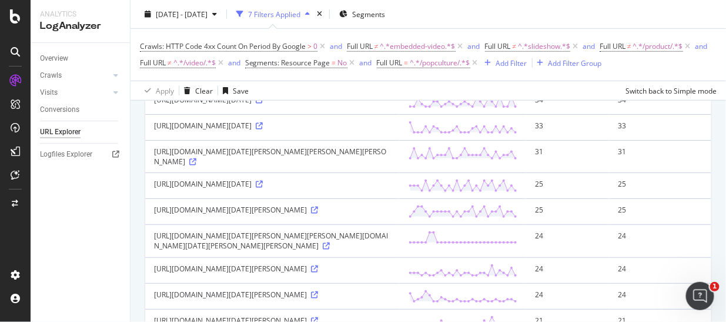
scroll to position [2, 0]
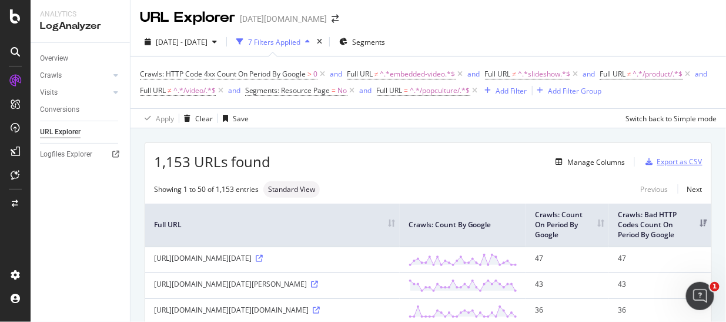
click at [672, 166] on div "Export as CSV" at bounding box center [679, 161] width 45 height 10
click at [640, 31] on div "2025 Sep. 6th - Oct. 3rd 7 Filters Applied Segments Crawls: HTTP Code 4xx Count…" at bounding box center [427, 78] width 595 height 101
click at [579, 168] on div "Manage Columns" at bounding box center [588, 161] width 74 height 13
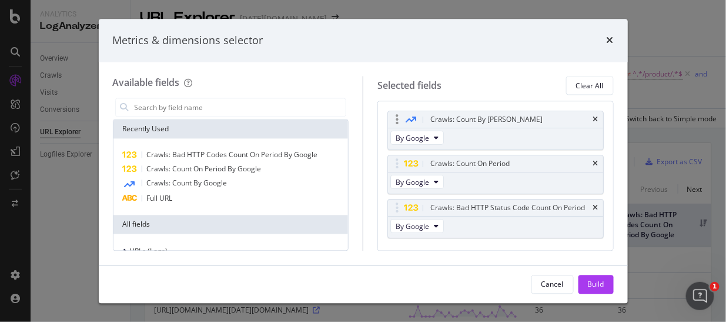
click at [589, 118] on div "Crawls: Count By Day" at bounding box center [495, 120] width 215 height 16
click at [593, 118] on icon "times" at bounding box center [595, 119] width 5 height 7
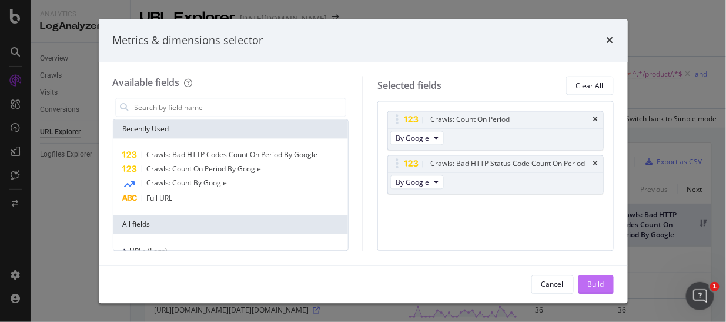
click at [600, 291] on div "Build" at bounding box center [596, 284] width 16 height 18
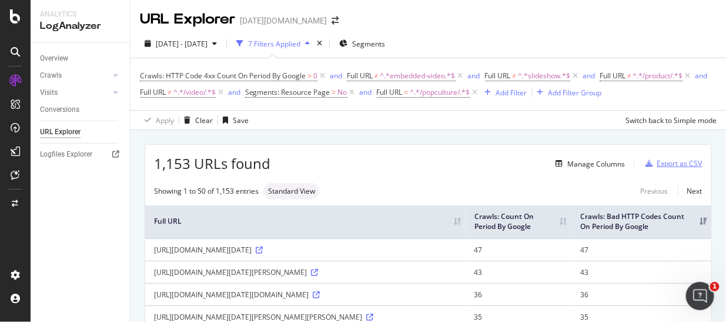
click at [662, 168] on div "Export as CSV" at bounding box center [679, 163] width 45 height 10
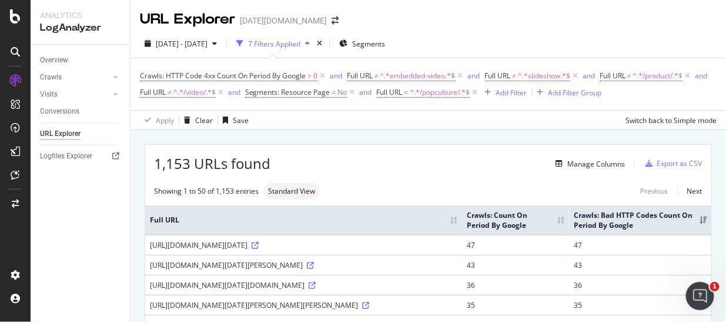
click at [633, 66] on div "Crawls: HTTP Code 4xx Count On Period By Google > 0 and Full URL ≠ ^.*embedded-…" at bounding box center [428, 84] width 577 height 52
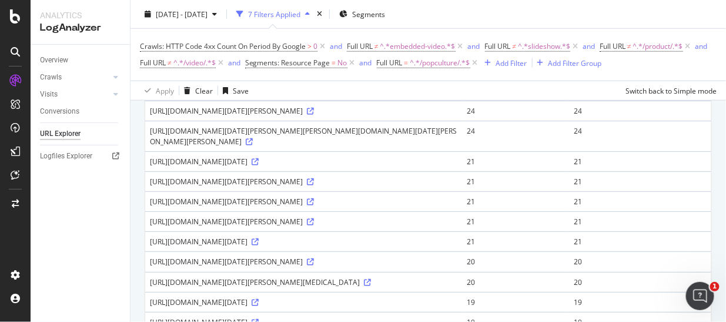
scroll to position [457, 0]
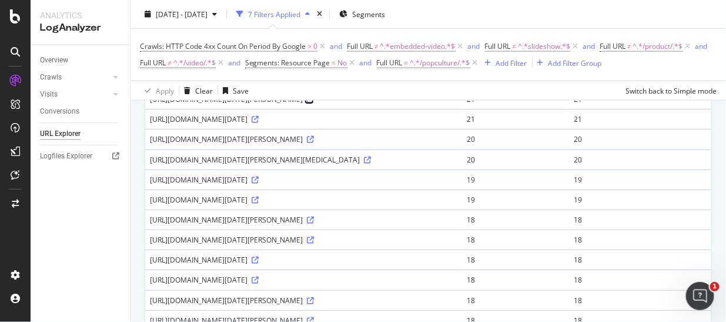
click at [314, 103] on icon at bounding box center [310, 99] width 7 height 7
click at [259, 203] on icon at bounding box center [255, 199] width 7 height 7
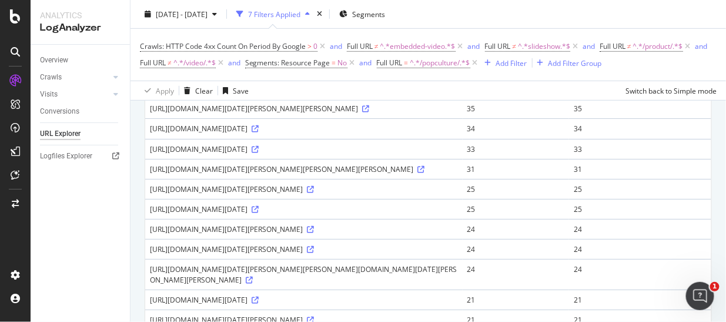
scroll to position [196, 0]
click at [496, 68] on div "Add Filter" at bounding box center [511, 63] width 31 height 10
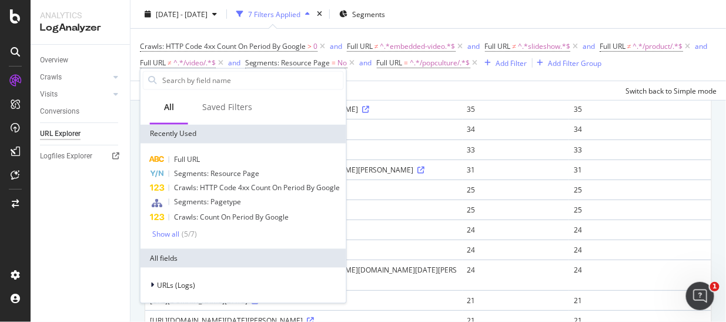
click at [531, 81] on div "Crawls: HTTP Code 4xx Count On Period By Google > 0 and Full URL ≠ ^.*embedded-…" at bounding box center [428, 55] width 577 height 52
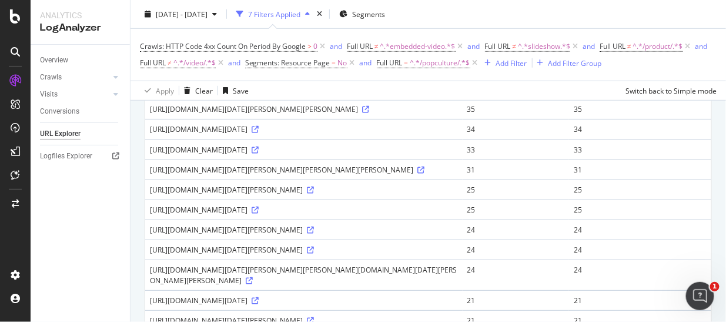
scroll to position [0, 0]
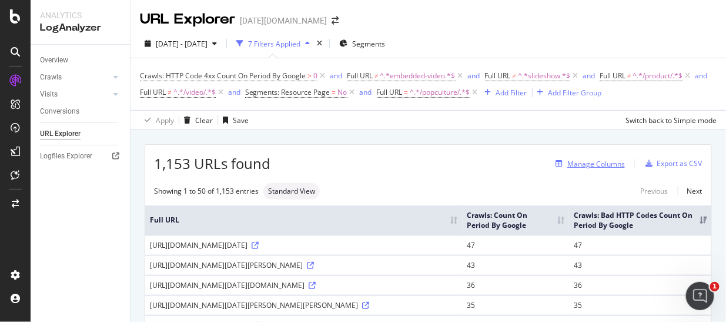
click at [577, 169] on div "Manage Columns" at bounding box center [596, 164] width 58 height 10
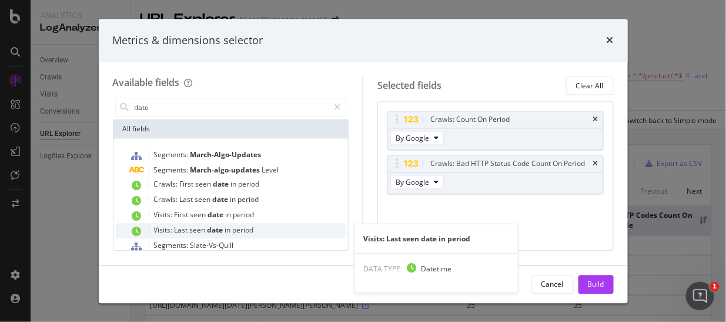
scroll to position [72, 0]
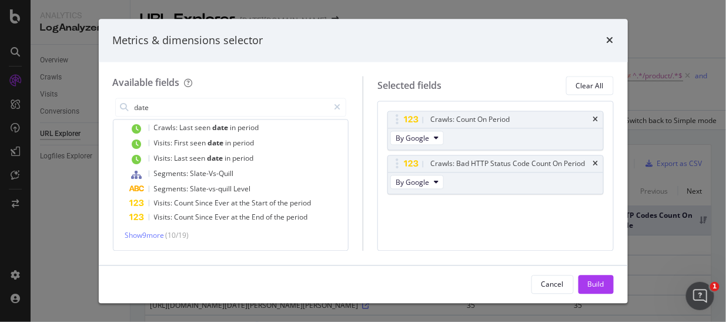
click at [156, 229] on div "Show 9 more ( 10 / 19 )" at bounding box center [231, 235] width 230 height 12
click at [156, 237] on span "Show 9 more" at bounding box center [144, 235] width 39 height 10
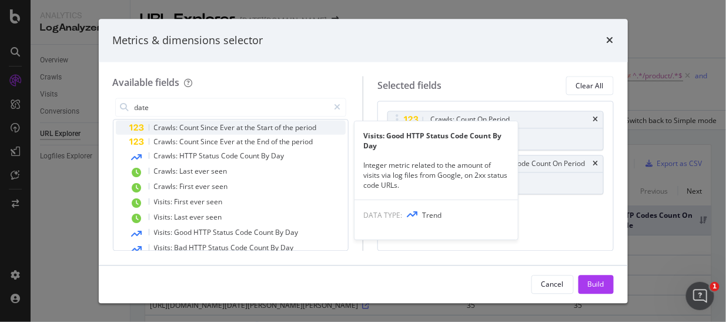
scroll to position [190, 0]
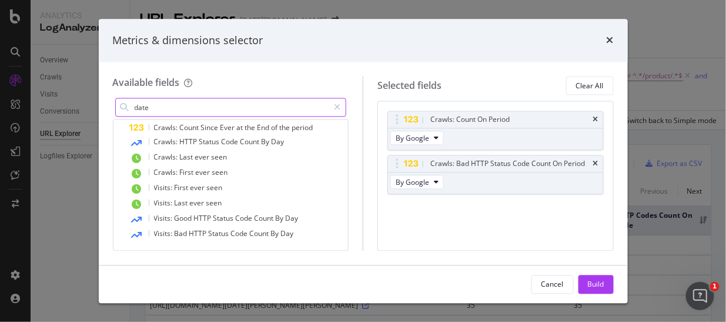
click at [192, 102] on input "date" at bounding box center [231, 108] width 196 height 18
type input "date published"
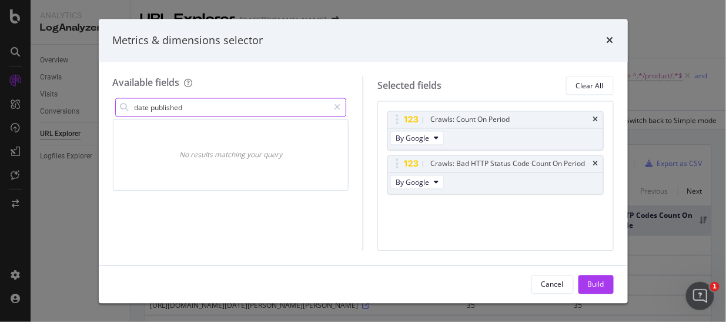
scroll to position [0, 0]
click at [612, 34] on div "times" at bounding box center [610, 40] width 7 height 15
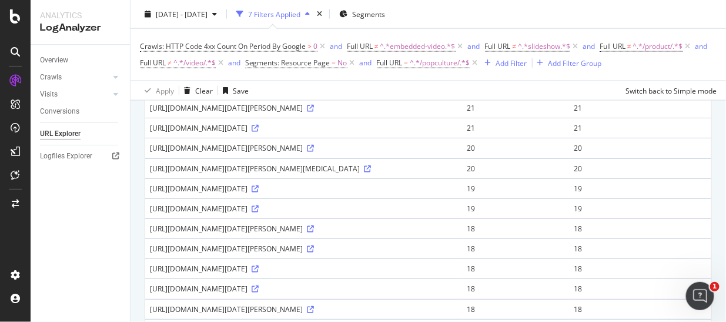
scroll to position [522, 0]
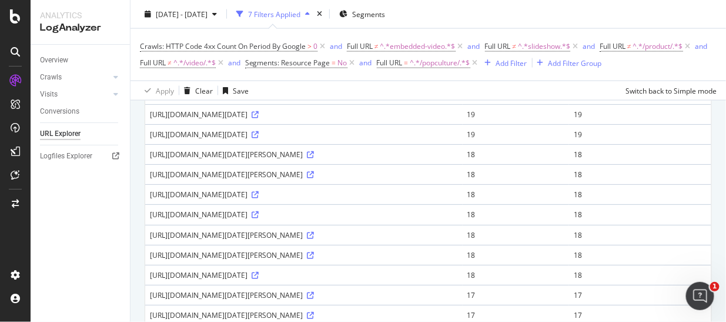
click at [632, 32] on div "Crawls: HTTP Code 4xx Count On Period By Google > 0 and Full URL ≠ ^.*embedded-…" at bounding box center [428, 55] width 577 height 52
click at [624, 42] on div "Crawls: HTTP Code 4xx Count On Period By Google > 0 and Full URL ≠ ^.*embedded-…" at bounding box center [428, 54] width 577 height 33
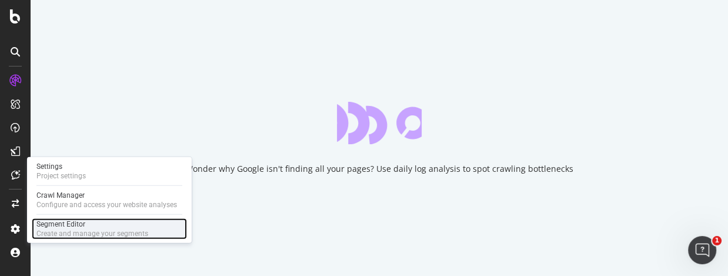
click at [109, 229] on div "Create and manage your segments" at bounding box center [92, 233] width 112 height 9
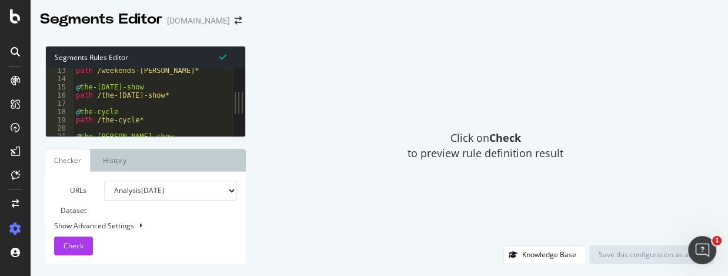
scroll to position [1249, 0]
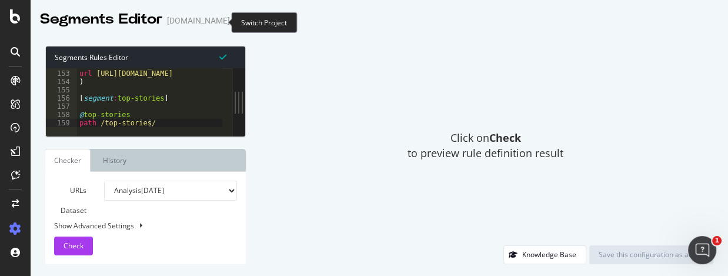
click at [235, 22] on icon "arrow-right-arrow-left" at bounding box center [238, 20] width 7 height 8
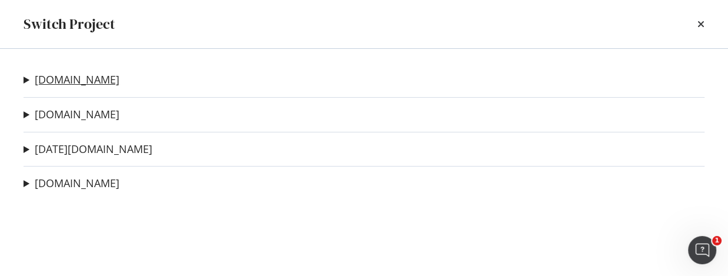
click at [61, 81] on link "[DOMAIN_NAME]" at bounding box center [77, 79] width 85 height 12
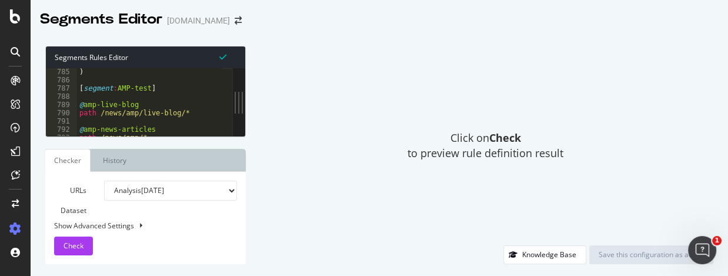
scroll to position [6452, 0]
type textarea "[segment:AMP-test]"
click at [156, 86] on div ") [ segment : AMP-test ] @ amp-live-blog path /news/amp/live-blog/* @ amp-news-…" at bounding box center [312, 105] width 470 height 75
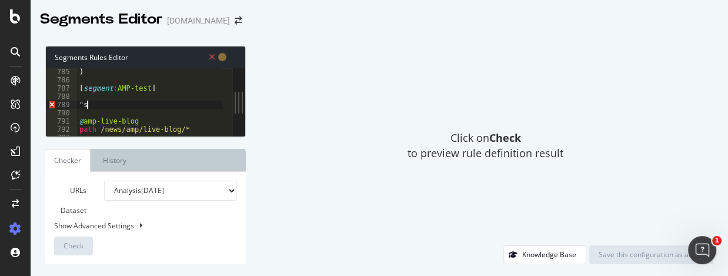
scroll to position [0, 0]
type textarea """
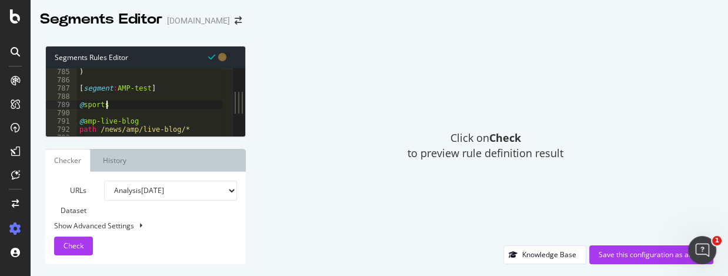
scroll to position [0, 1]
type textarea "@sports-URLs"
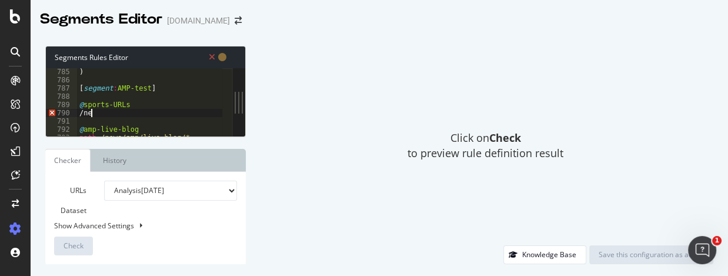
scroll to position [0, 0]
type textarea "/"
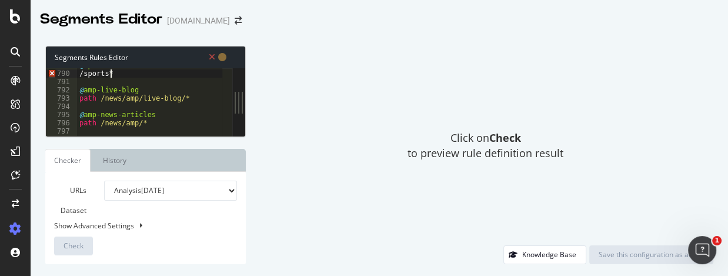
scroll to position [6452, 0]
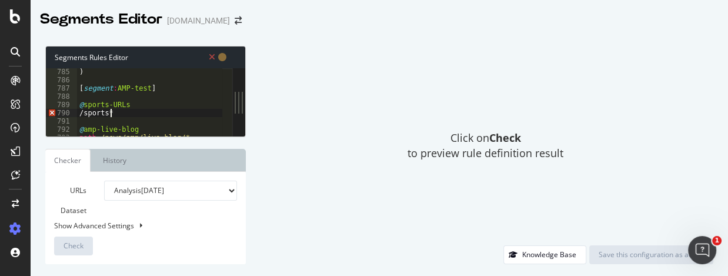
click at [77, 111] on div ") [ segment : AMP-test ] @ sports-URLs /sports* @ amp-live-blog path /news/amp/…" at bounding box center [312, 105] width 470 height 75
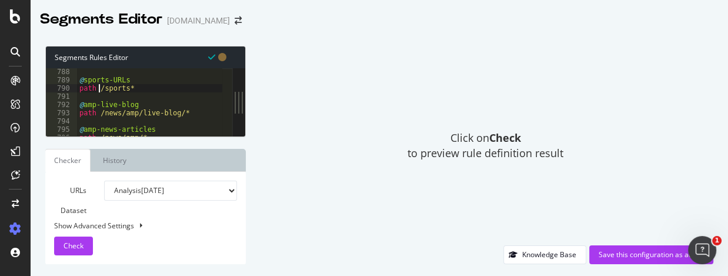
scroll to position [6516, 0]
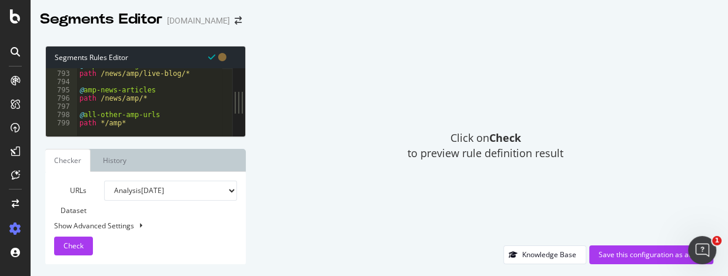
click at [150, 122] on div "@ amp-live-blog path /news/amp/live-blog/* @ amp-news-articles path /news/amp/*…" at bounding box center [312, 98] width 470 height 75
type textarea "path */amp*"
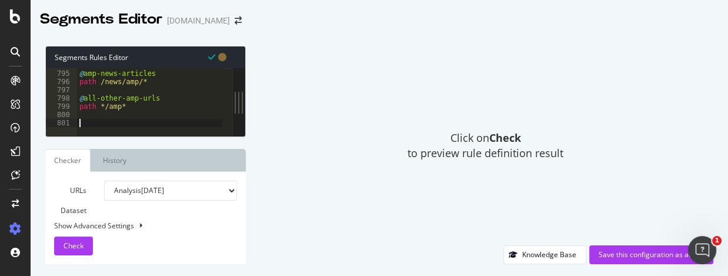
scroll to position [6533, 0]
type textarea """
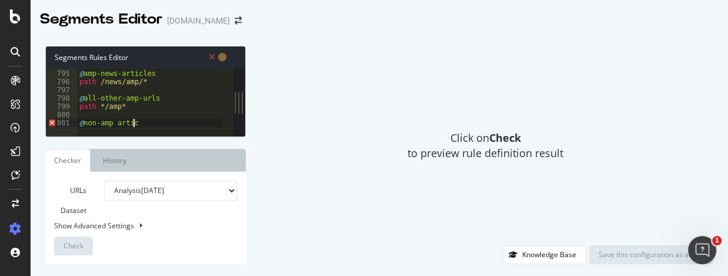
type textarea "@non-amp articles"
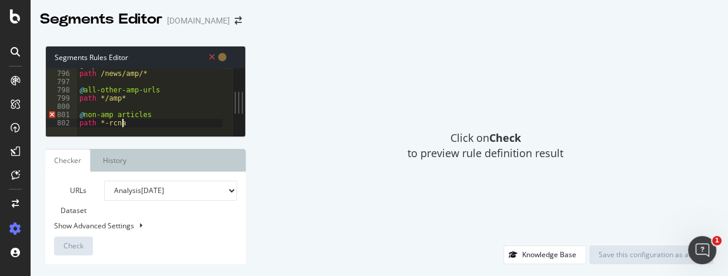
scroll to position [0, 3]
click at [107, 123] on div at bounding box center [312, 129] width 470 height 13
click at [116, 114] on div "@ amp-news-articles path /news/amp/* @ all-other-amp-urls path */amp* @ non-amp…" at bounding box center [312, 98] width 470 height 75
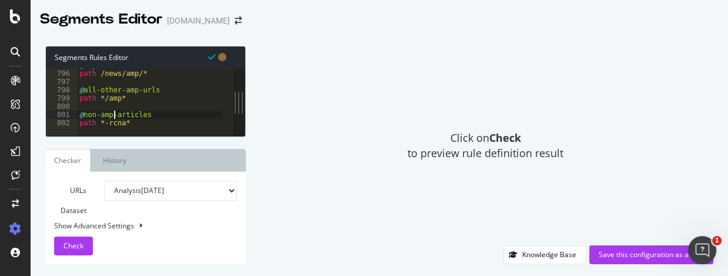
scroll to position [6541, 0]
click at [116, 96] on div "@ amp-news-articles path /news/amp/* @ all-other-amp-urls path */amp* @ non-amp…" at bounding box center [312, 98] width 470 height 75
drag, startPoint x: 129, startPoint y: 99, endPoint x: 68, endPoint y: 89, distance: 61.8
click at [68, 89] on div "path */amp* 795 796 797 798 799 800 801 802 @ amp-news-articles path /news/amp/…" at bounding box center [139, 102] width 186 height 68
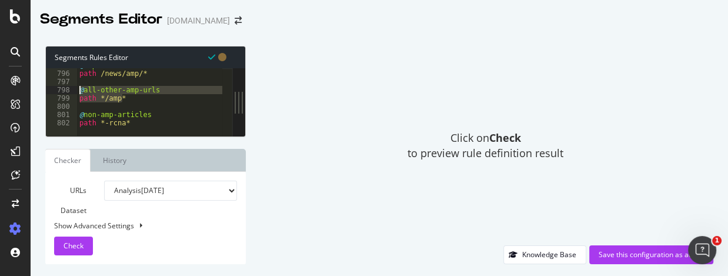
type textarea "@all-other-amp-urls path */amp*"
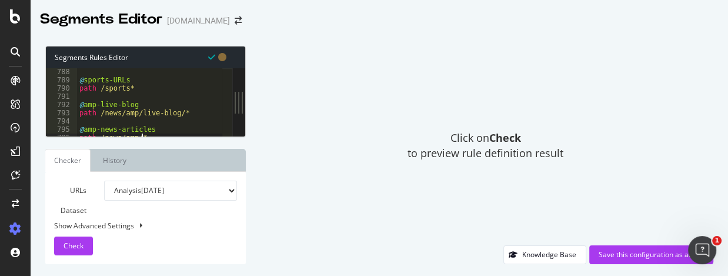
scroll to position [6516, 0]
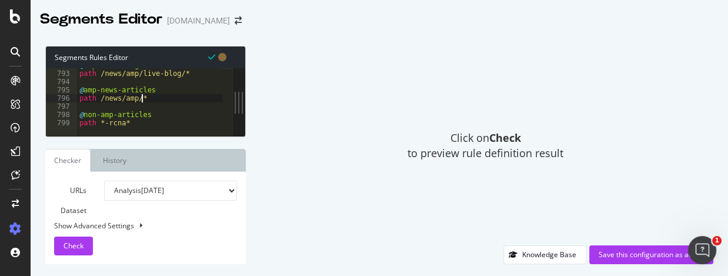
click at [136, 123] on div "@ amp-live-blog path /news/amp/live-blog/* @ amp-news-articles path /news/amp/*…" at bounding box center [312, 98] width 470 height 75
type textarea "path *-rcna*"
click at [659, 252] on div "Save this configuration as active" at bounding box center [650, 254] width 105 height 10
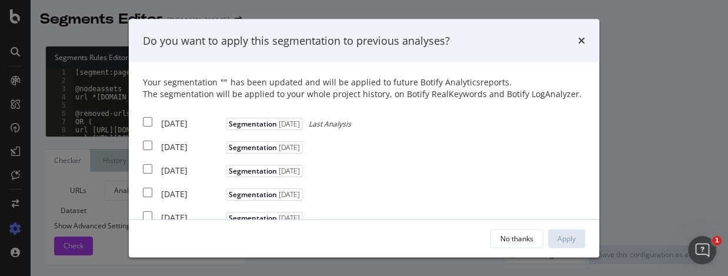
click at [147, 120] on input "modal" at bounding box center [147, 121] width 9 height 9
checkbox input "true"
click at [566, 239] on div "Apply" at bounding box center [566, 238] width 18 height 10
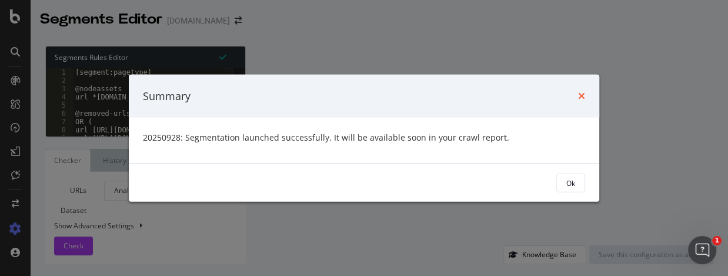
click at [580, 91] on icon "times" at bounding box center [581, 95] width 7 height 9
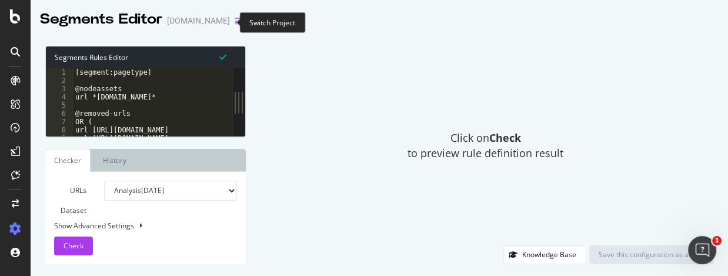
click at [235, 22] on icon "arrow-right-arrow-left" at bounding box center [238, 20] width 7 height 8
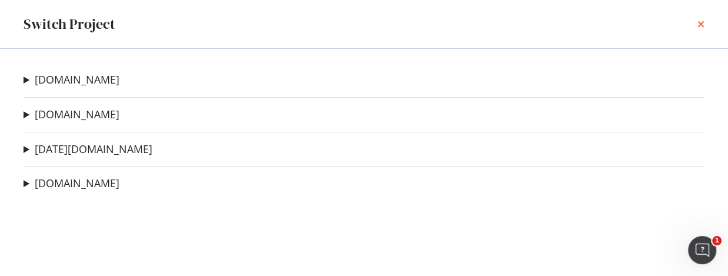
click at [704, 24] on div "Switch Project" at bounding box center [364, 24] width 728 height 48
click at [700, 23] on icon "times" at bounding box center [700, 23] width 7 height 9
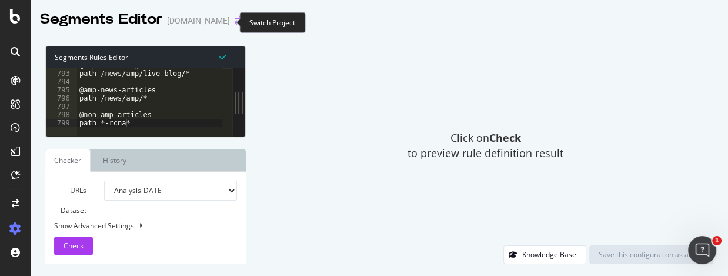
click at [235, 21] on icon "arrow-right-arrow-left" at bounding box center [238, 20] width 7 height 8
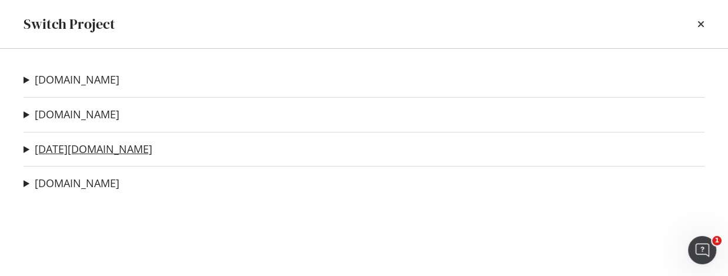
click at [61, 147] on link "[DATE][DOMAIN_NAME]" at bounding box center [94, 149] width 118 height 12
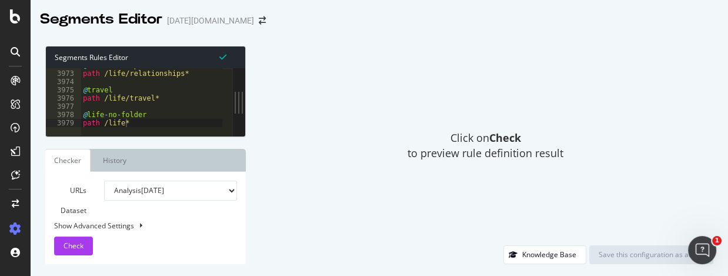
scroll to position [19202, 0]
type textarea "path /life*"
click at [149, 122] on div "@ relationships path /life/relationships* @ travel path /life/travel* @ life-no…" at bounding box center [304, 98] width 447 height 75
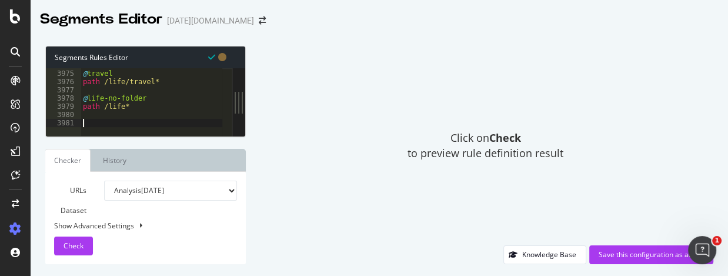
type textarea "{"
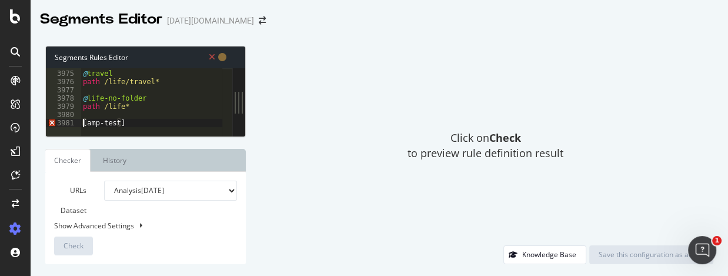
click at [84, 122] on div "@ travel path /life/travel* @ life-no-folder path /life* [amp-test]" at bounding box center [304, 98] width 447 height 75
type textarea "[segment:amp-test]"
click at [183, 125] on div at bounding box center [304, 129] width 447 height 13
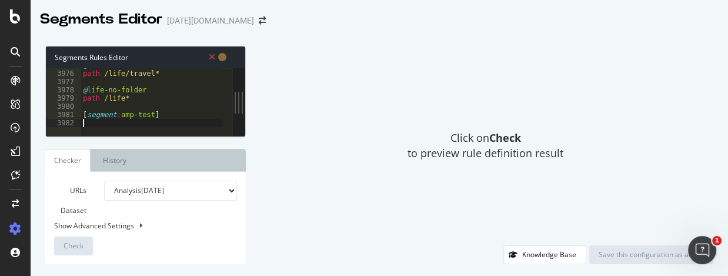
scroll to position [0, 0]
type textarea """
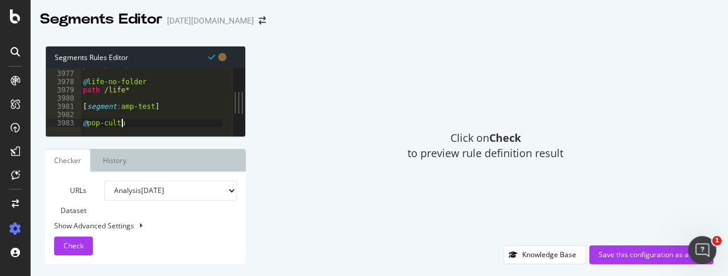
type textarea "@pop-culture"
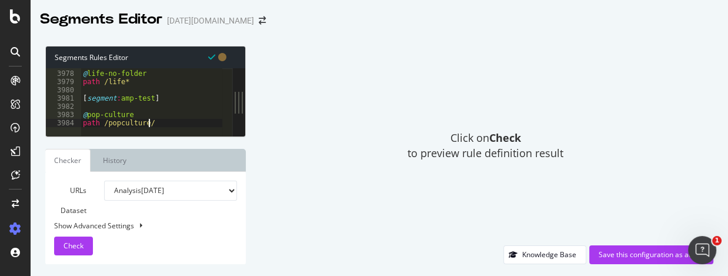
scroll to position [0, 5]
type textarea "path /popculture/*"
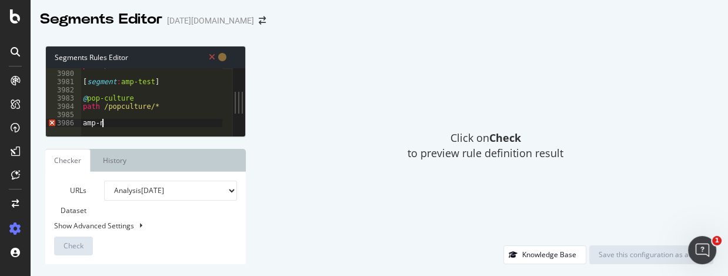
scroll to position [0, 0]
type textarea "amp-today"
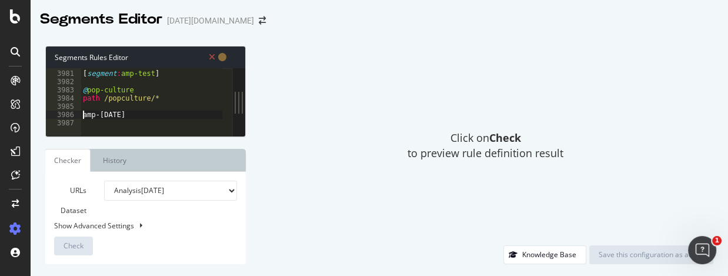
click at [83, 118] on div "[ segment : amp-test ] @ pop-culture path /popculture/* amp-today" at bounding box center [304, 98] width 447 height 75
type textarea "@amp-today"
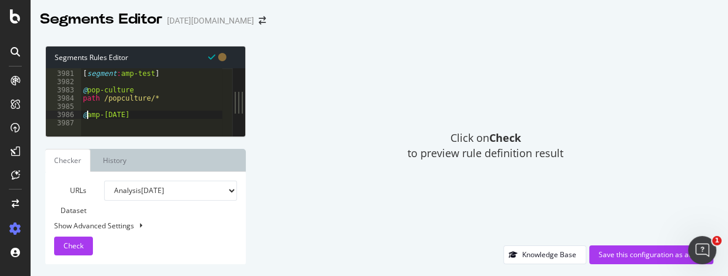
click at [104, 119] on div "[ segment : amp-test ] @ pop-culture path /popculture/* @ amp-today" at bounding box center [304, 98] width 447 height 75
click at [94, 125] on div at bounding box center [304, 129] width 447 height 13
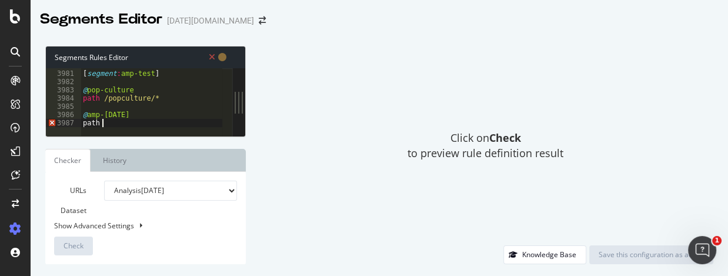
scroll to position [0, 1]
click at [35, 35] on div "Segments Rules Editor path 3980 3981 3982 3983 3984 3985 3986 3987 [ segment : …" at bounding box center [379, 155] width 697 height 242
click at [110, 120] on div "[ segment : amp-test ] @ pop-culture path /popculture/* @ amp-today path" at bounding box center [304, 98] width 447 height 75
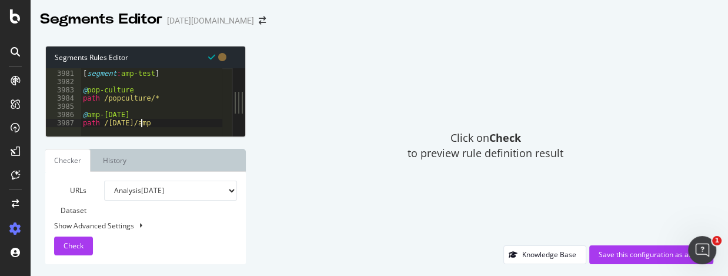
scroll to position [0, 4]
type textarea "path /today/amp/*"
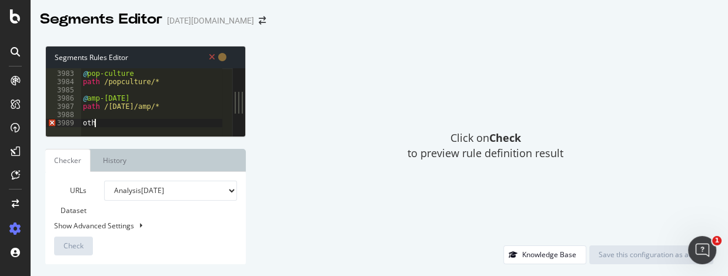
scroll to position [0, 0]
type textarea "o"
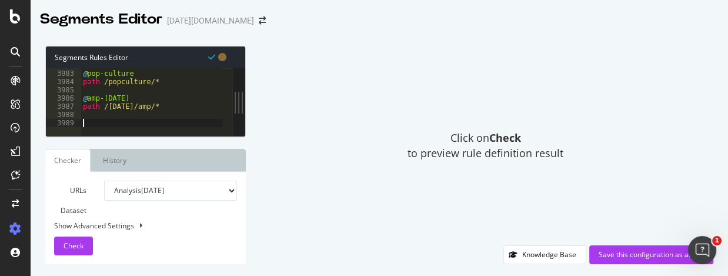
type textarea """
type textarea "@other-articles"
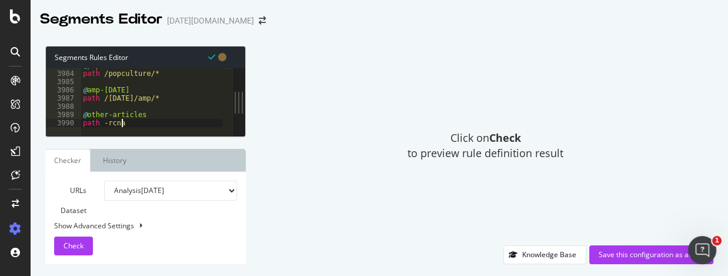
scroll to position [0, 2]
click at [103, 122] on div "@ pop-culture path /popculture/* @ amp-today path /today/amp/* @ other-articles…" at bounding box center [304, 98] width 447 height 75
type textarea "path *-rcna*"
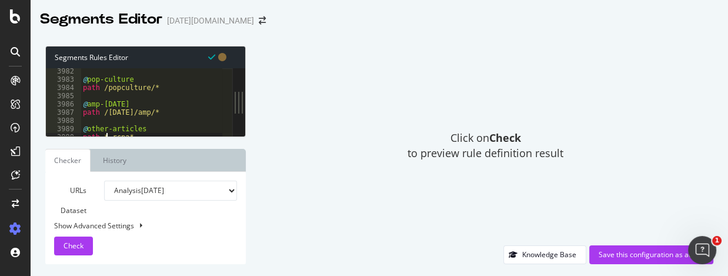
scroll to position [19202, 0]
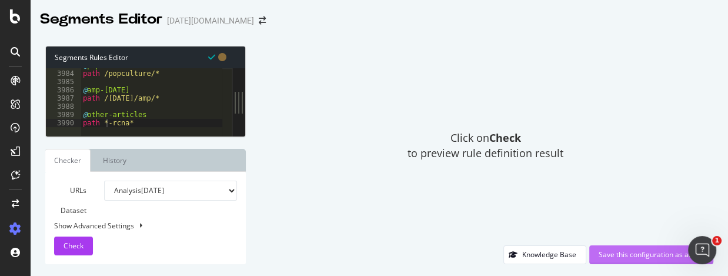
click at [654, 258] on div "Save this configuration as active" at bounding box center [650, 254] width 105 height 10
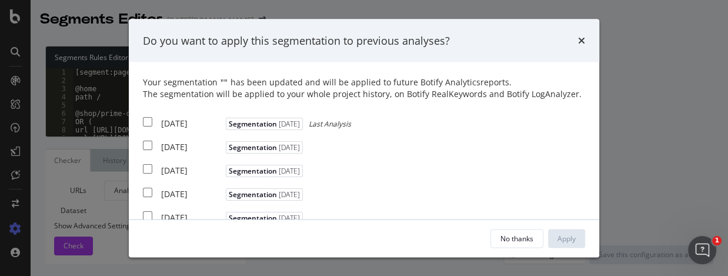
click at [147, 118] on input "modal" at bounding box center [147, 121] width 9 height 9
checkbox input "true"
click at [576, 234] on button "Apply" at bounding box center [566, 238] width 37 height 19
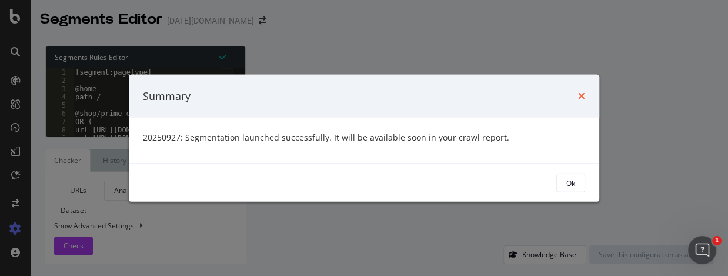
click at [580, 98] on icon "times" at bounding box center [581, 95] width 7 height 9
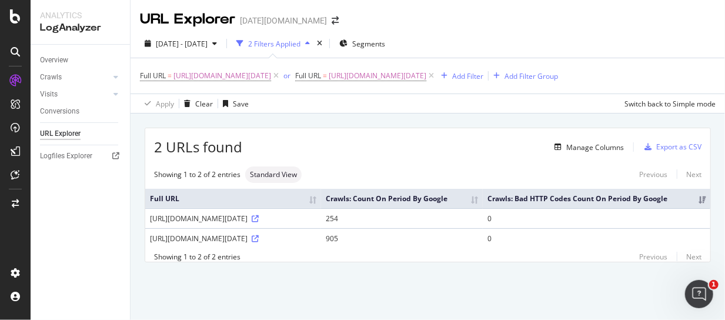
drag, startPoint x: 692, startPoint y: 29, endPoint x: 682, endPoint y: 35, distance: 11.3
click at [692, 29] on div "[DATE] - [DATE] 2 Filters Applied Segments Full URL = [URL][DOMAIN_NAME][DATE] …" at bounding box center [427, 71] width 594 height 84
click at [699, 34] on div "[DATE] - [DATE] 2 Filters Applied Segments" at bounding box center [427, 46] width 594 height 24
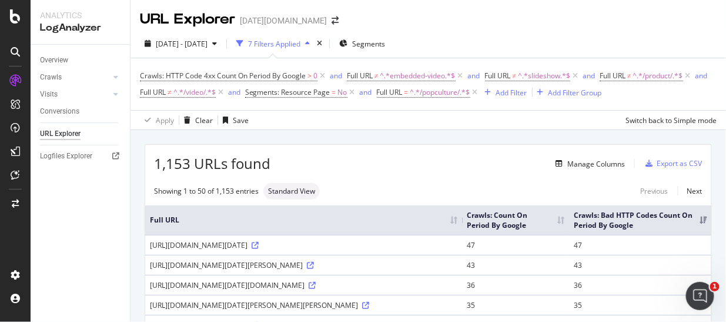
scroll to position [522, 0]
